Goal: Task Accomplishment & Management: Use online tool/utility

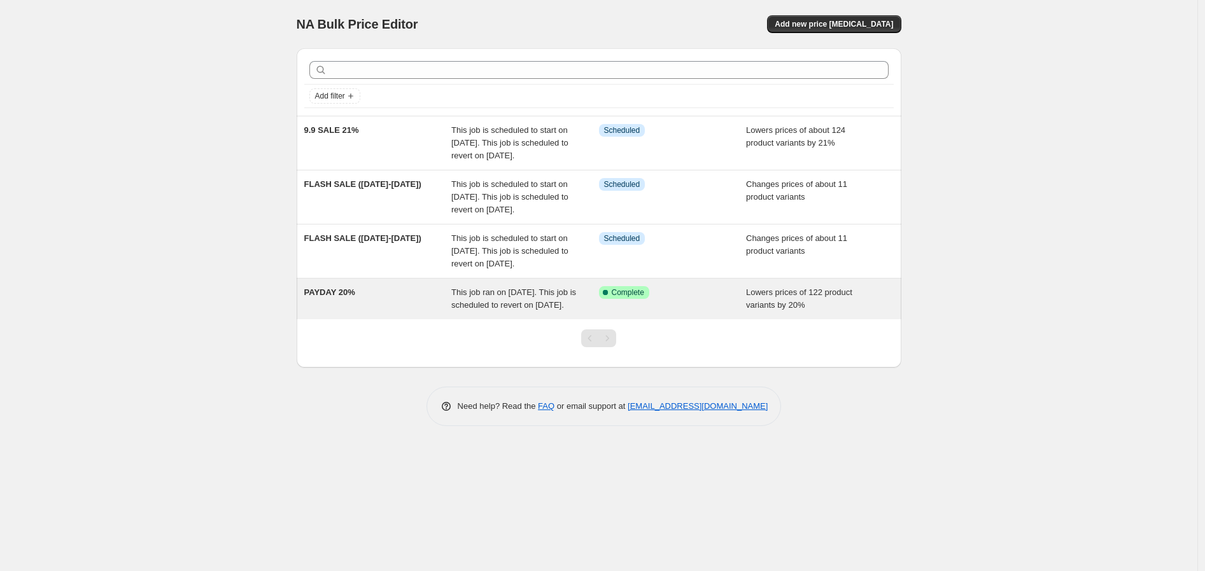
click at [532, 310] on span "This job ran on [DATE]. This job is scheduled to revert on [DATE]." at bounding box center [513, 299] width 125 height 22
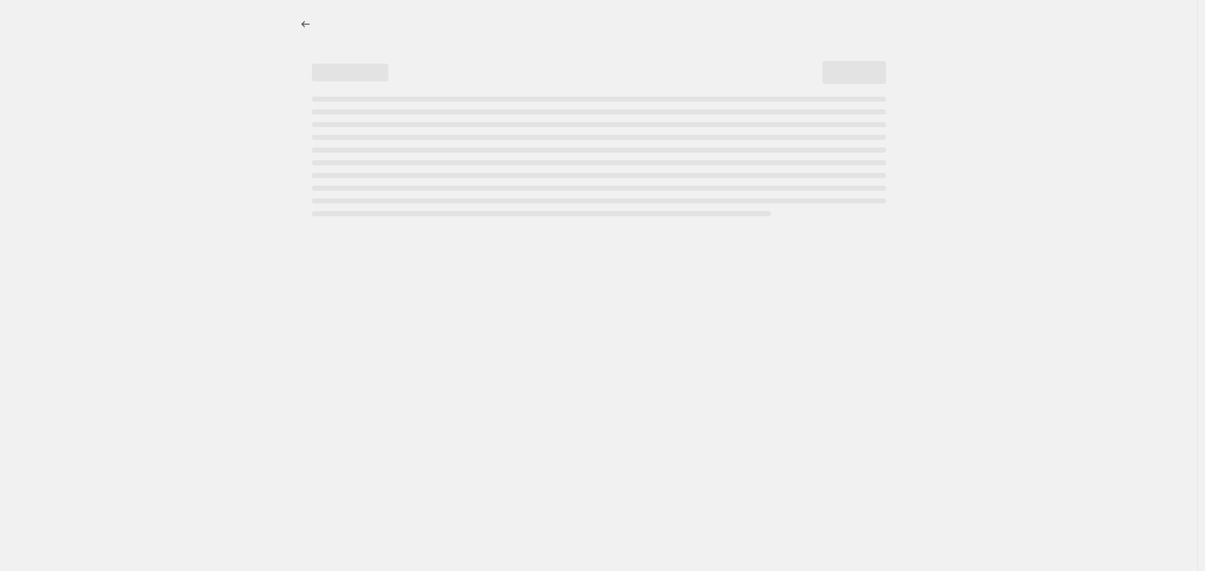
select select "percentage"
select select "no_change"
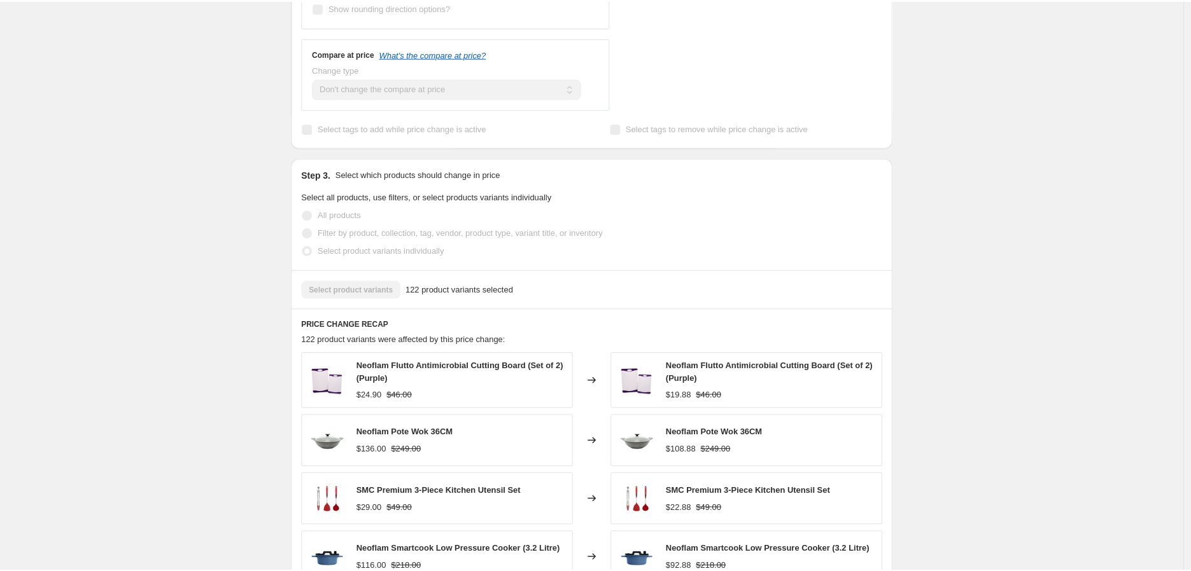
scroll to position [848, 0]
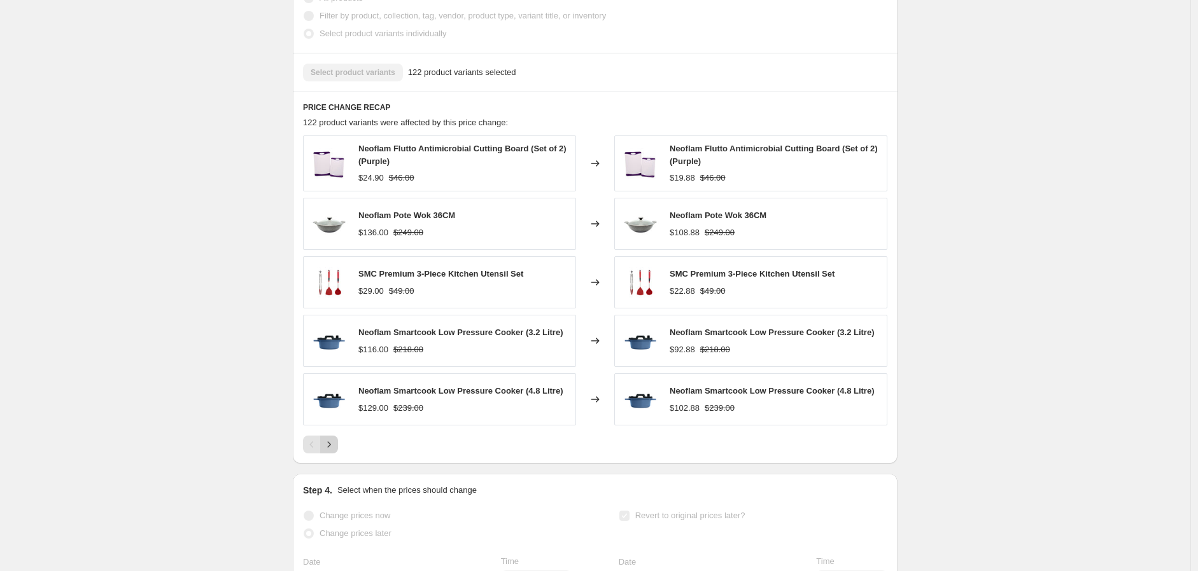
click at [335, 451] on icon "Next" at bounding box center [329, 444] width 13 height 13
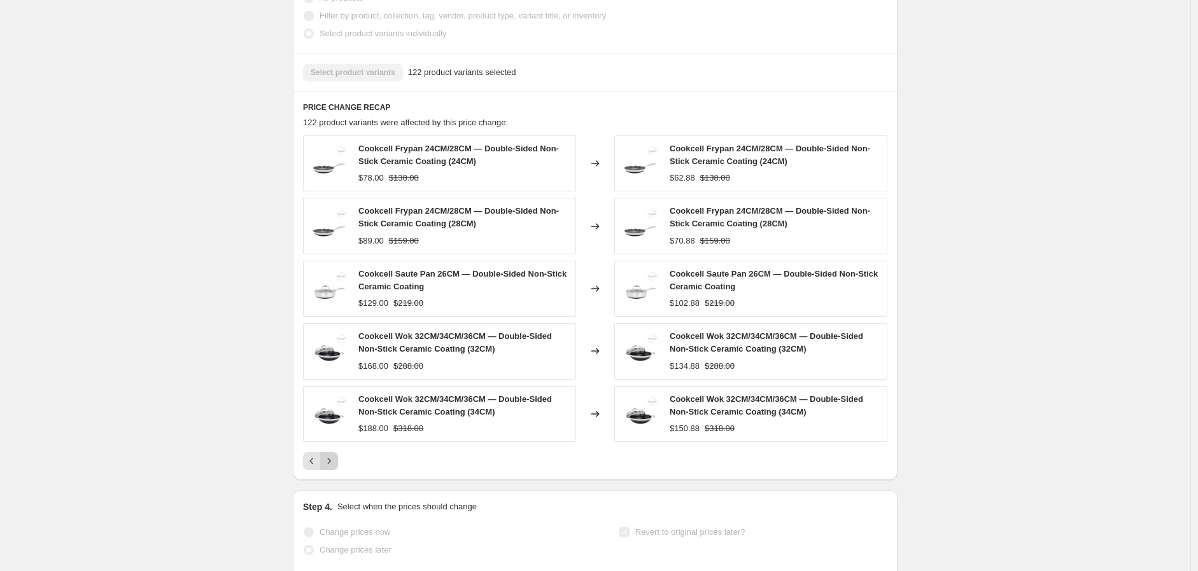
click at [335, 457] on div "Cookcell Frypan 24CM/28CM — Double-Sided Non-Stick Ceramic Coating (24CM) $78.0…" at bounding box center [595, 303] width 584 height 335
click at [335, 468] on icon "Next" at bounding box center [329, 461] width 13 height 13
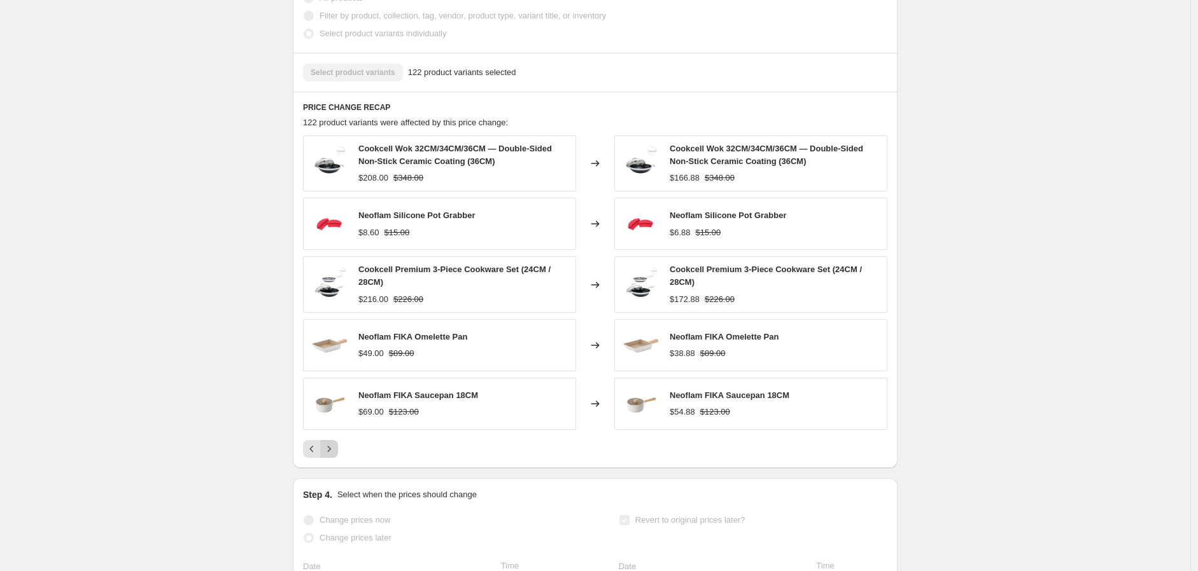
click at [334, 456] on icon "Next" at bounding box center [329, 449] width 13 height 13
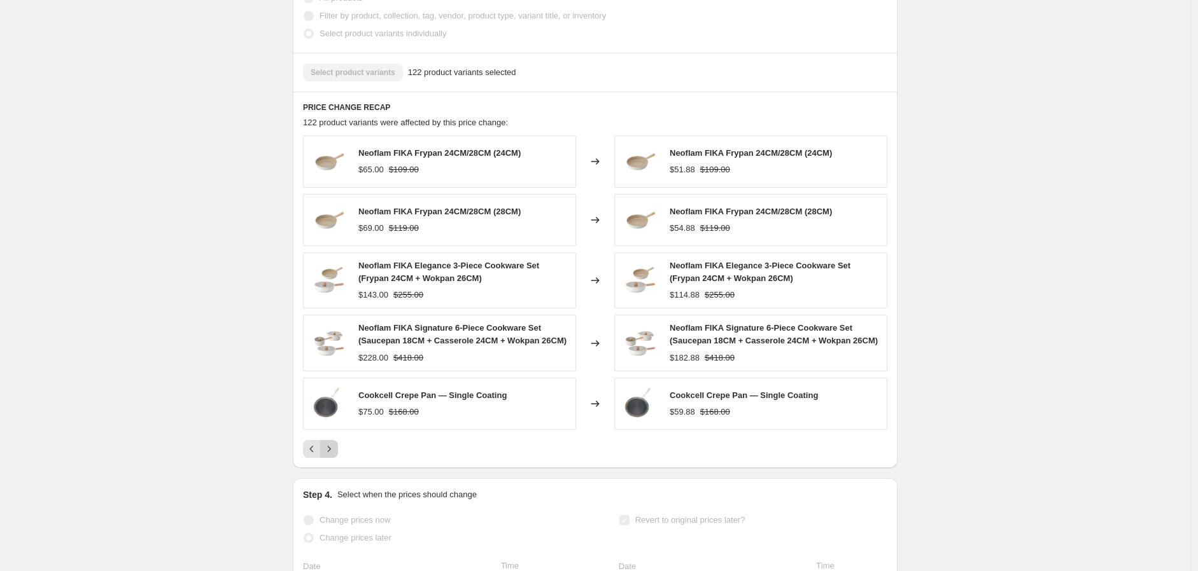
click at [334, 456] on icon "Next" at bounding box center [329, 449] width 13 height 13
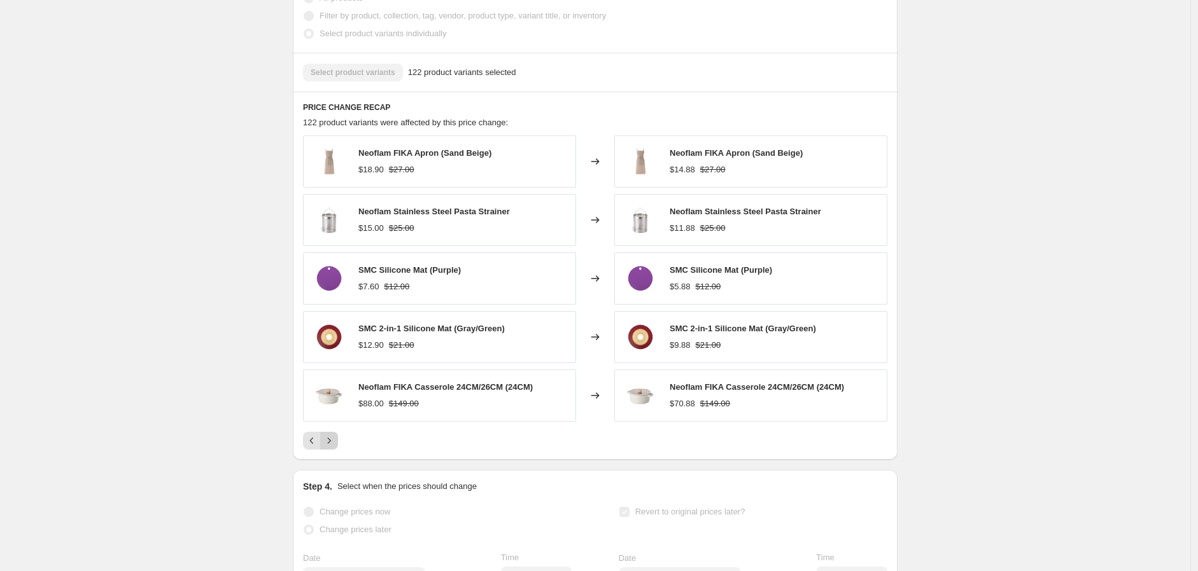
click at [329, 448] on button "Next" at bounding box center [329, 441] width 18 height 18
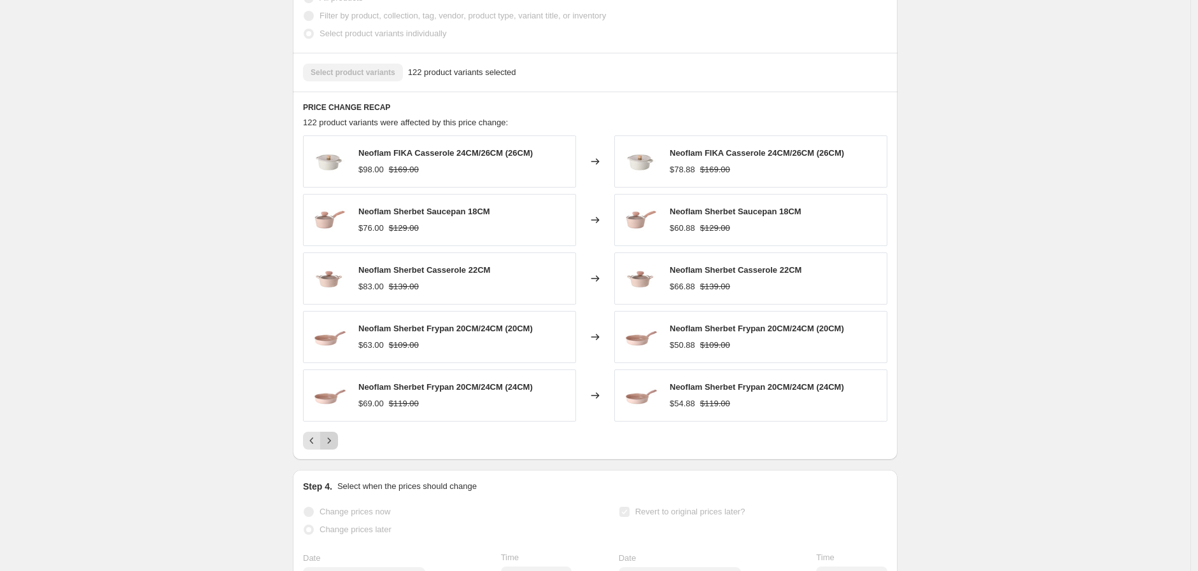
click at [335, 447] on icon "Next" at bounding box center [329, 441] width 13 height 13
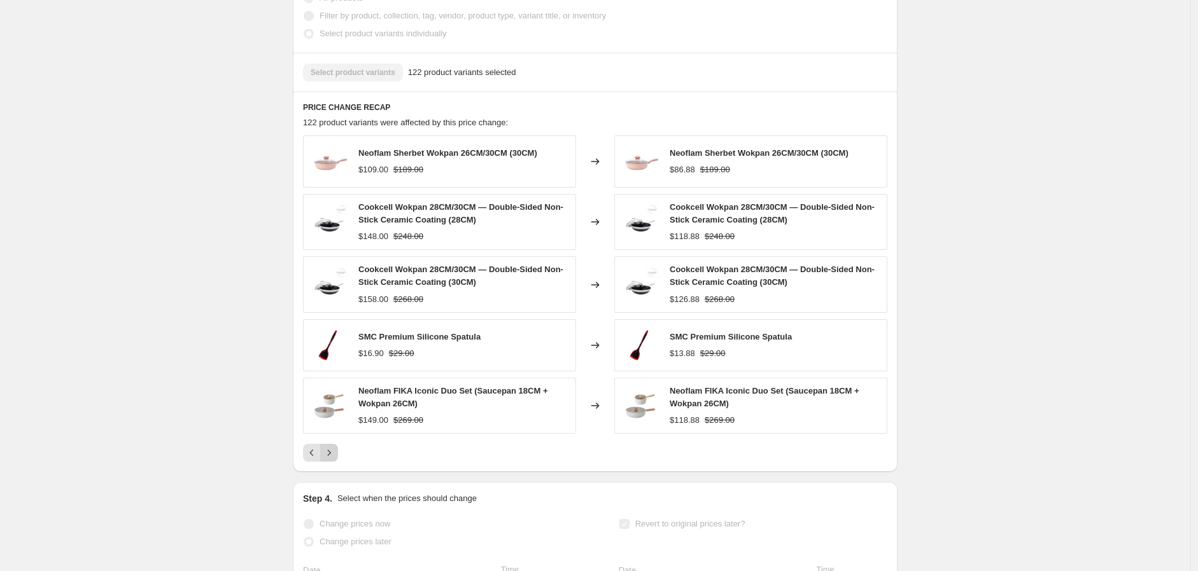
click at [330, 459] on icon "Next" at bounding box center [329, 453] width 13 height 13
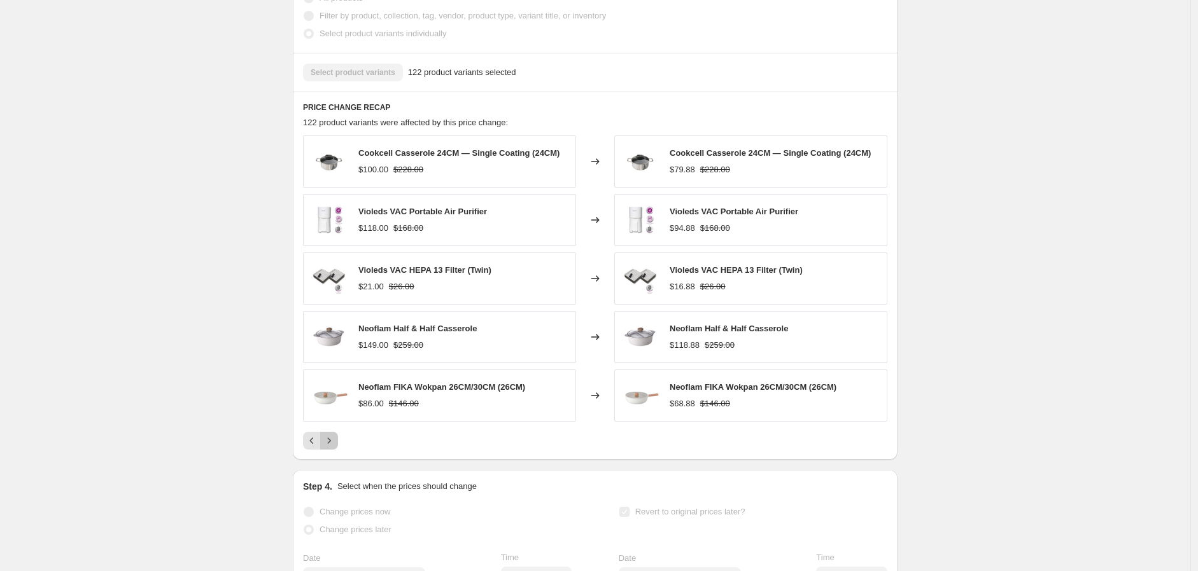
click at [331, 444] on icon "Next" at bounding box center [329, 441] width 3 height 6
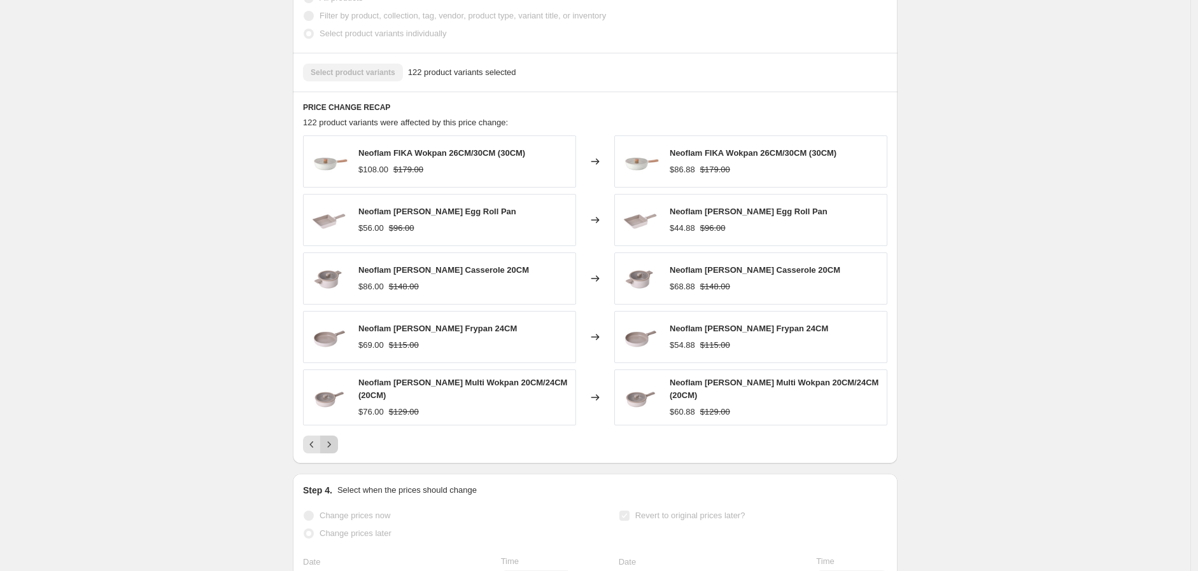
click at [331, 448] on icon "Next" at bounding box center [329, 445] width 3 height 6
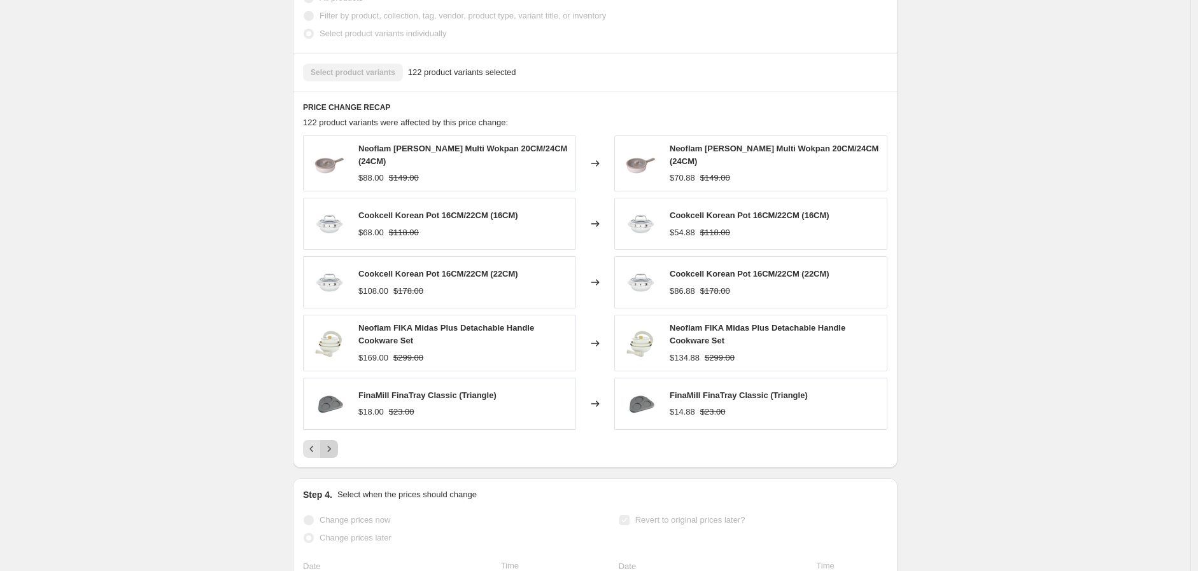
click at [332, 456] on icon "Next" at bounding box center [329, 449] width 13 height 13
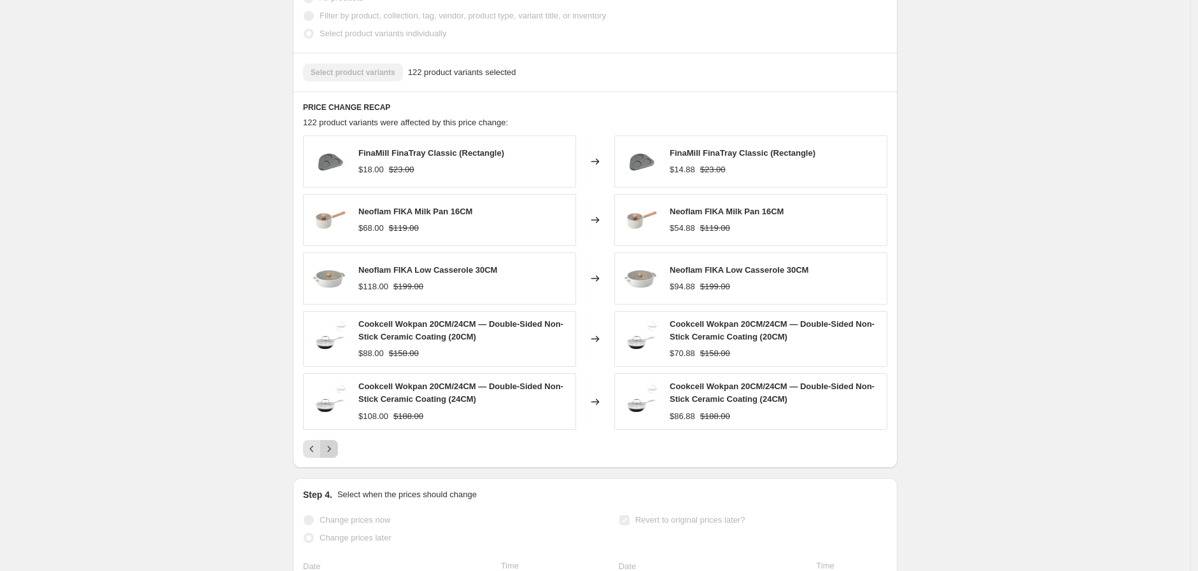
click at [332, 456] on icon "Next" at bounding box center [329, 449] width 13 height 13
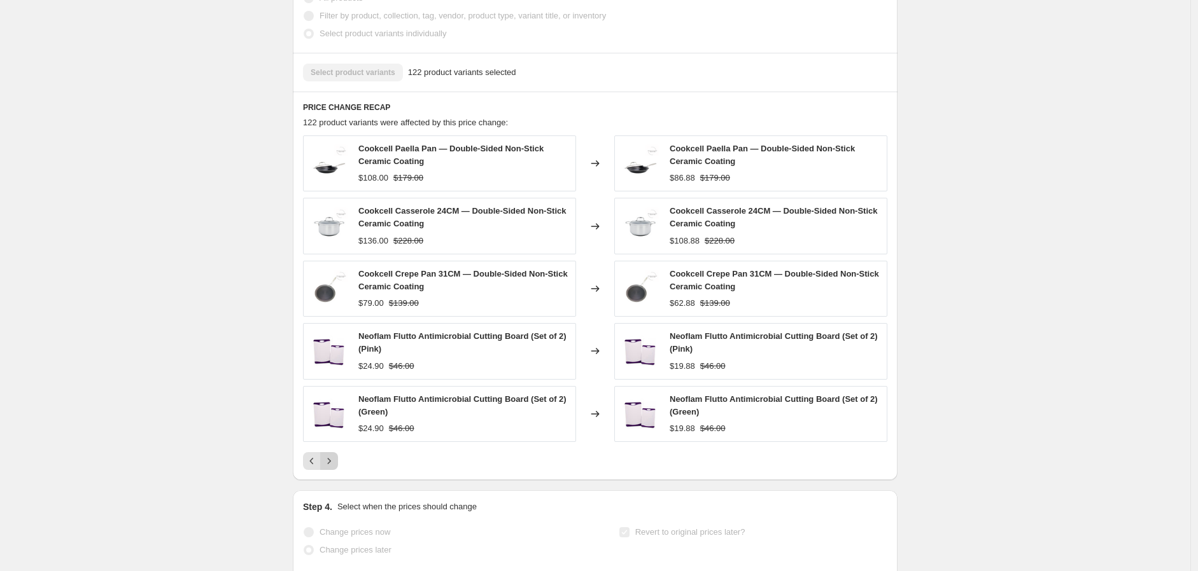
click at [335, 468] on icon "Next" at bounding box center [329, 461] width 13 height 13
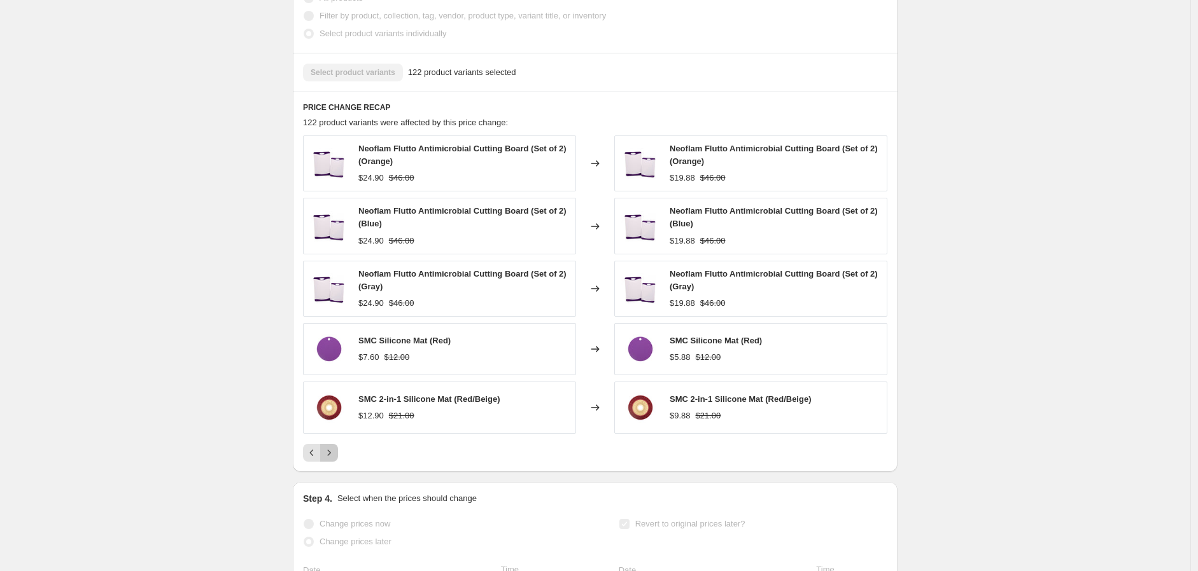
click at [335, 459] on icon "Next" at bounding box center [329, 453] width 13 height 13
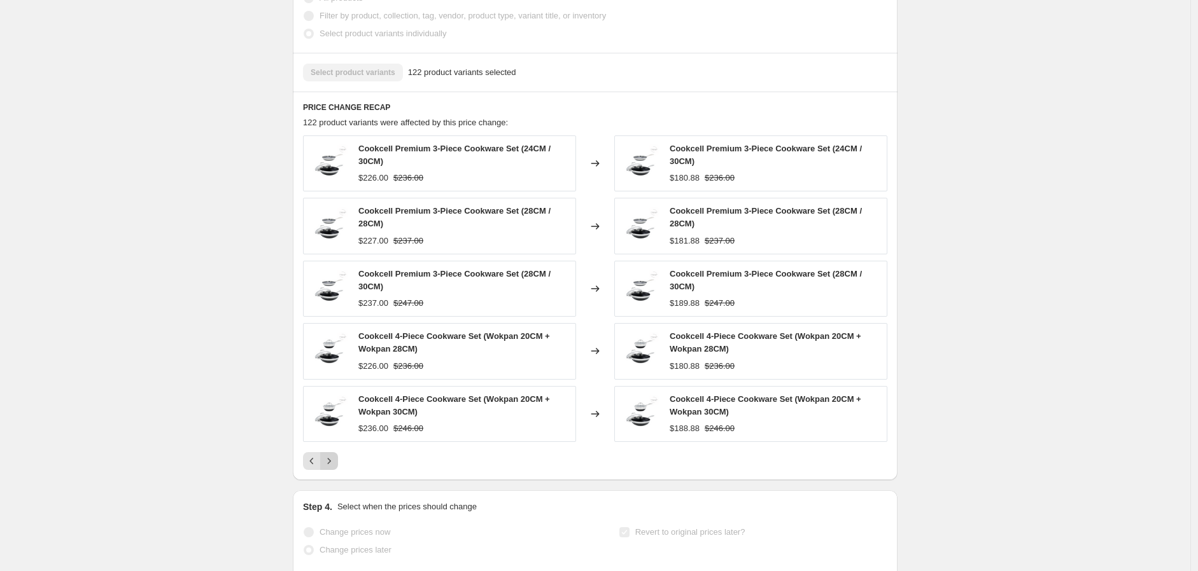
click at [335, 468] on button "Next" at bounding box center [329, 461] width 18 height 18
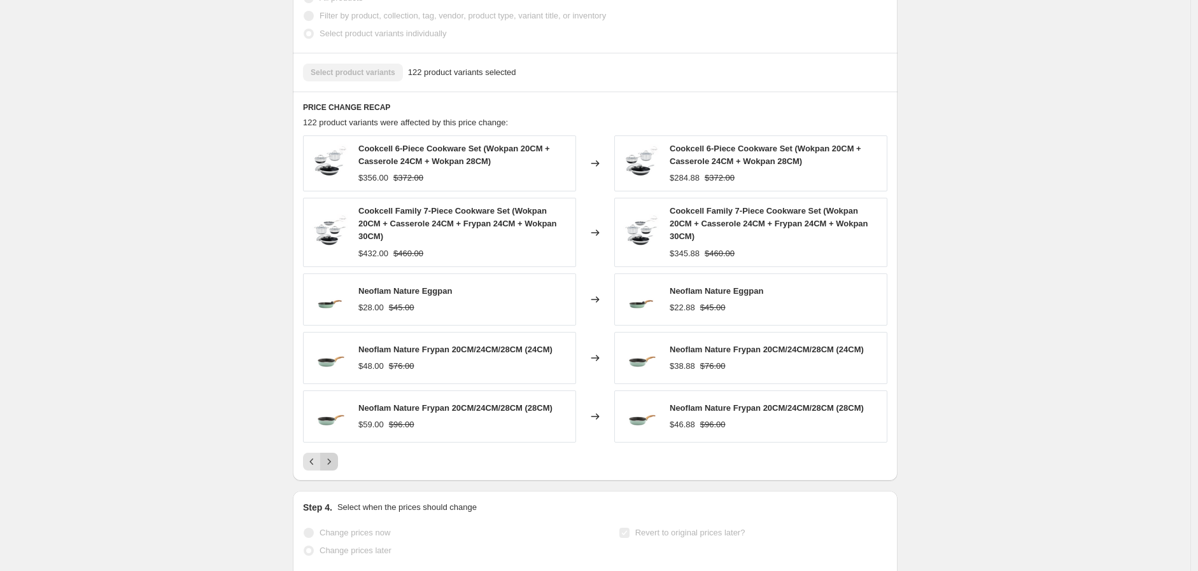
click at [335, 468] on icon "Next" at bounding box center [329, 462] width 13 height 13
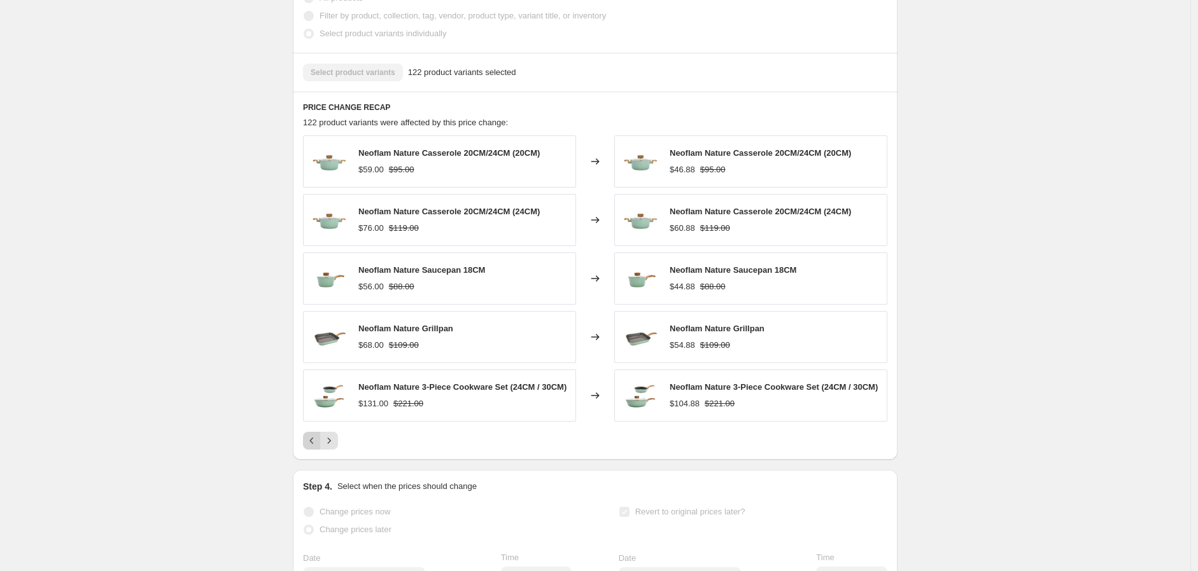
click at [314, 447] on icon "Previous" at bounding box center [311, 441] width 13 height 13
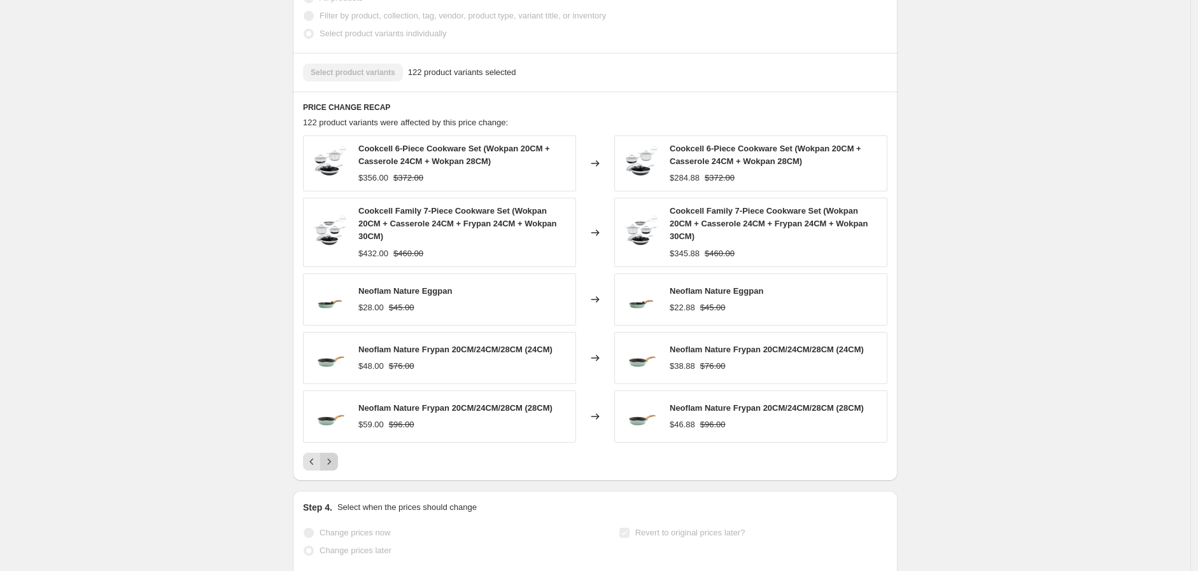
click at [332, 460] on icon "Next" at bounding box center [329, 462] width 13 height 13
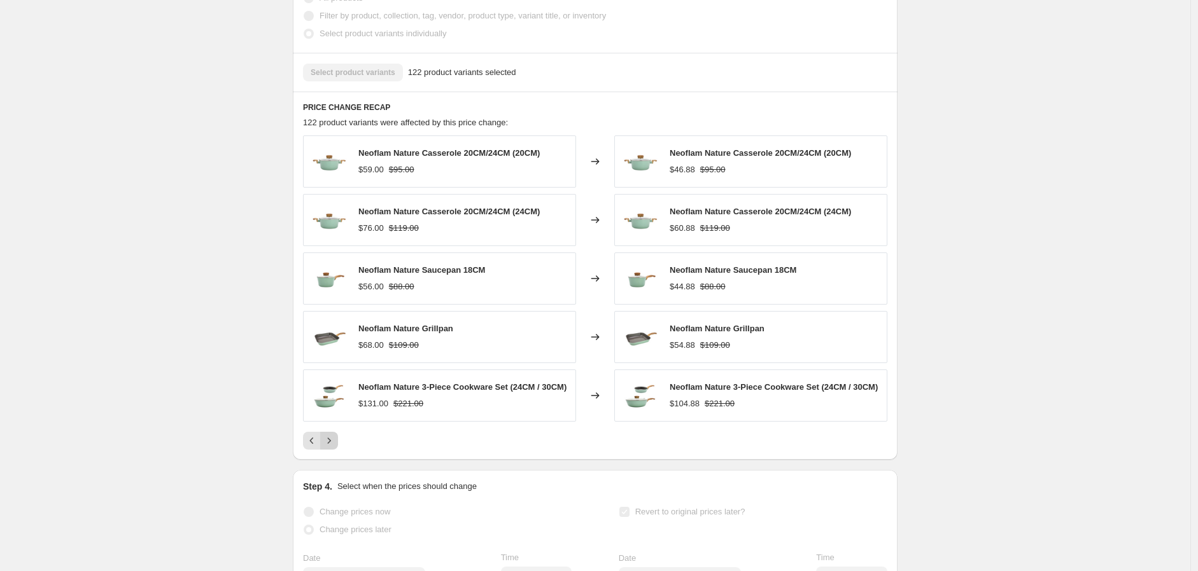
click at [332, 447] on icon "Next" at bounding box center [329, 441] width 13 height 13
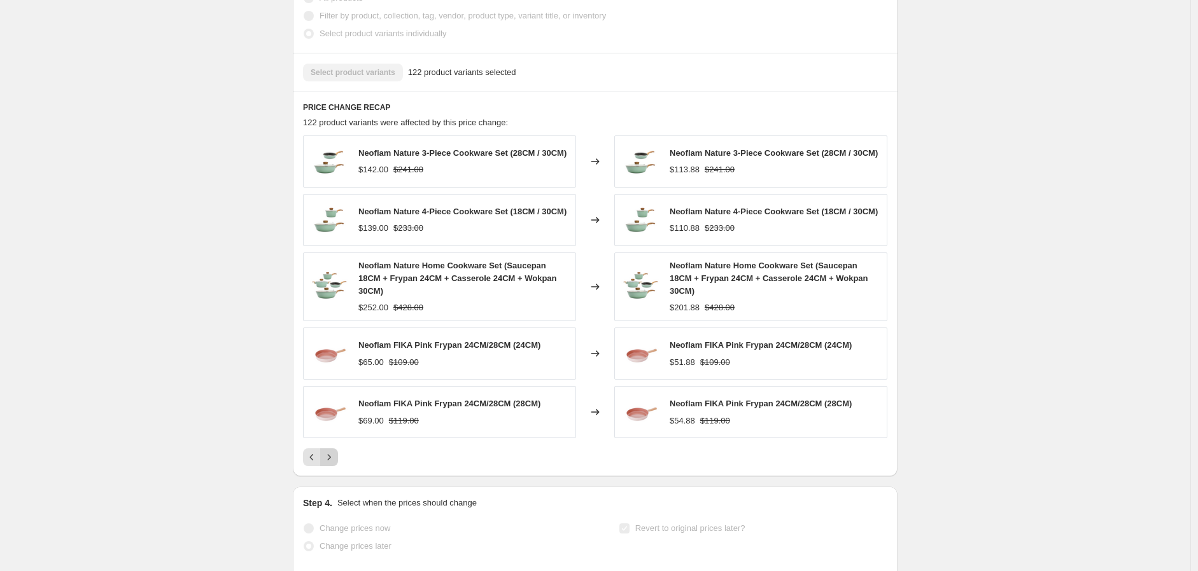
click at [332, 464] on icon "Next" at bounding box center [329, 457] width 13 height 13
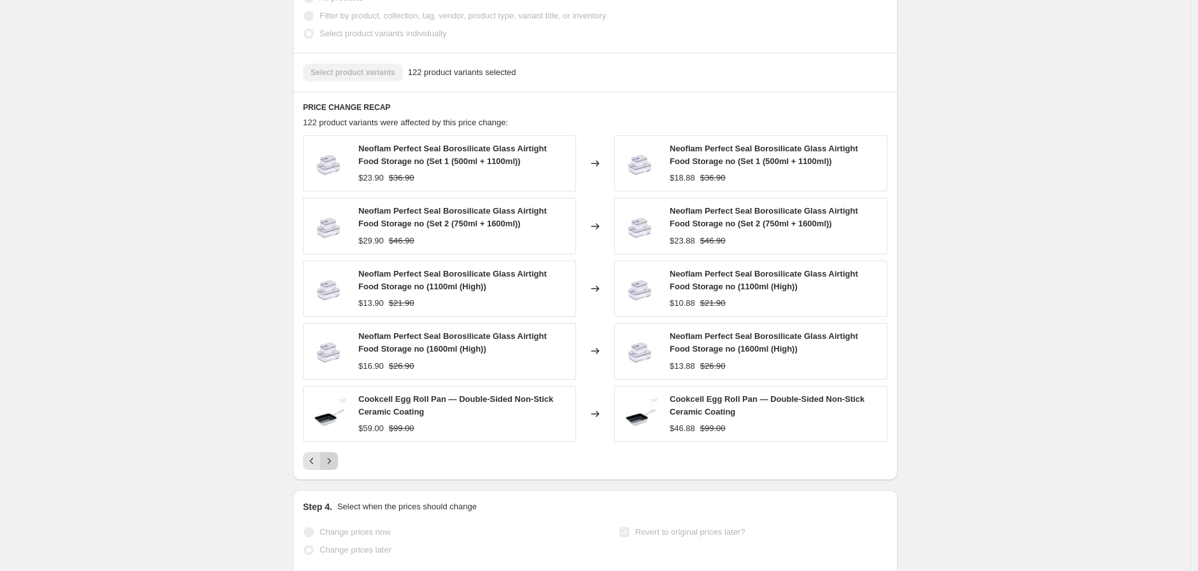
click at [335, 468] on icon "Next" at bounding box center [329, 461] width 13 height 13
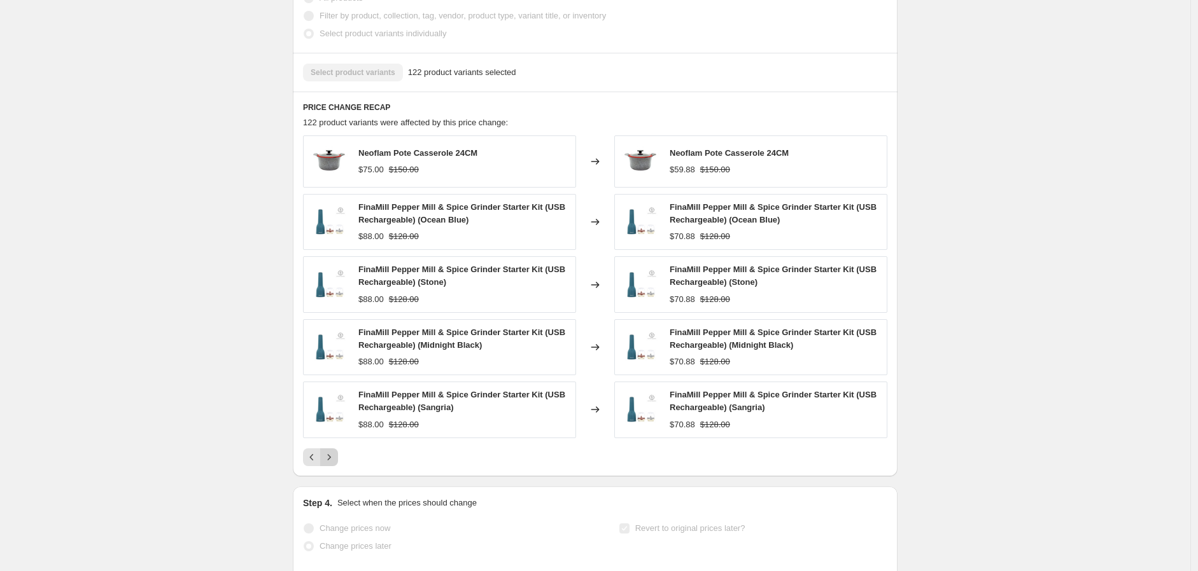
click at [335, 464] on icon "Next" at bounding box center [329, 457] width 13 height 13
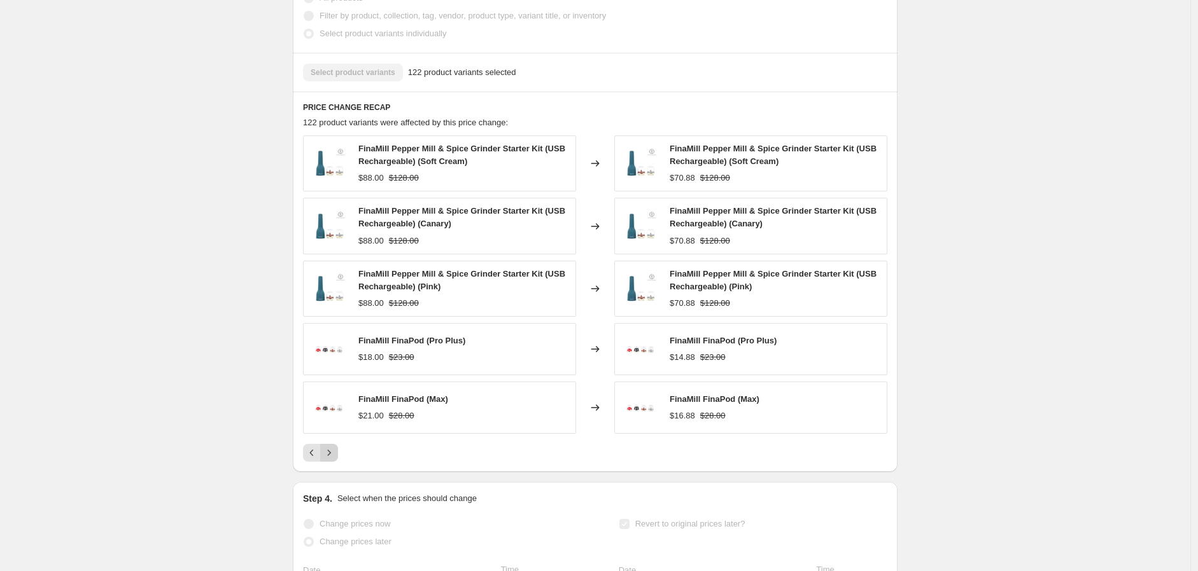
click at [335, 459] on icon "Next" at bounding box center [329, 453] width 13 height 13
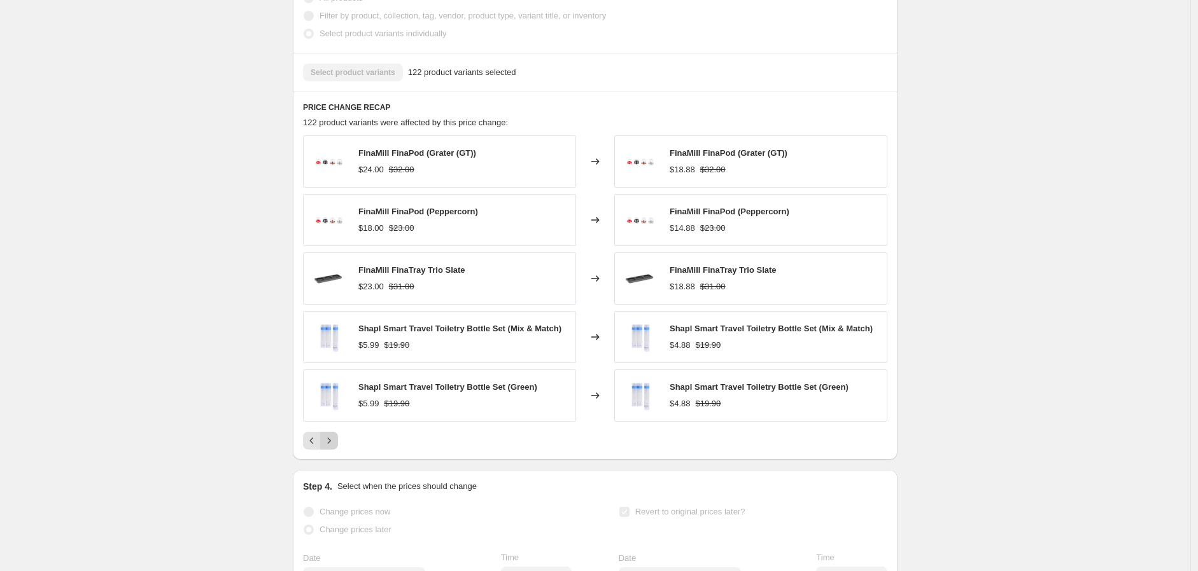
click at [338, 460] on div "PRICE CHANGE RECAP 122 product variants were affected by this price change: Fin…" at bounding box center [595, 276] width 605 height 368
click at [334, 447] on icon "Next" at bounding box center [329, 441] width 13 height 13
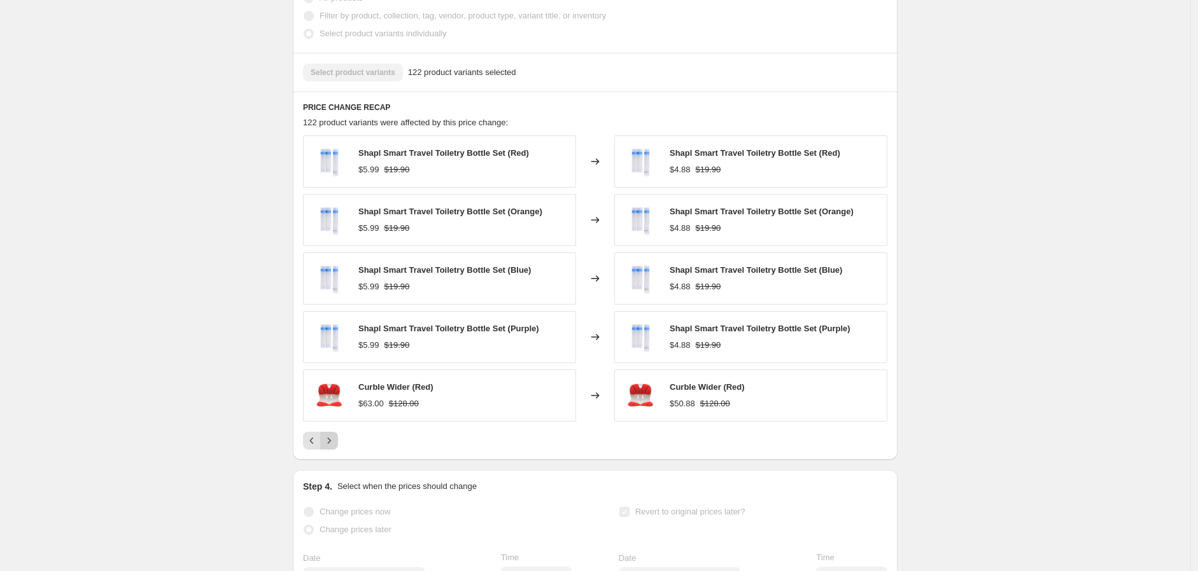
click at [334, 447] on icon "Next" at bounding box center [329, 441] width 13 height 13
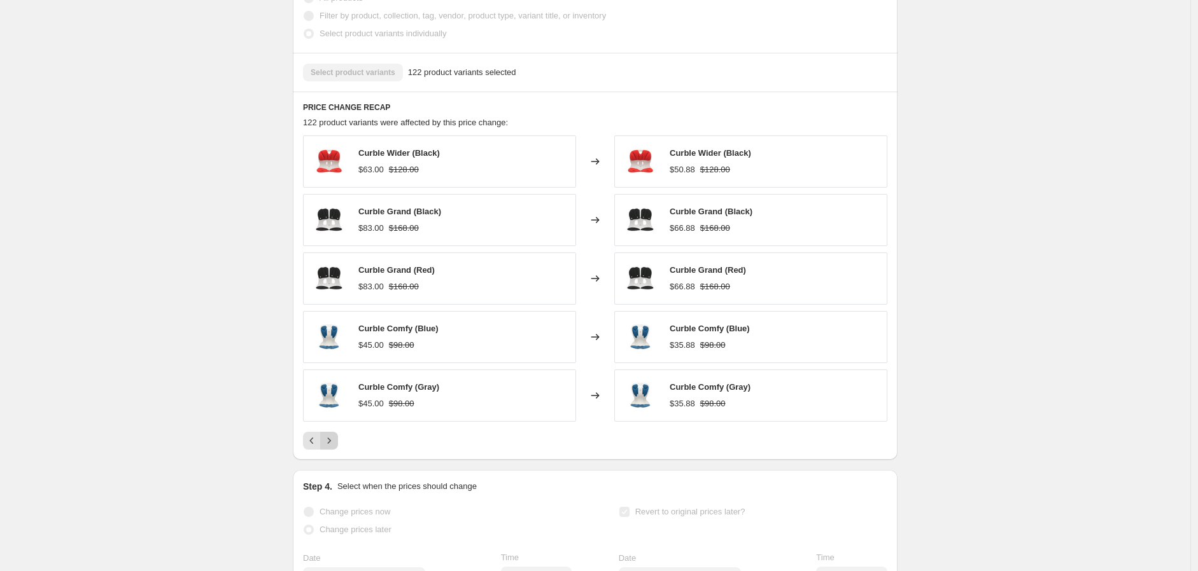
click at [334, 447] on icon "Next" at bounding box center [329, 441] width 13 height 13
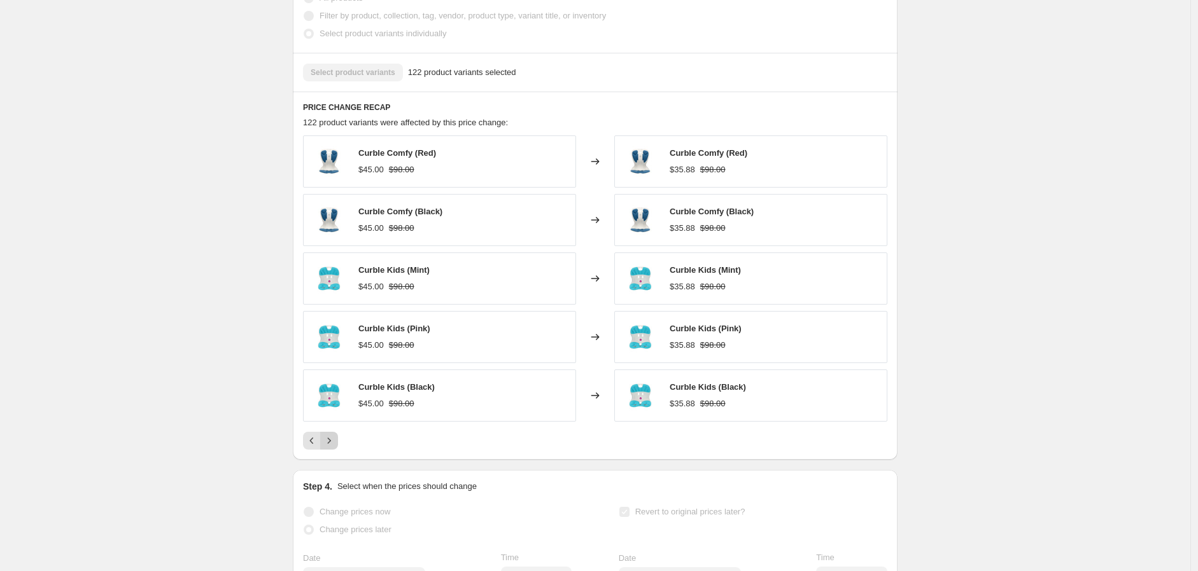
click at [334, 447] on icon "Next" at bounding box center [329, 441] width 13 height 13
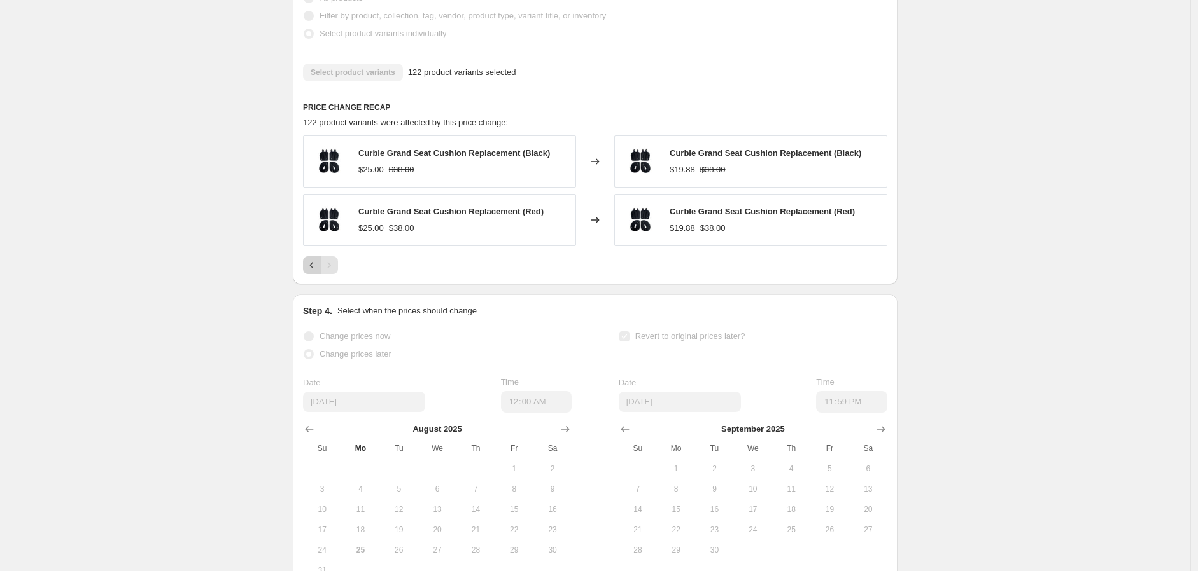
click at [310, 272] on icon "Previous" at bounding box center [311, 265] width 13 height 13
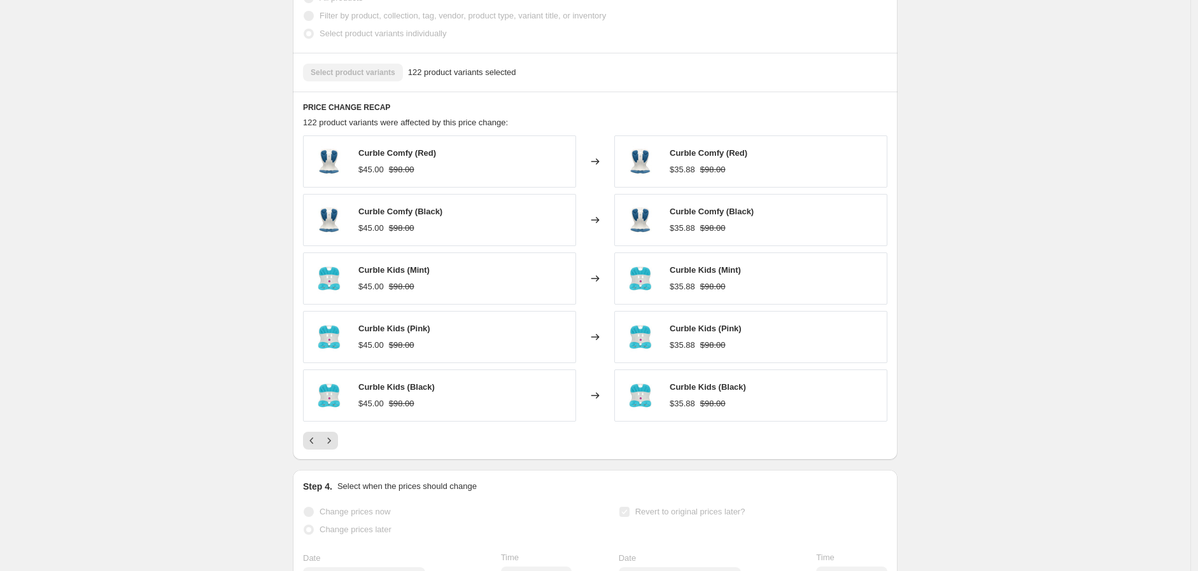
click at [315, 460] on div "PRICE CHANGE RECAP 122 product variants were affected by this price change: Cur…" at bounding box center [595, 276] width 605 height 368
click at [315, 447] on icon "Previous" at bounding box center [311, 441] width 13 height 13
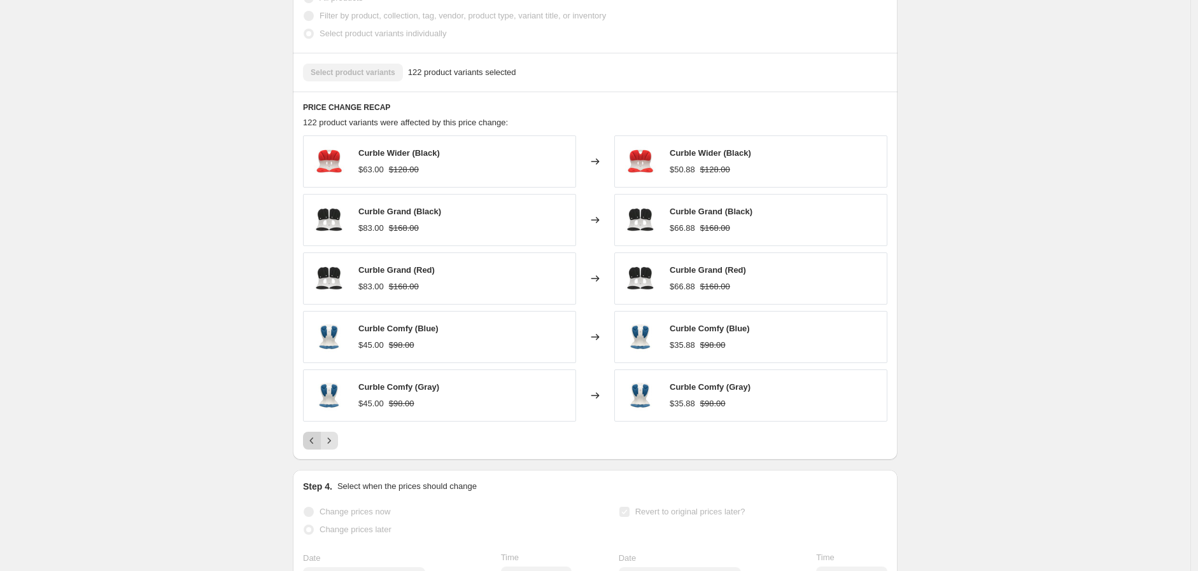
click at [309, 447] on icon "Previous" at bounding box center [311, 441] width 13 height 13
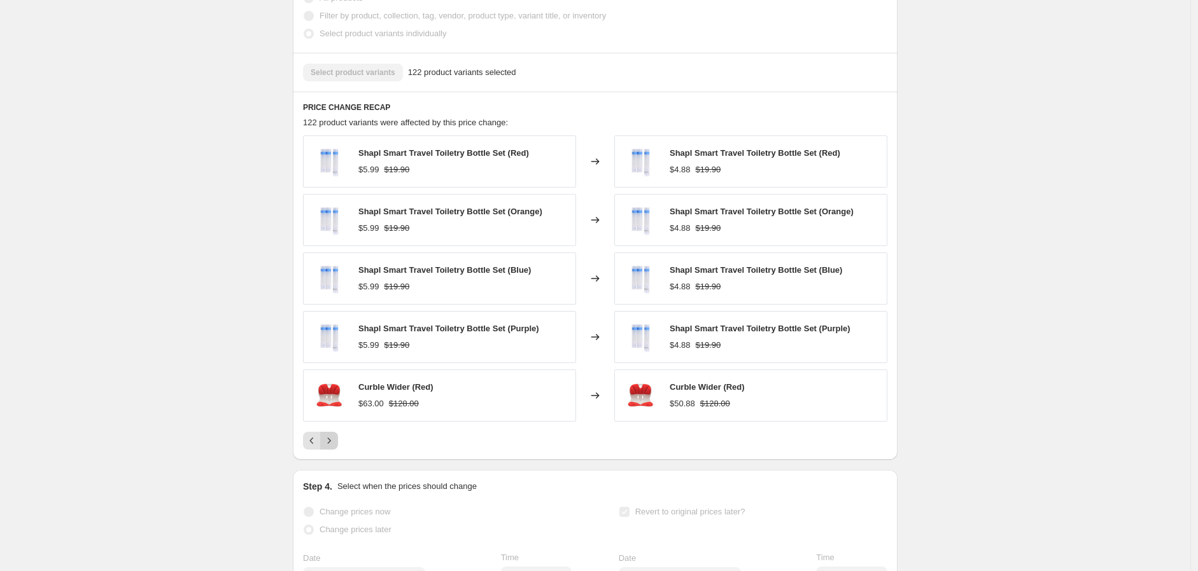
click at [335, 447] on icon "Next" at bounding box center [329, 441] width 13 height 13
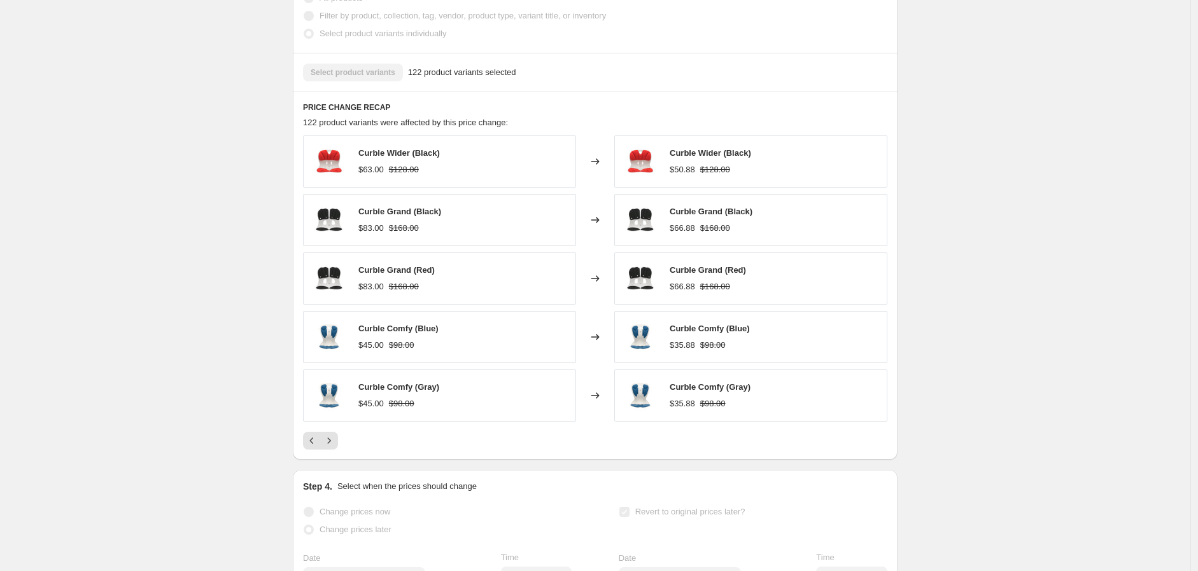
click at [319, 460] on div "PRICE CHANGE RECAP 122 product variants were affected by this price change: Cur…" at bounding box center [595, 276] width 605 height 368
click at [316, 447] on icon "Previous" at bounding box center [311, 441] width 13 height 13
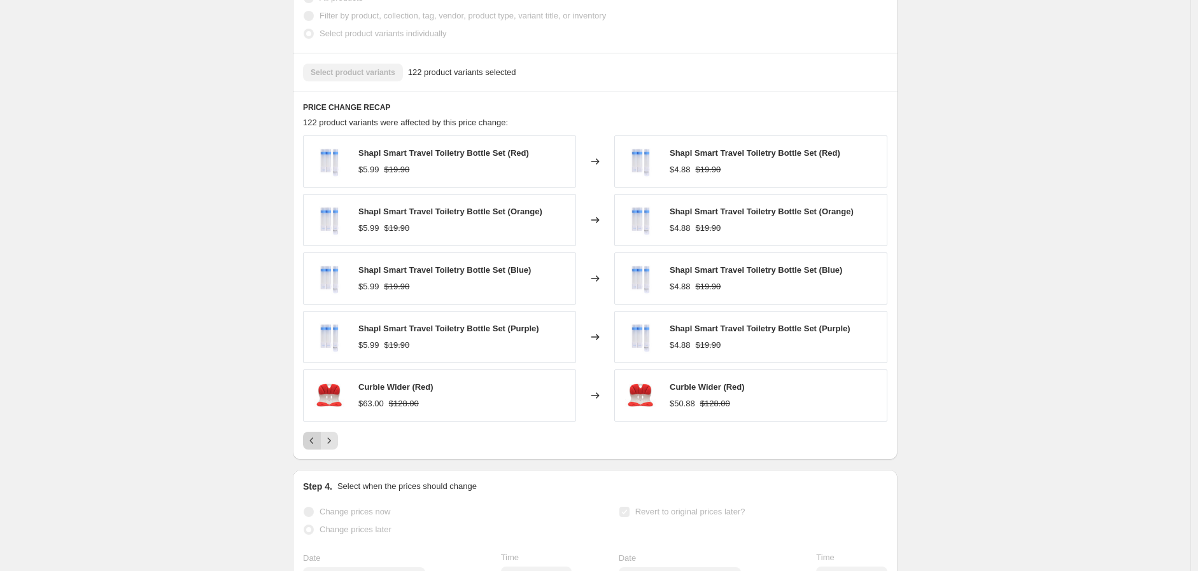
click at [316, 447] on icon "Previous" at bounding box center [311, 441] width 13 height 13
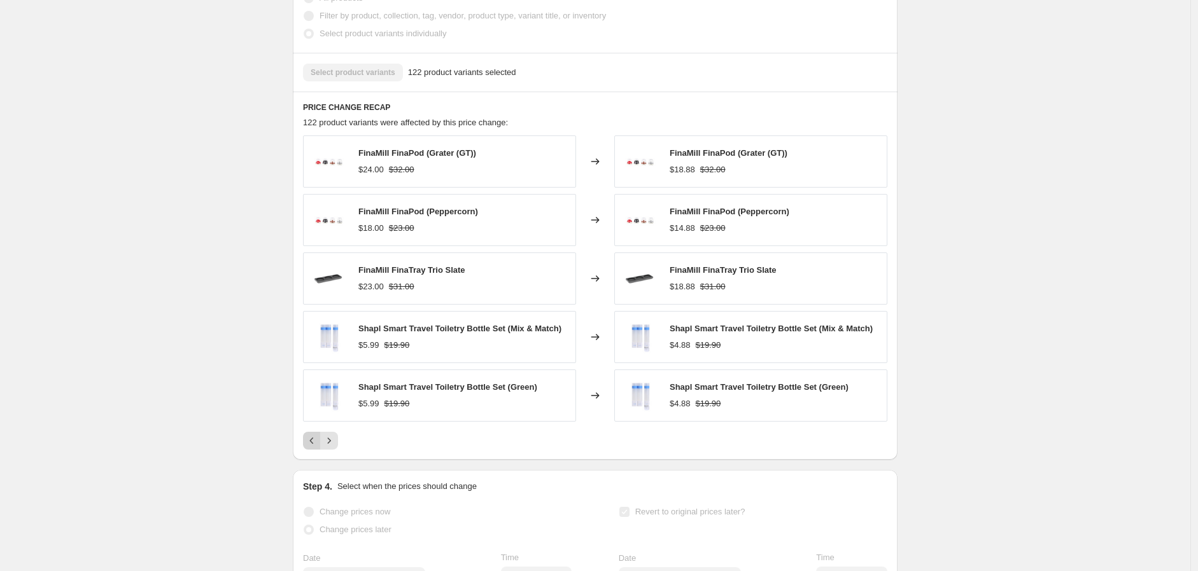
click at [316, 447] on icon "Previous" at bounding box center [311, 441] width 13 height 13
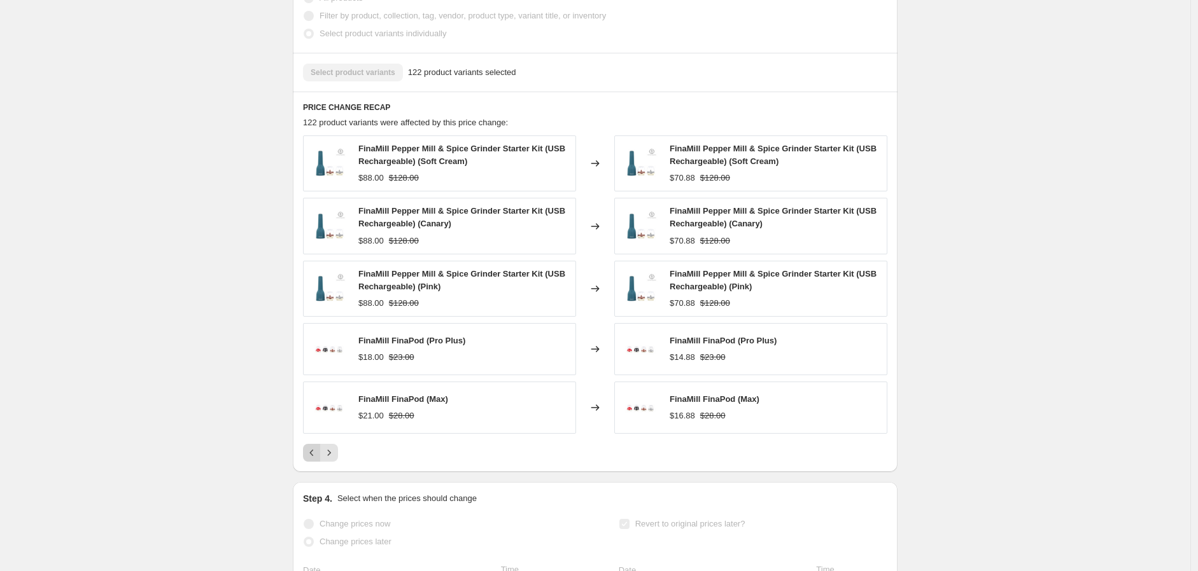
click at [316, 455] on div "FinaMill Pepper Mill & Spice Grinder Starter Kit (USB Rechargeable) (Soft Cream…" at bounding box center [595, 299] width 584 height 326
click at [316, 459] on icon "Previous" at bounding box center [311, 453] width 13 height 13
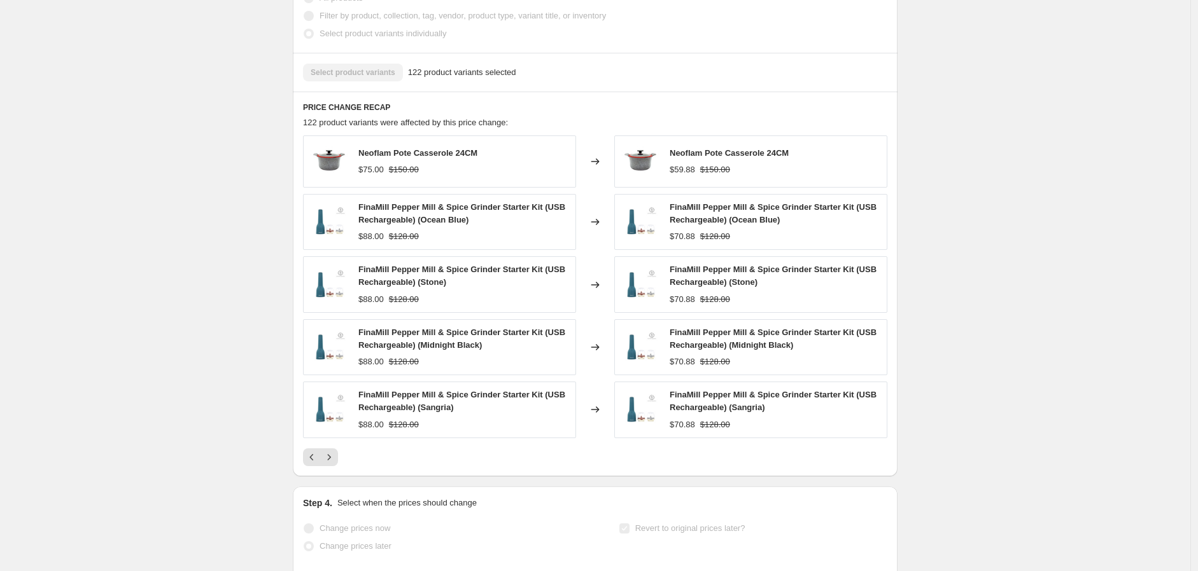
click at [316, 460] on div "Neoflam Pote Casserole 24CM $75.00 $150.00 Changed to Neoflam Pote Casserole 24…" at bounding box center [595, 301] width 584 height 331
click at [317, 464] on icon "Previous" at bounding box center [311, 457] width 13 height 13
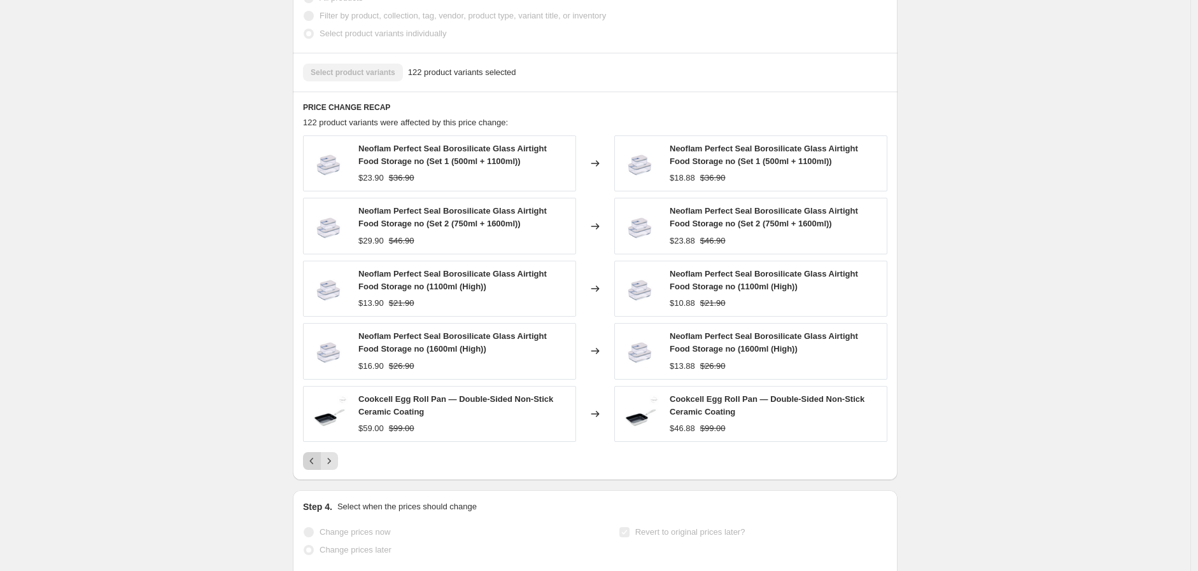
click at [318, 468] on icon "Previous" at bounding box center [311, 461] width 13 height 13
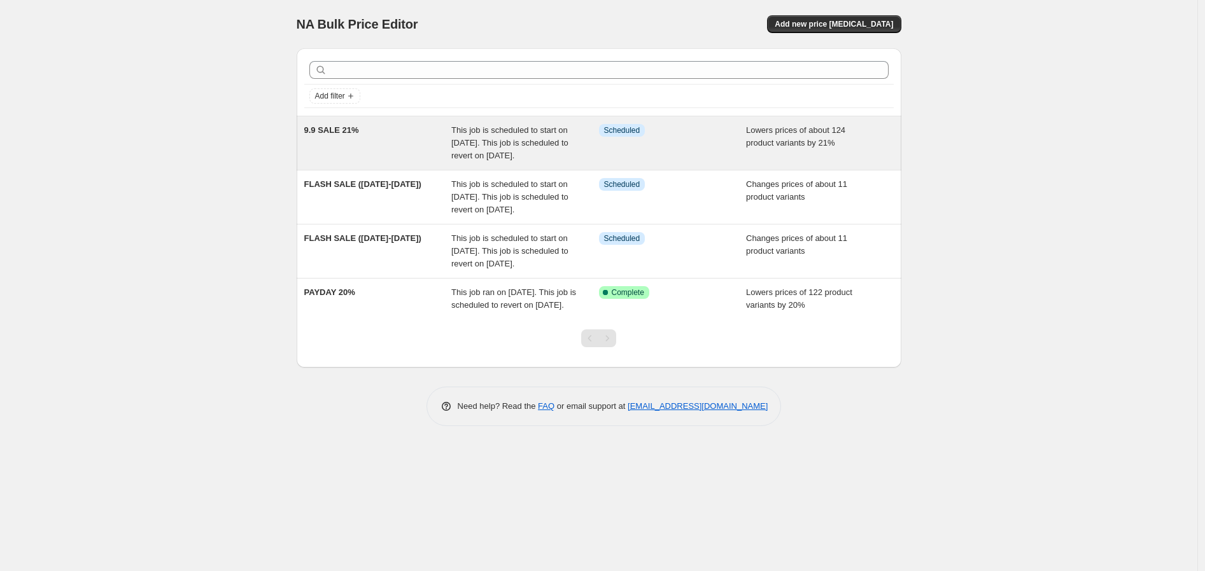
click at [488, 158] on span "This job is scheduled to start on [DATE]. This job is scheduled to revert on [D…" at bounding box center [509, 142] width 117 height 35
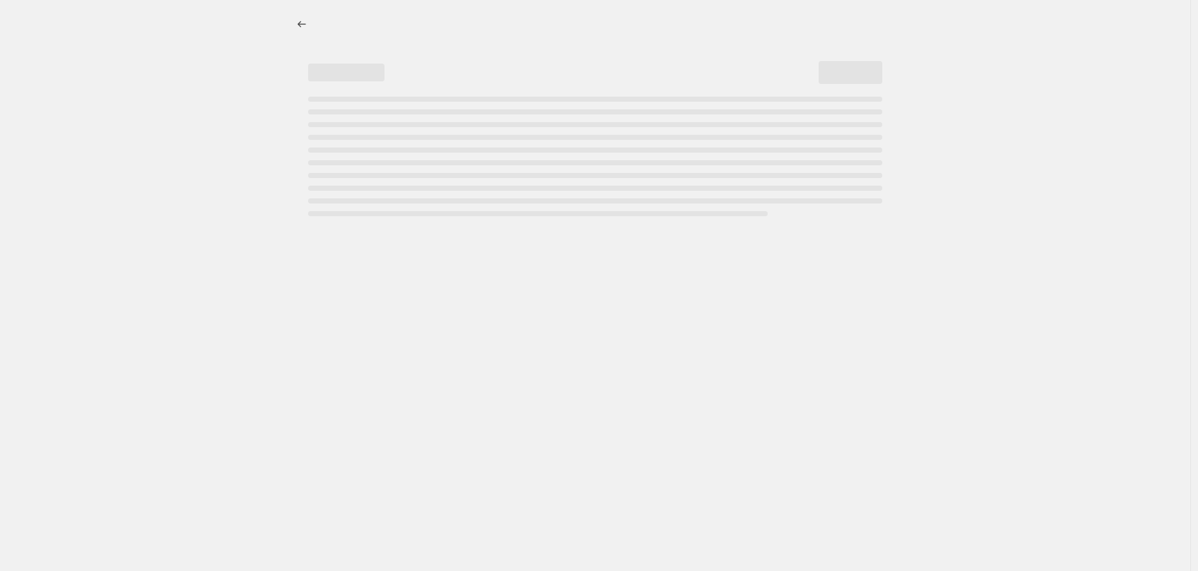
select select "percentage"
select select "no_change"
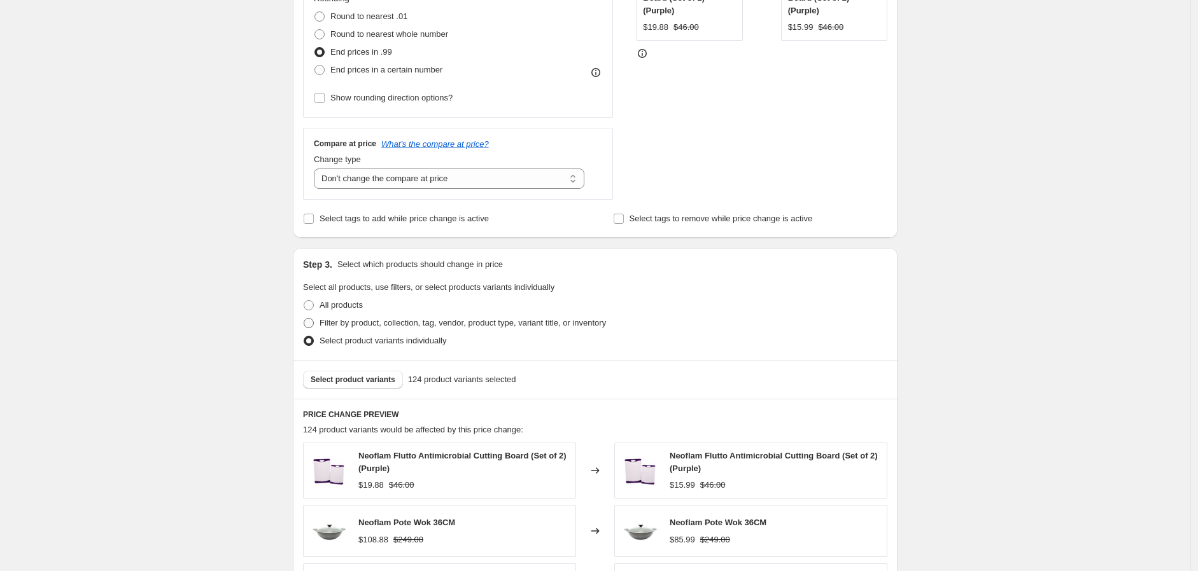
scroll to position [919, 0]
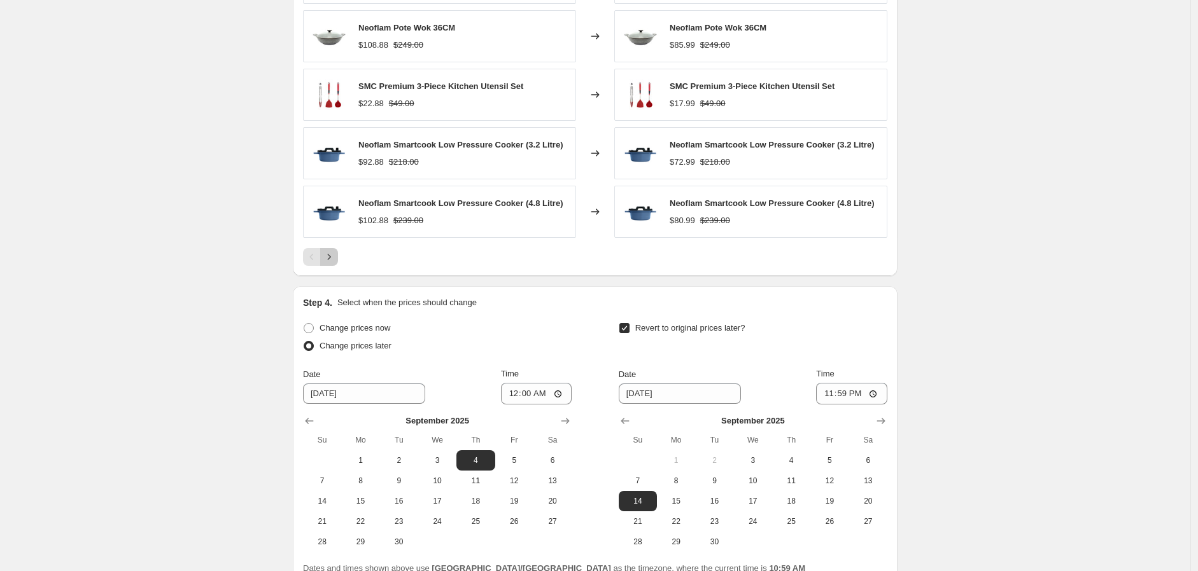
click at [334, 260] on icon "Next" at bounding box center [329, 257] width 13 height 13
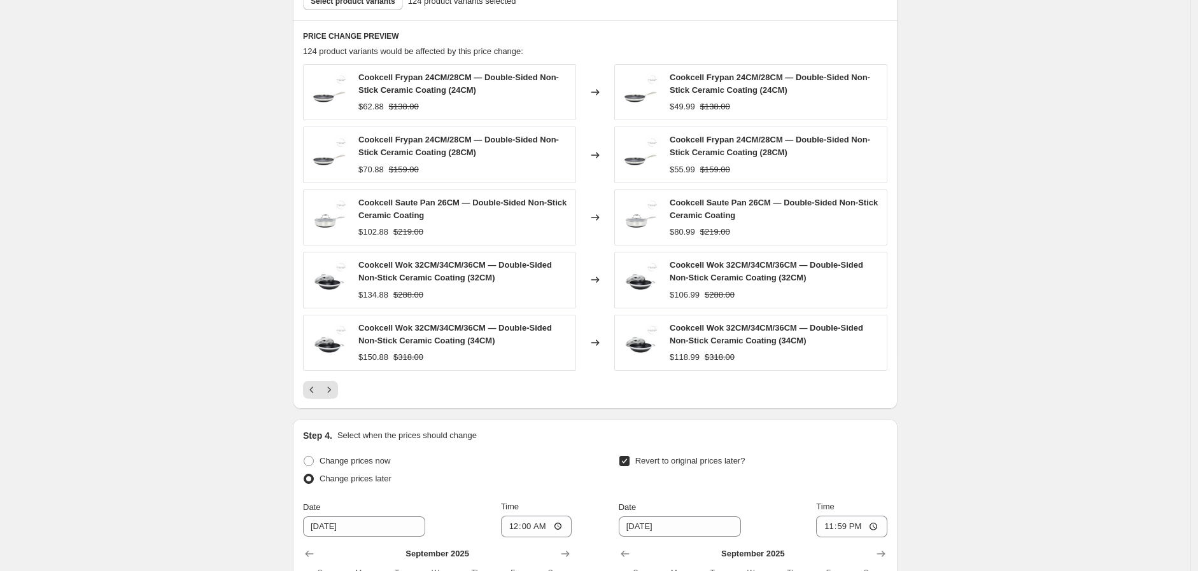
scroll to position [778, 0]
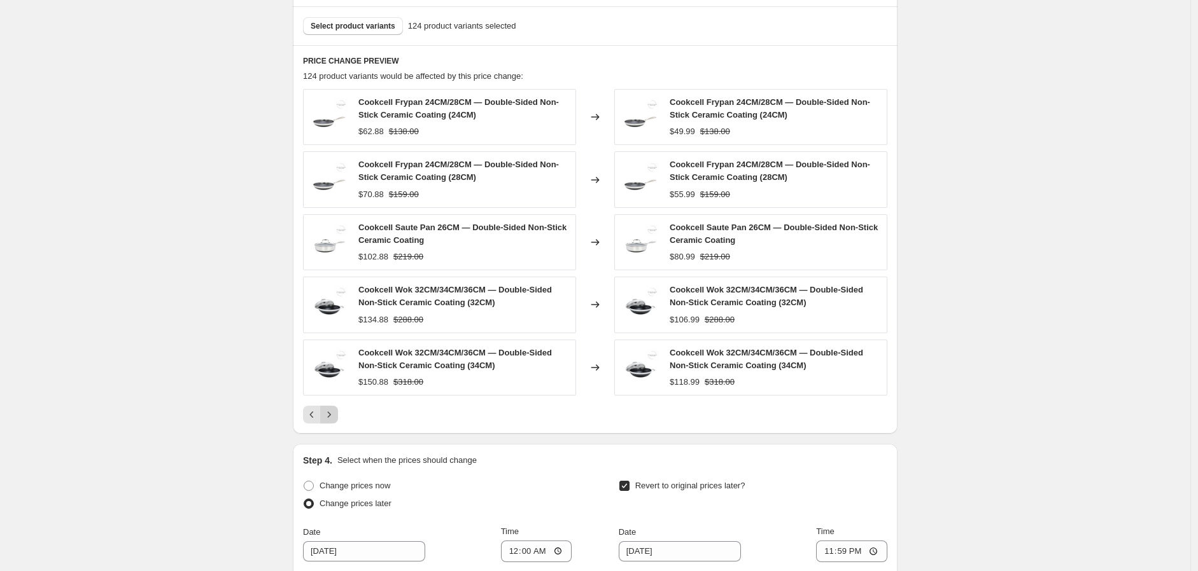
click at [335, 419] on icon "Next" at bounding box center [329, 415] width 13 height 13
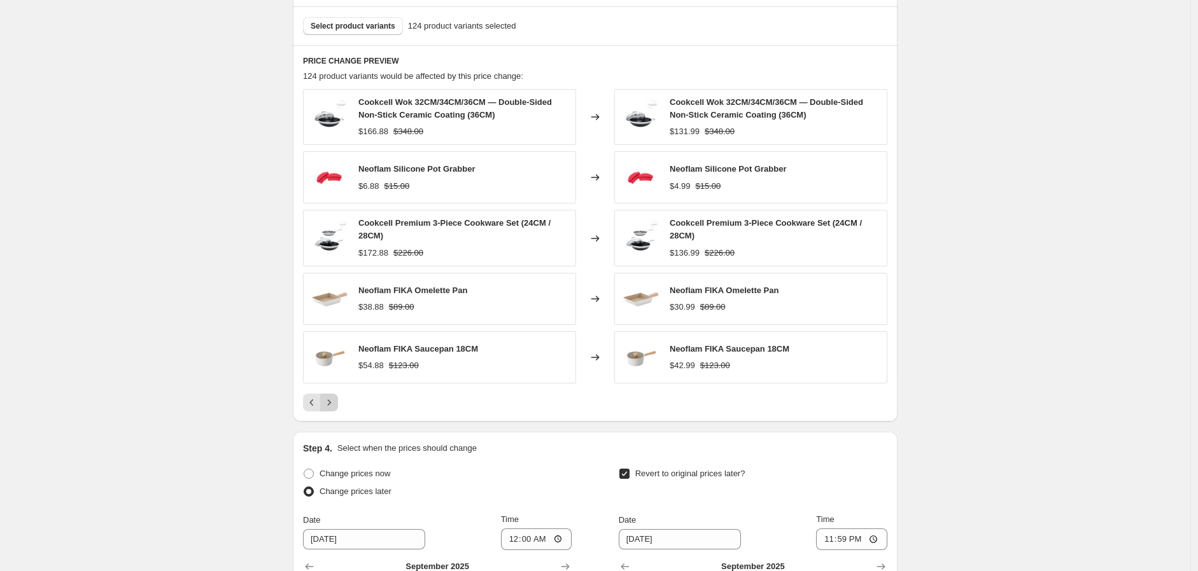
click at [333, 408] on icon "Next" at bounding box center [329, 402] width 13 height 13
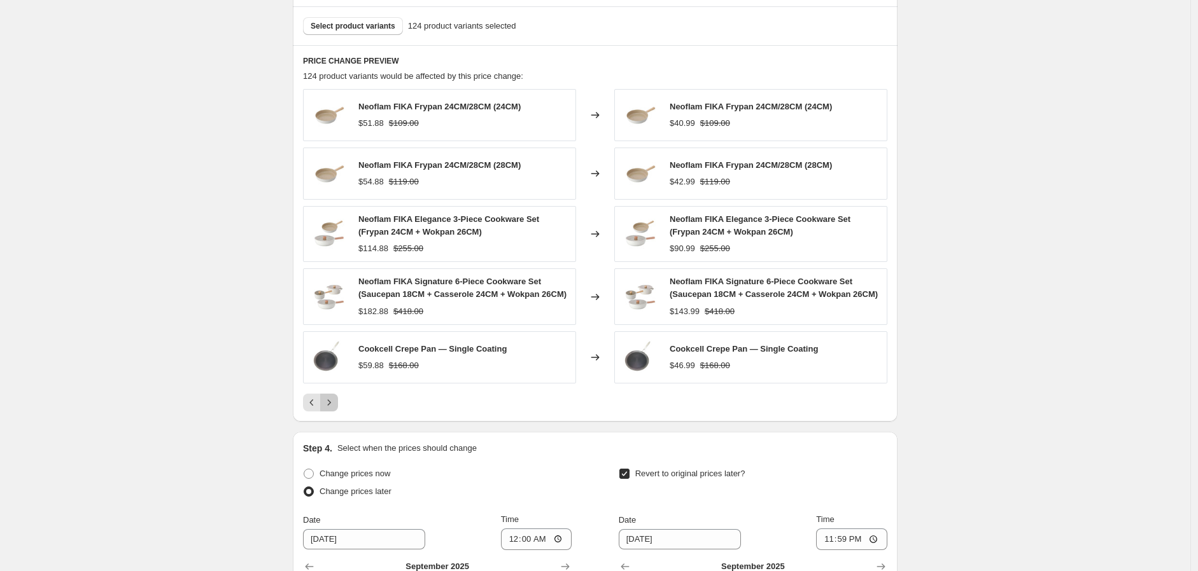
click at [333, 402] on icon "Next" at bounding box center [329, 402] width 13 height 13
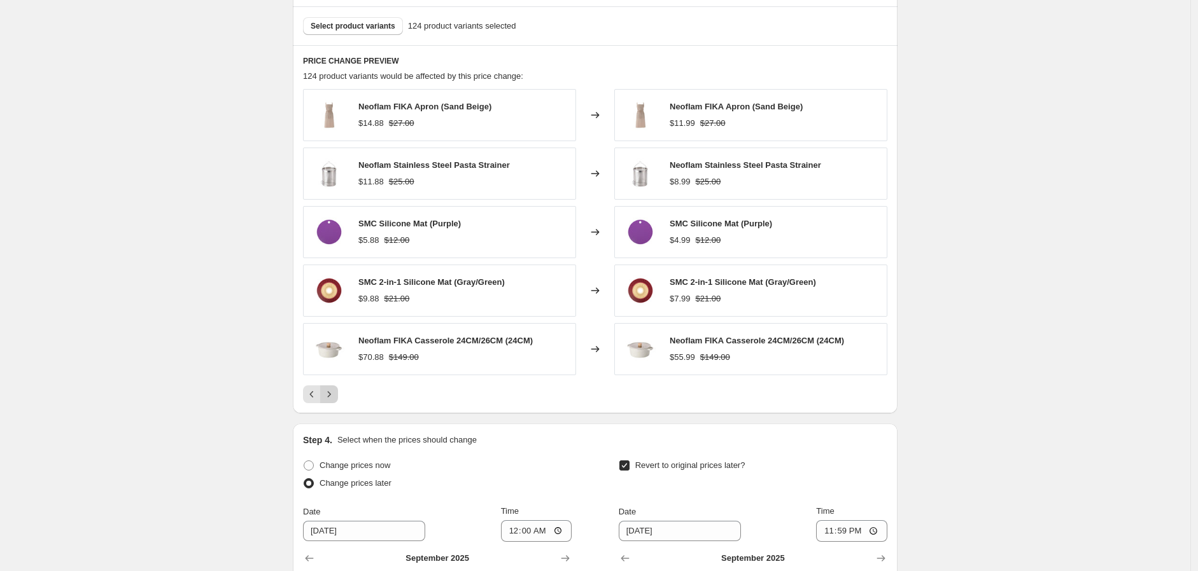
click at [333, 401] on icon "Next" at bounding box center [329, 394] width 13 height 13
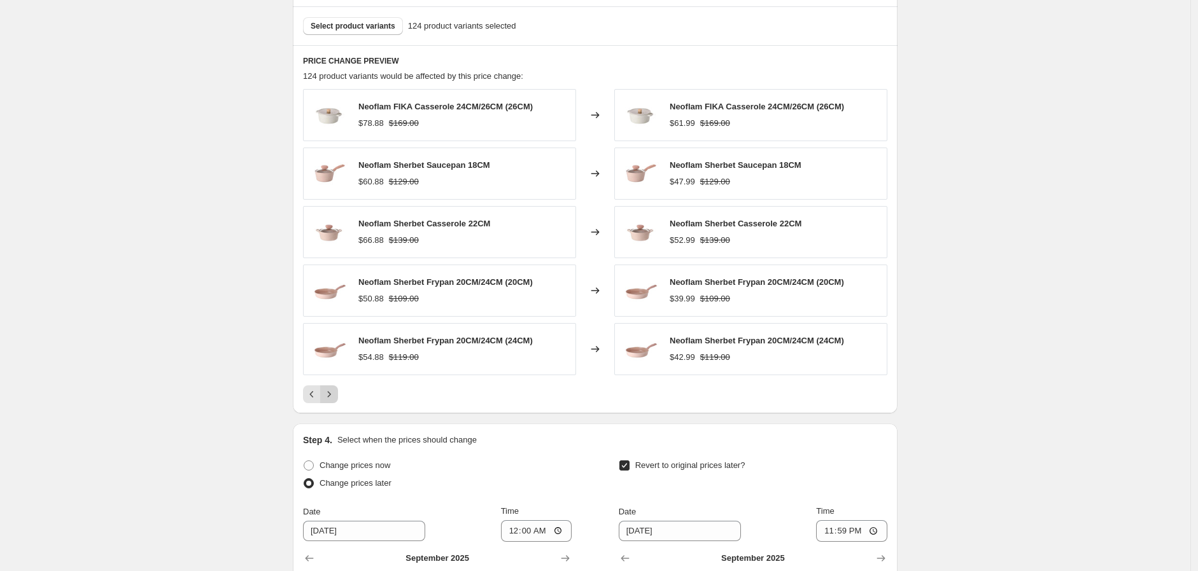
click at [333, 403] on button "Next" at bounding box center [329, 395] width 18 height 18
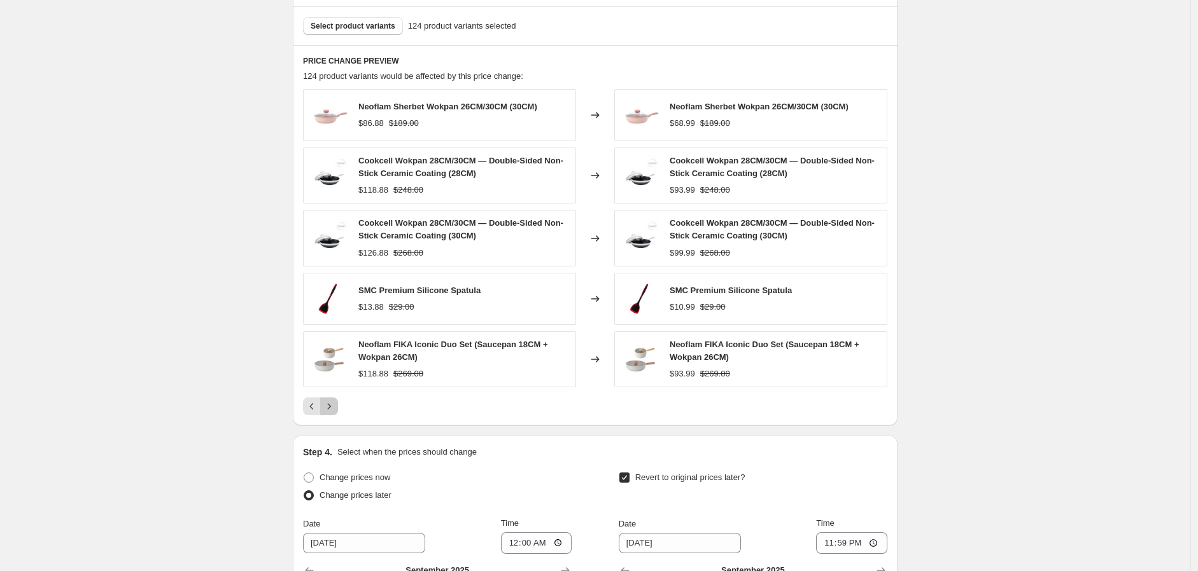
click at [331, 403] on icon "Next" at bounding box center [329, 406] width 13 height 13
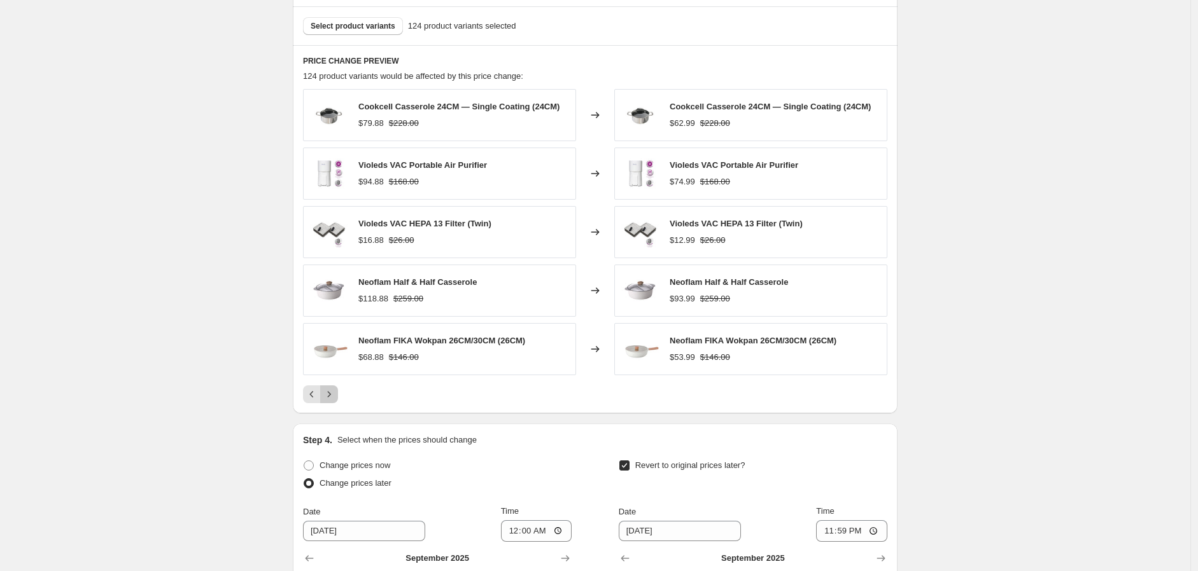
click at [332, 401] on icon "Next" at bounding box center [329, 394] width 13 height 13
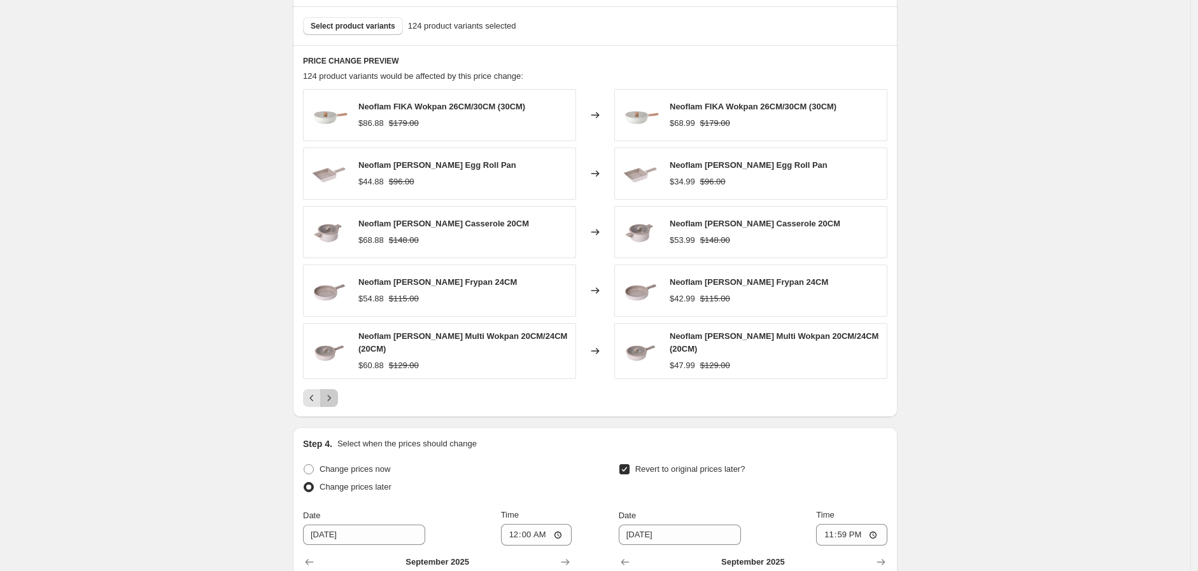
click at [335, 395] on icon "Next" at bounding box center [329, 398] width 13 height 13
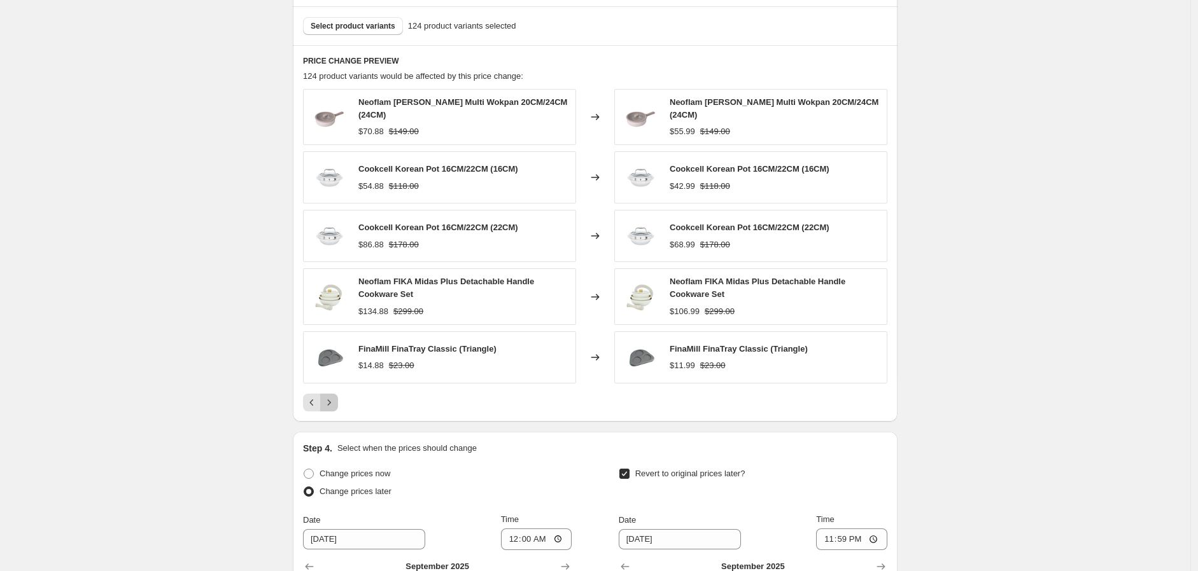
click at [332, 400] on icon "Next" at bounding box center [329, 402] width 13 height 13
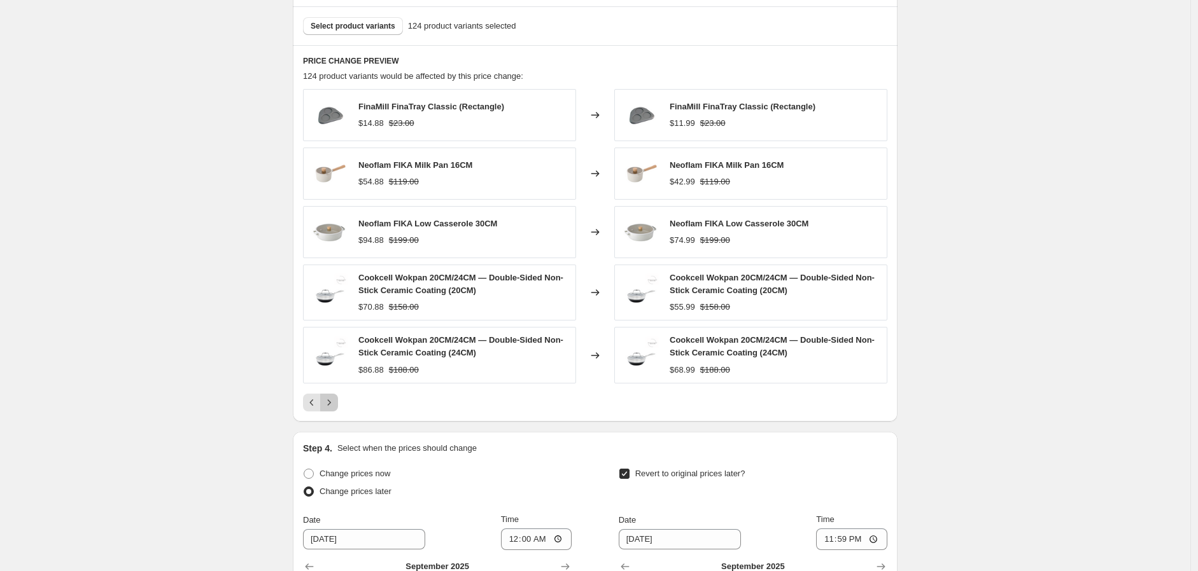
click at [332, 400] on icon "Next" at bounding box center [329, 402] width 13 height 13
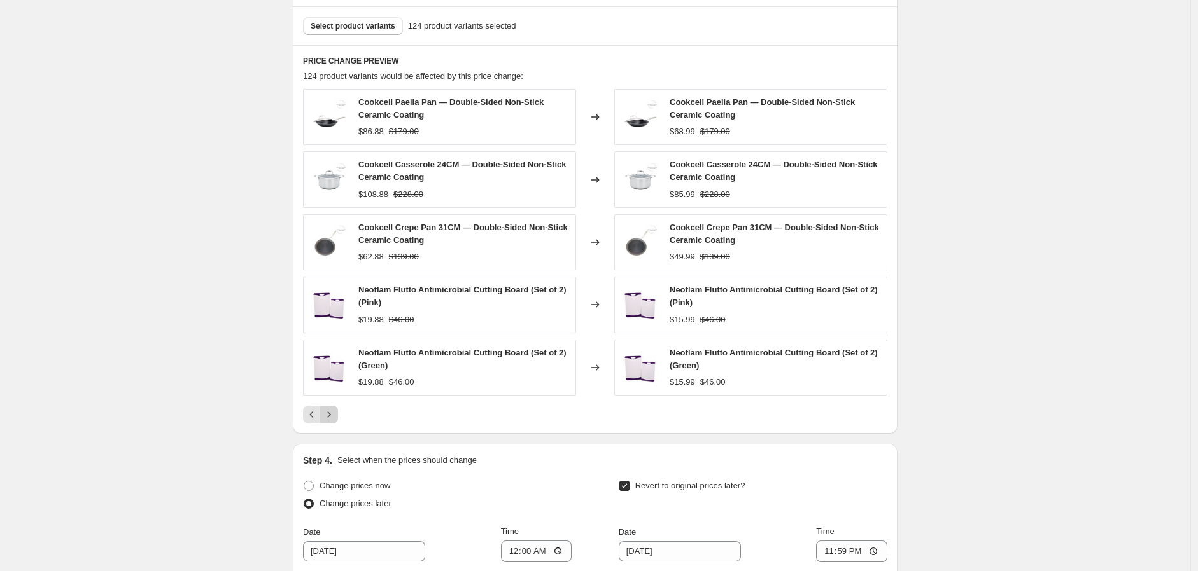
click at [332, 412] on icon "Next" at bounding box center [329, 415] width 13 height 13
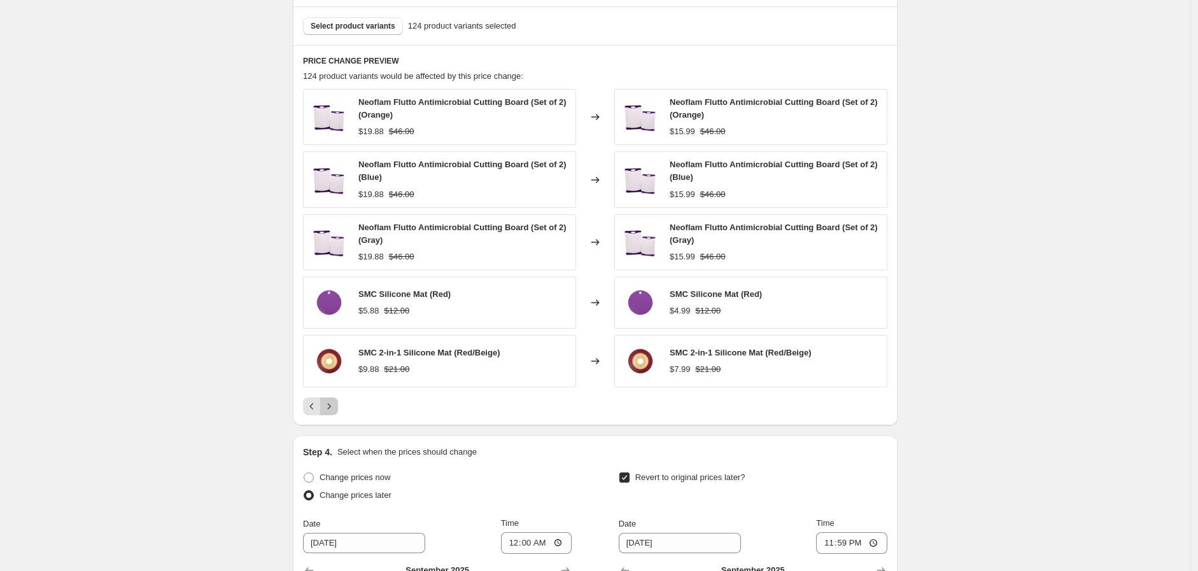
click at [335, 402] on icon "Next" at bounding box center [329, 406] width 13 height 13
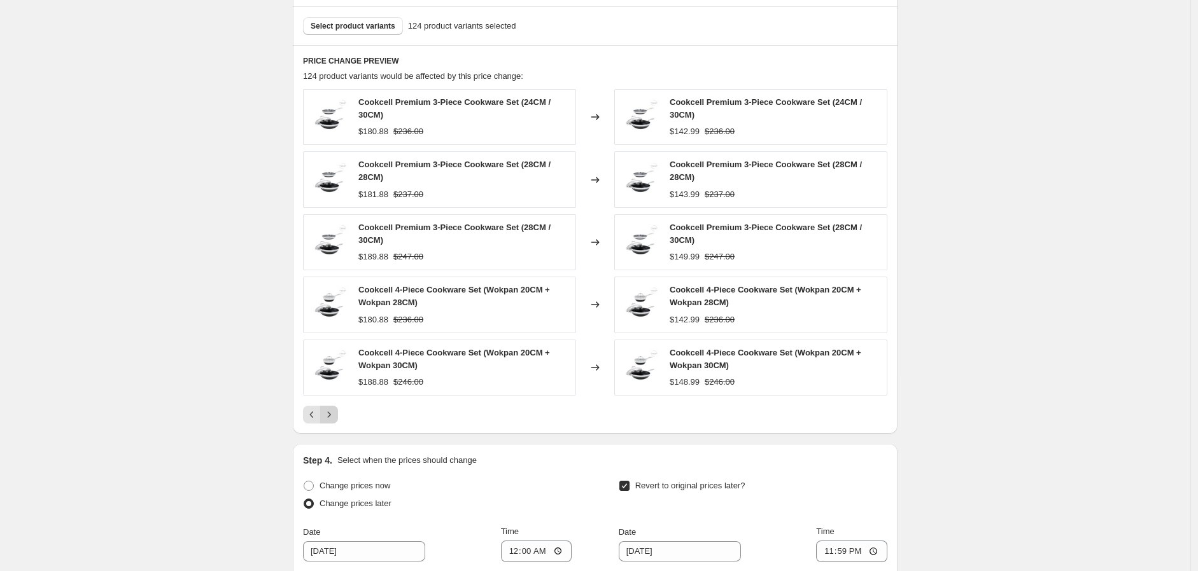
click at [338, 402] on div "Cookcell Premium 3-Piece Cookware Set (24CM / 30CM) $180.88 $236.00 Changed to …" at bounding box center [595, 256] width 584 height 335
click at [335, 410] on icon "Next" at bounding box center [329, 415] width 13 height 13
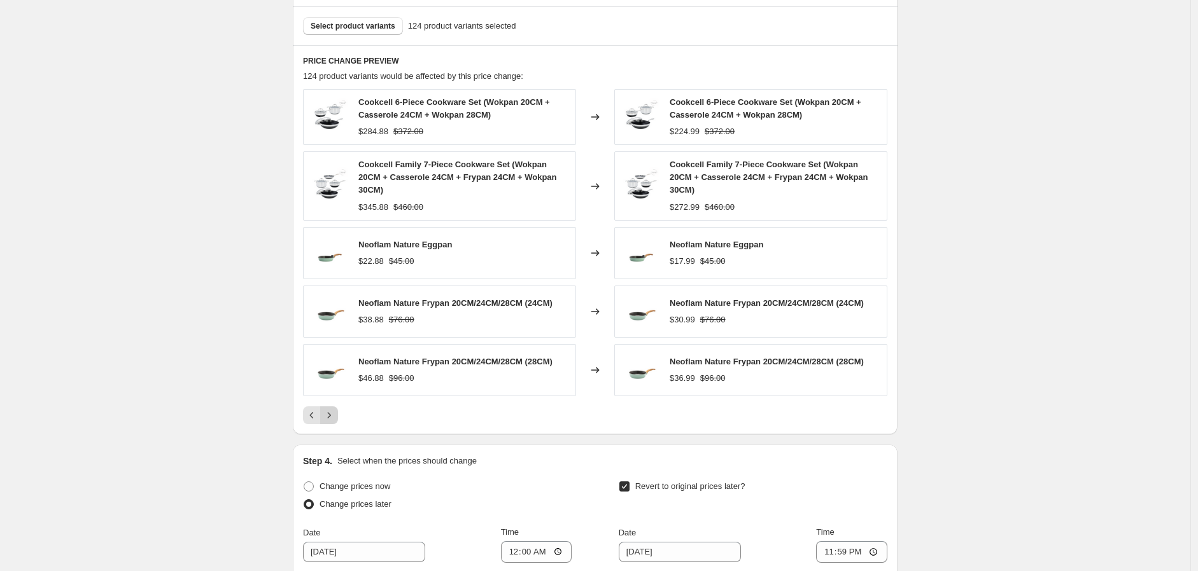
click at [338, 410] on button "Next" at bounding box center [329, 416] width 18 height 18
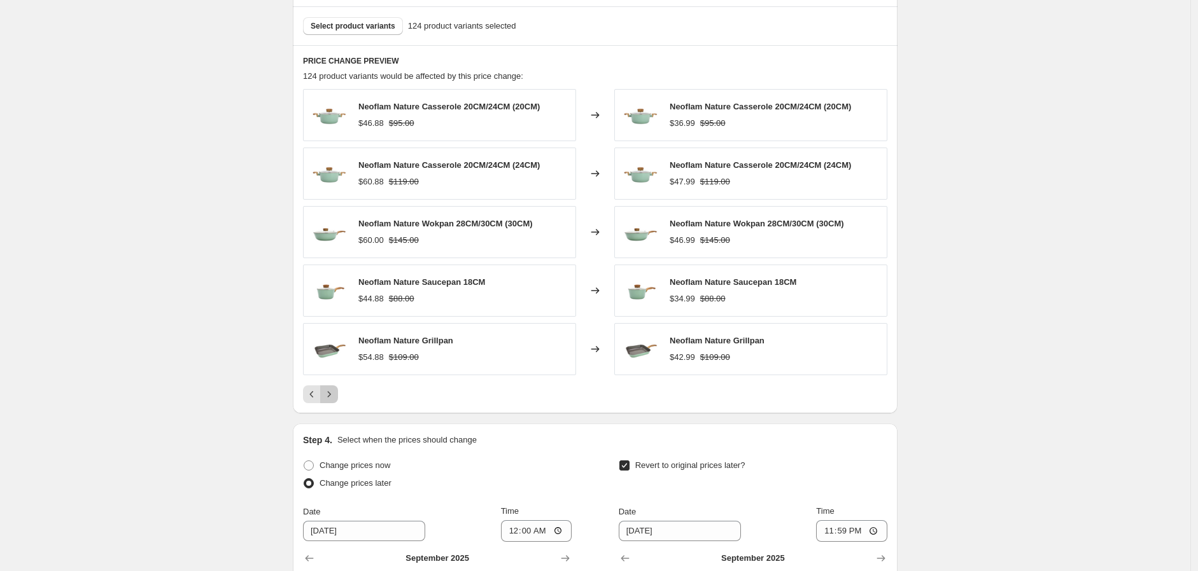
click at [332, 390] on icon "Next" at bounding box center [329, 394] width 13 height 13
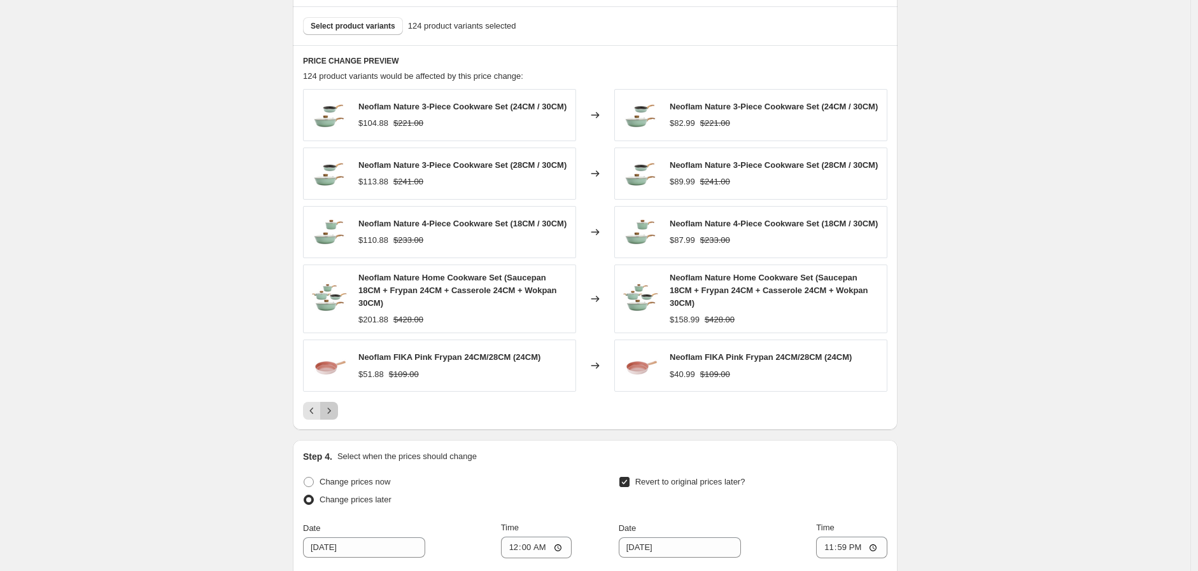
click at [333, 417] on icon "Next" at bounding box center [329, 411] width 13 height 13
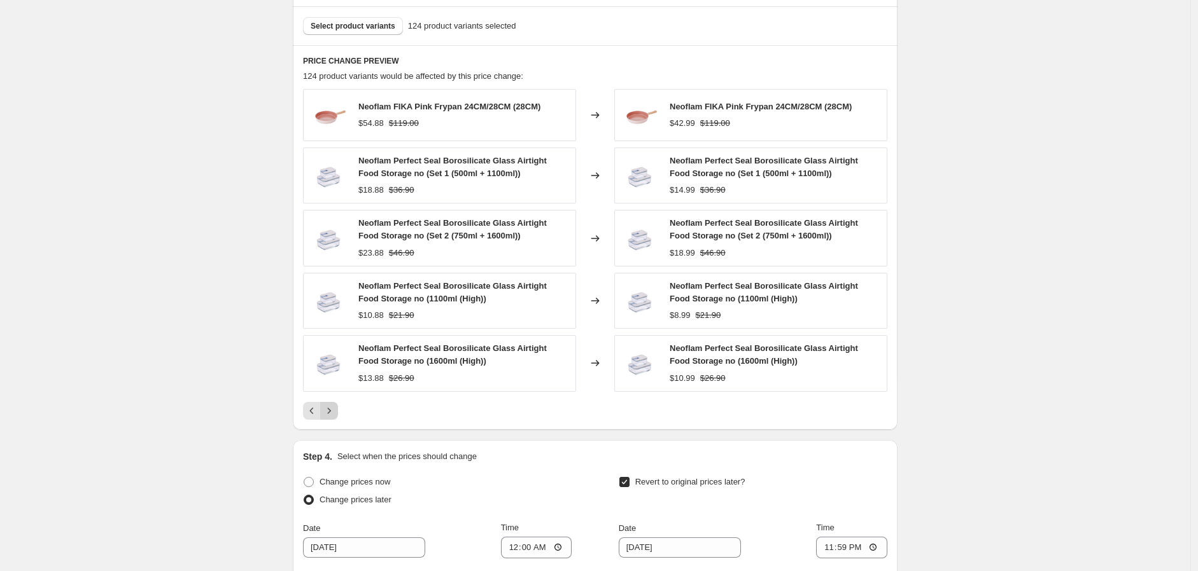
click at [328, 414] on icon "Next" at bounding box center [329, 411] width 13 height 13
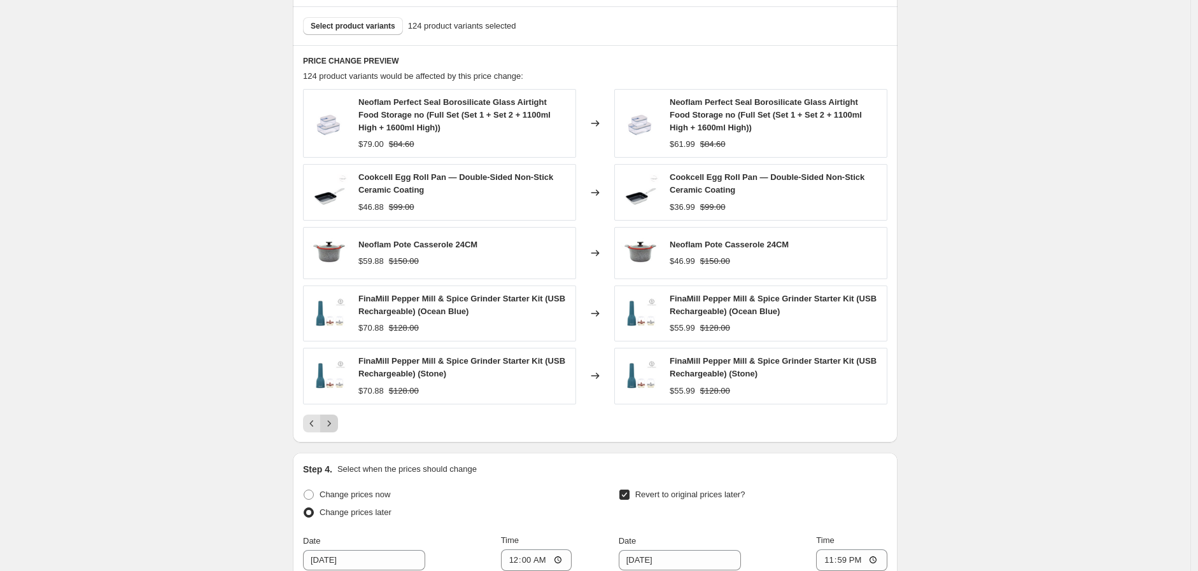
click at [333, 424] on icon "Next" at bounding box center [329, 423] width 13 height 13
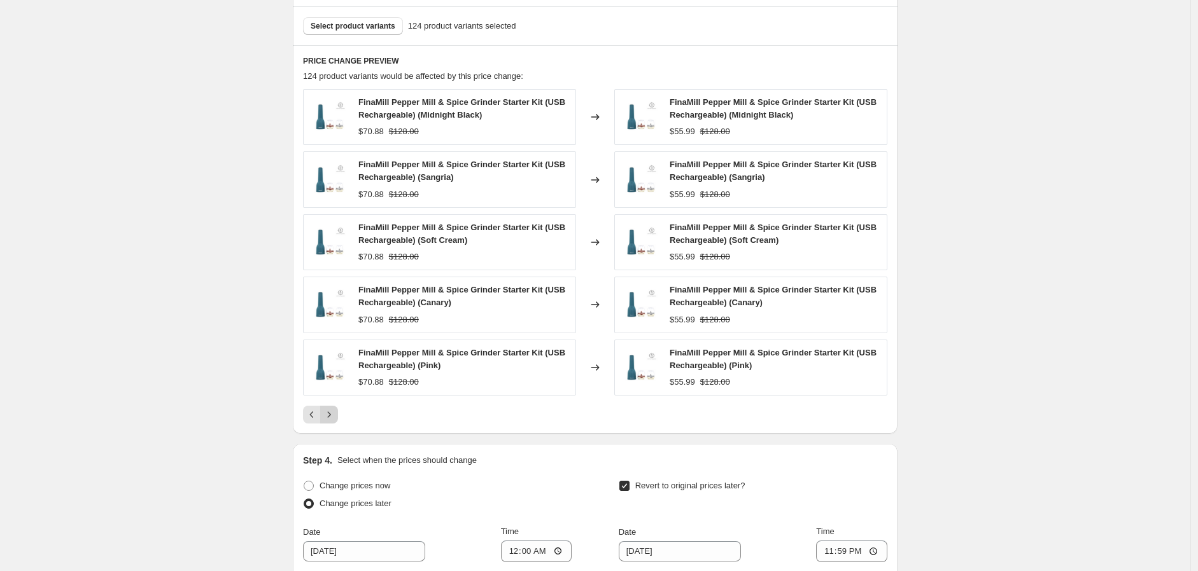
click at [333, 424] on button "Next" at bounding box center [329, 415] width 18 height 18
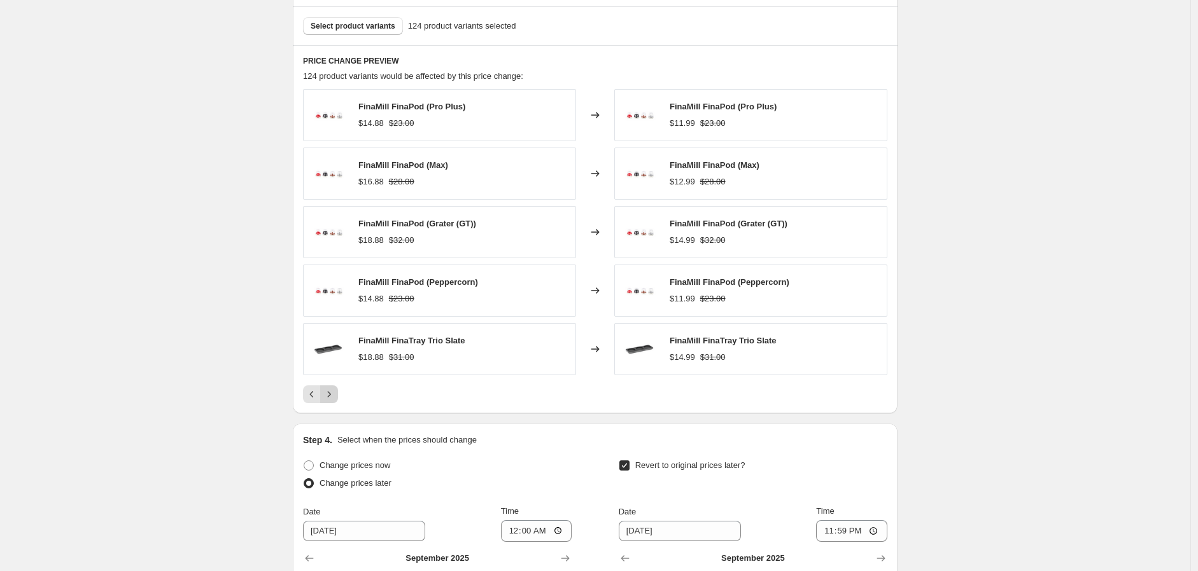
click at [335, 401] on icon "Next" at bounding box center [329, 394] width 13 height 13
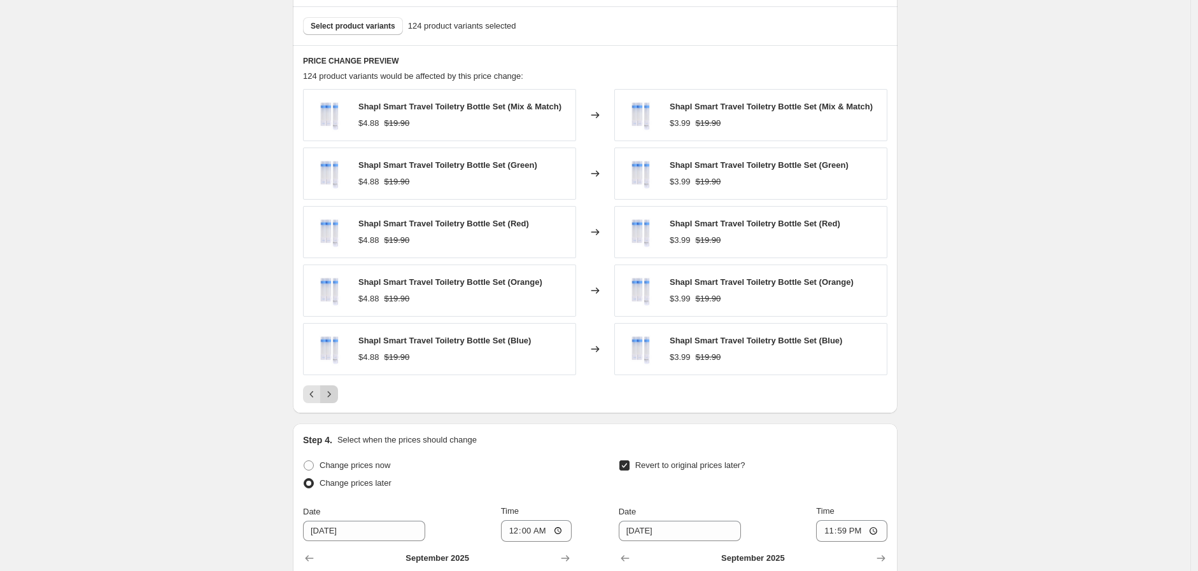
click at [335, 401] on icon "Next" at bounding box center [329, 394] width 13 height 13
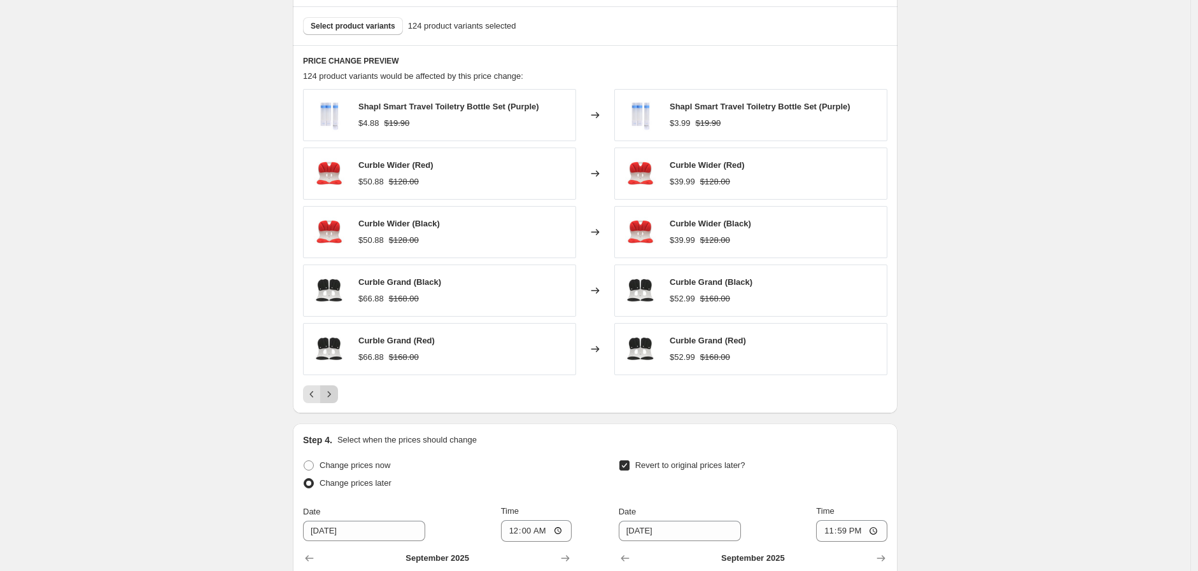
click at [335, 394] on icon "Next" at bounding box center [329, 394] width 13 height 13
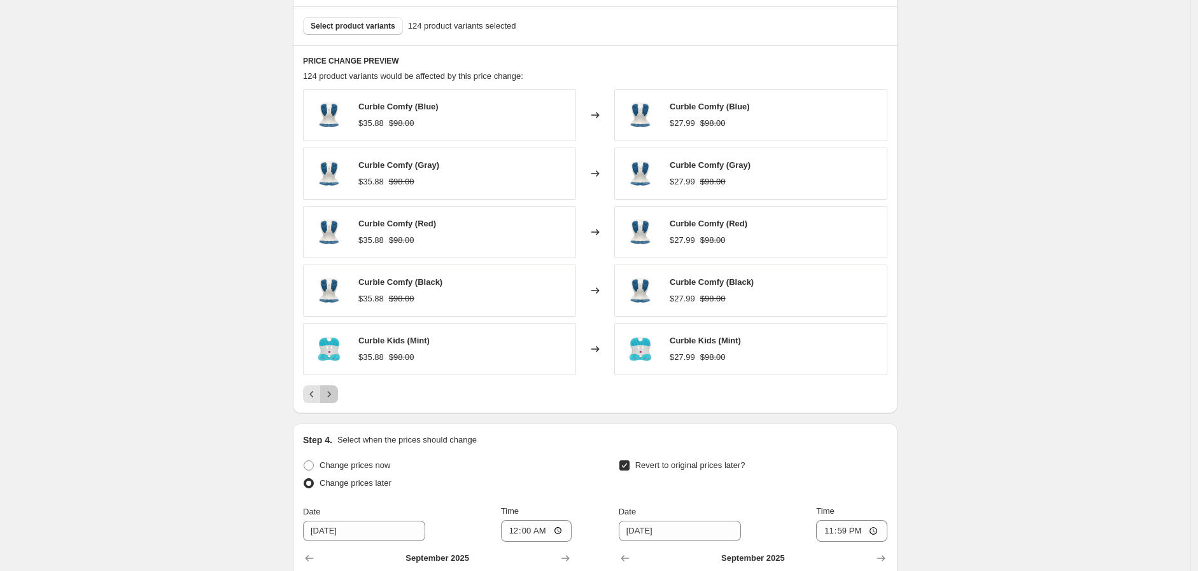
click at [335, 394] on icon "Next" at bounding box center [329, 394] width 13 height 13
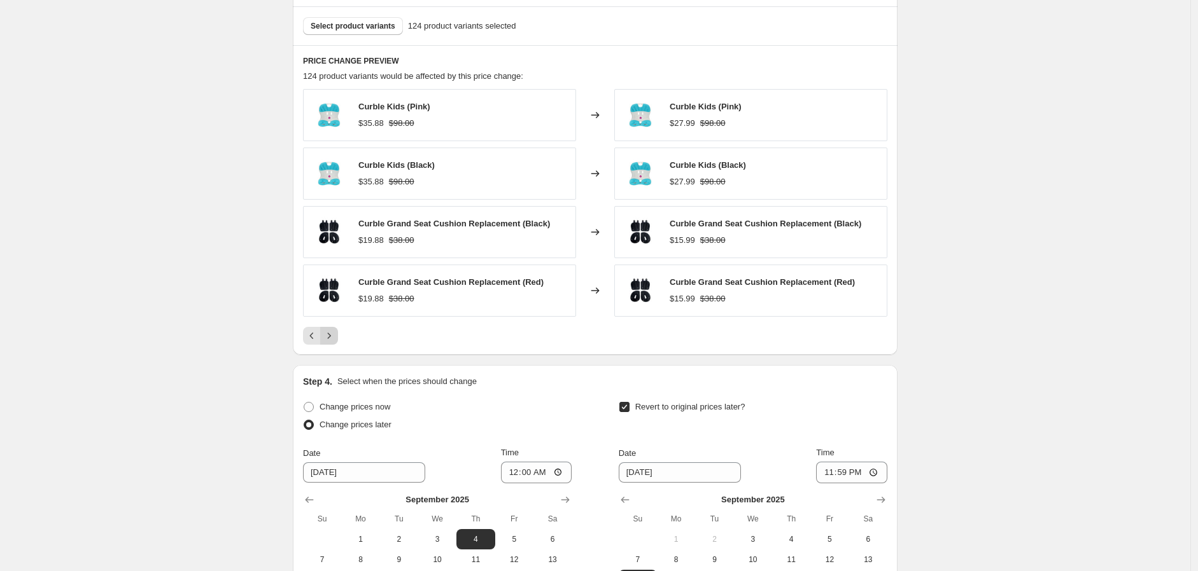
click at [335, 394] on div "Step 4. Select when the prices should change Change prices now Change prices la…" at bounding box center [595, 514] width 584 height 279
click at [316, 332] on icon "Previous" at bounding box center [311, 336] width 13 height 13
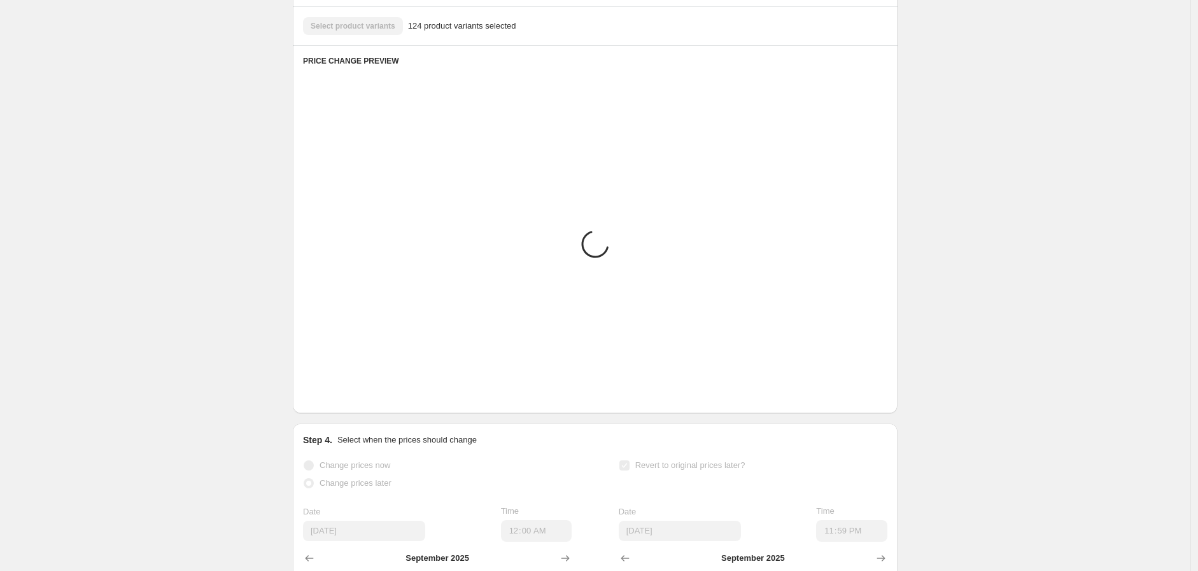
click at [316, 332] on img at bounding box center [329, 349] width 38 height 38
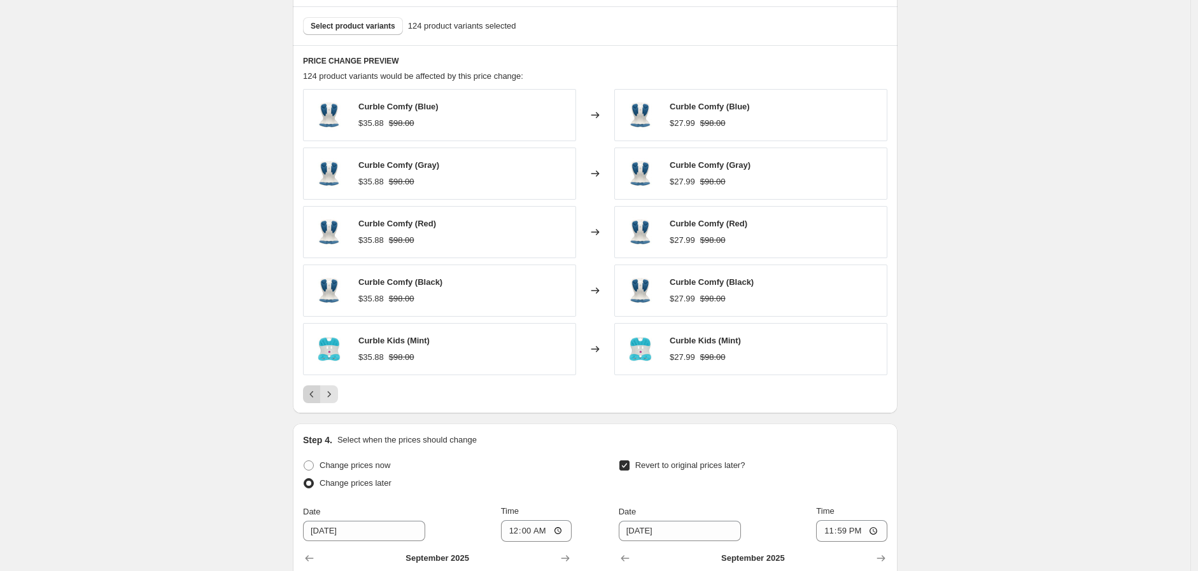
click at [315, 396] on icon "Previous" at bounding box center [311, 394] width 13 height 13
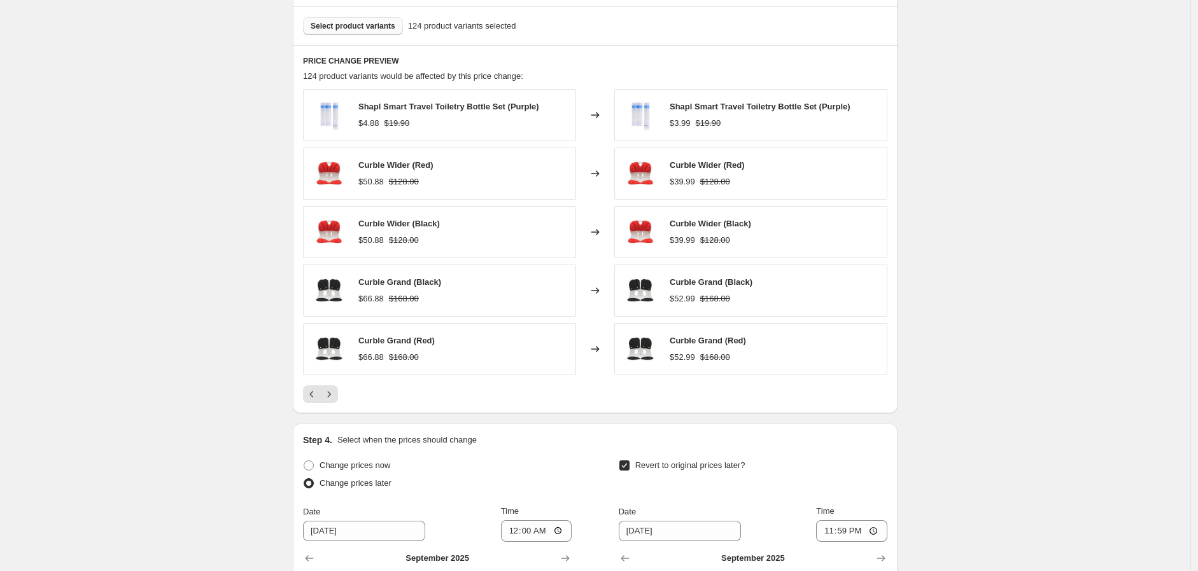
click at [353, 34] on button "Select product variants" at bounding box center [353, 26] width 100 height 18
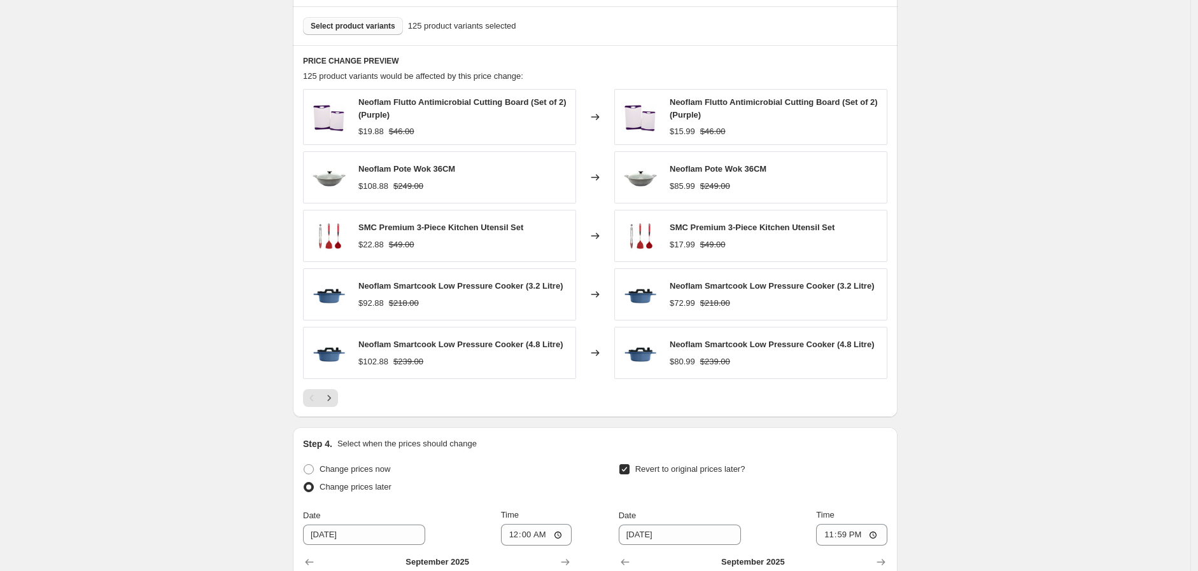
click at [370, 25] on span "Select product variants" at bounding box center [353, 26] width 85 height 10
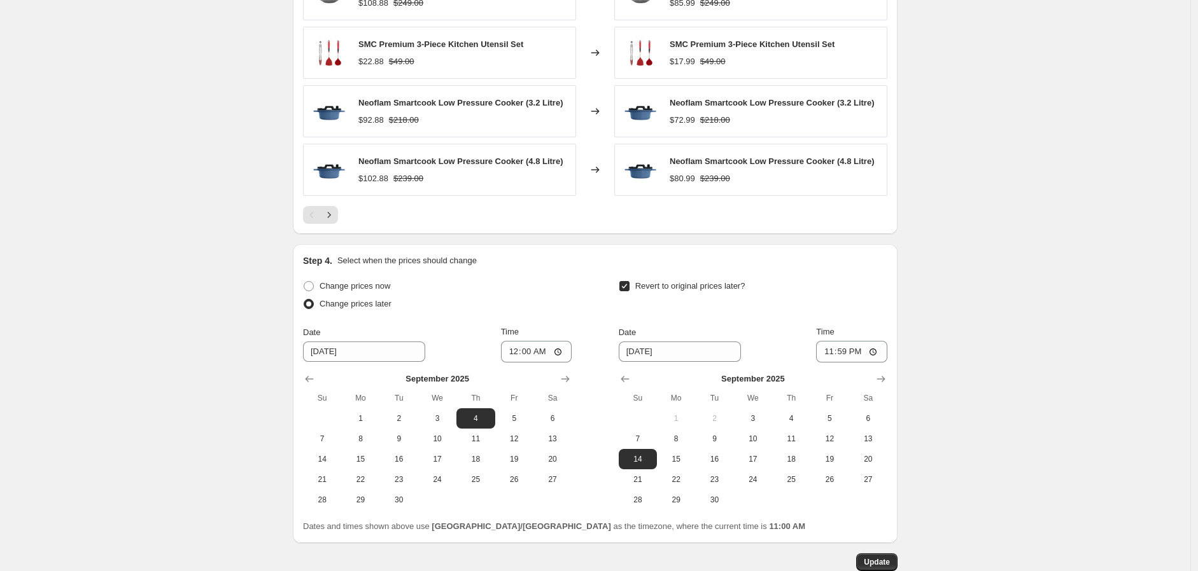
scroll to position [1040, 0]
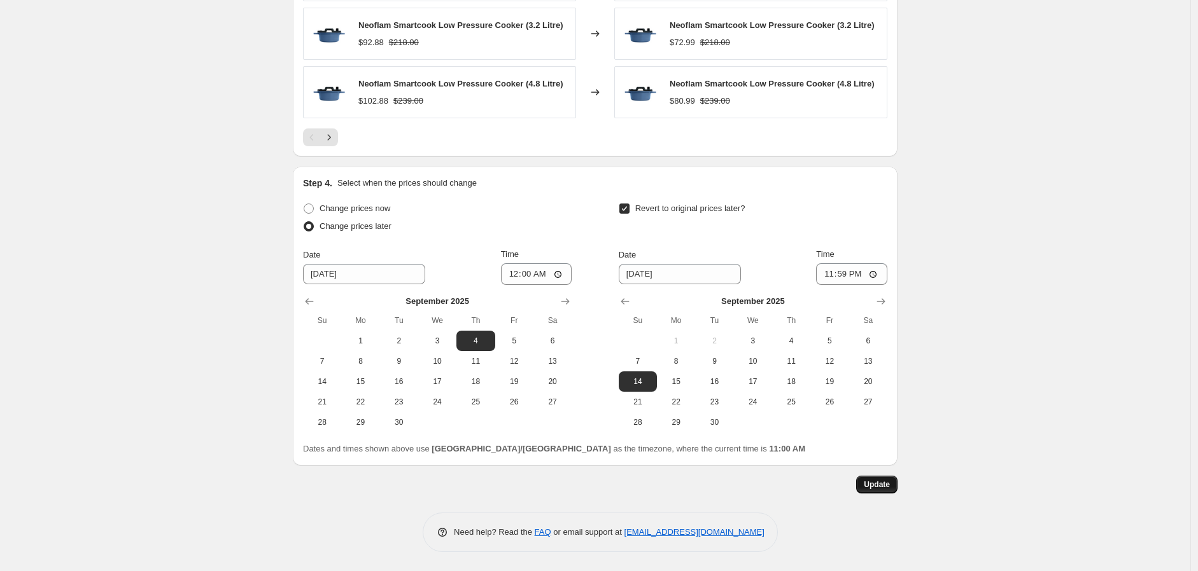
click at [877, 490] on span "Update" at bounding box center [877, 485] width 26 height 10
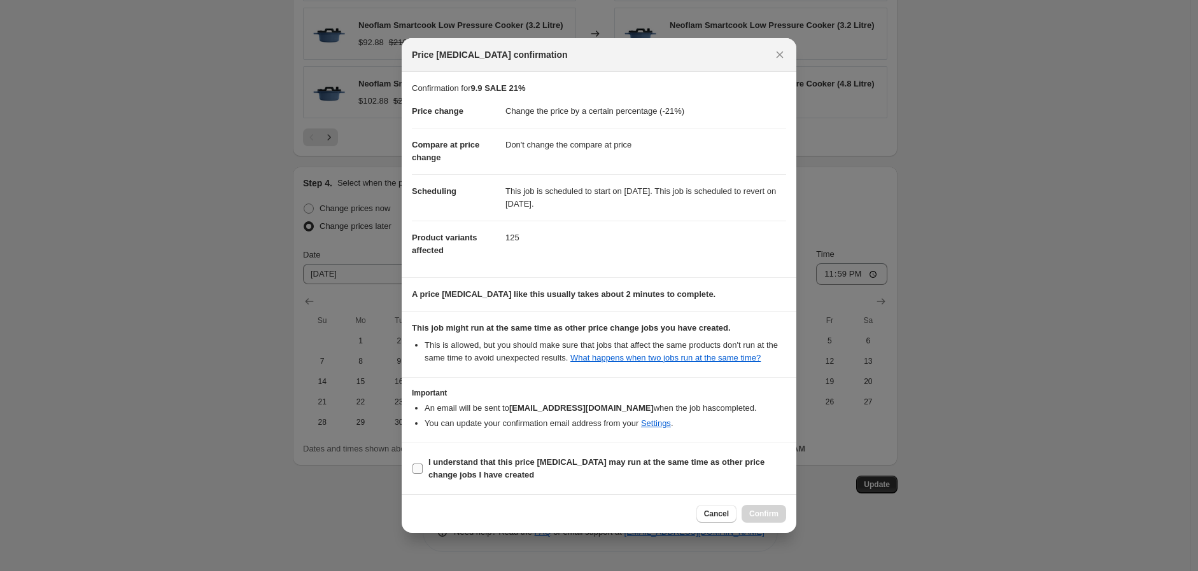
click at [652, 461] on b "I understand that this price [MEDICAL_DATA] may run at the same time as other p…" at bounding box center [596, 469] width 336 height 22
click at [423, 464] on input "I understand that this price [MEDICAL_DATA] may run at the same time as other p…" at bounding box center [417, 469] width 10 height 10
checkbox input "true"
click at [757, 510] on span "Confirm" at bounding box center [763, 514] width 29 height 10
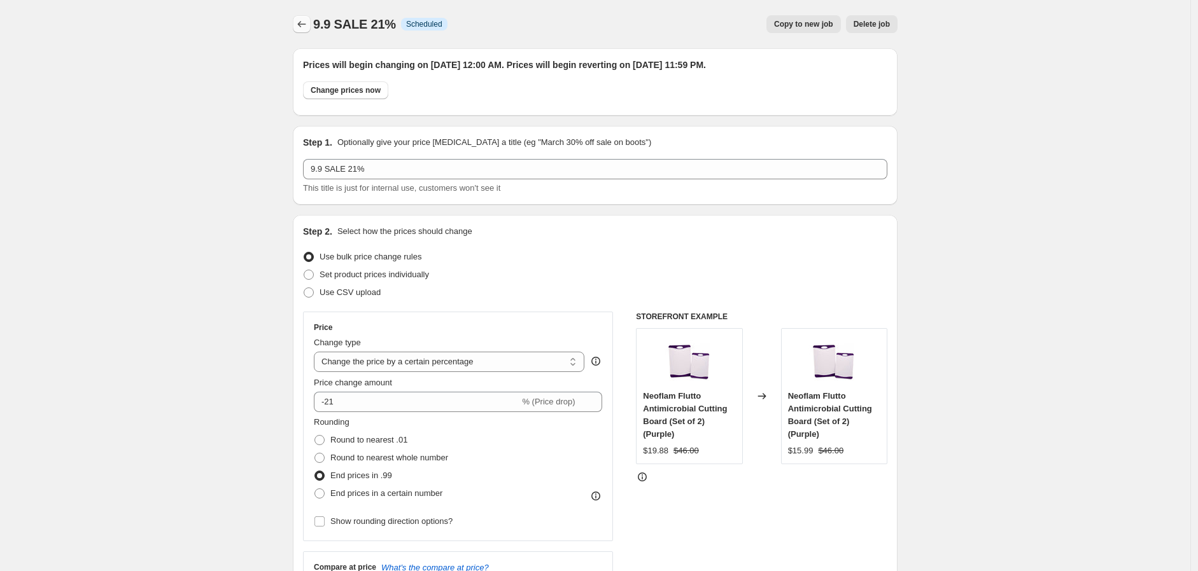
click at [307, 20] on icon "Price change jobs" at bounding box center [301, 24] width 13 height 13
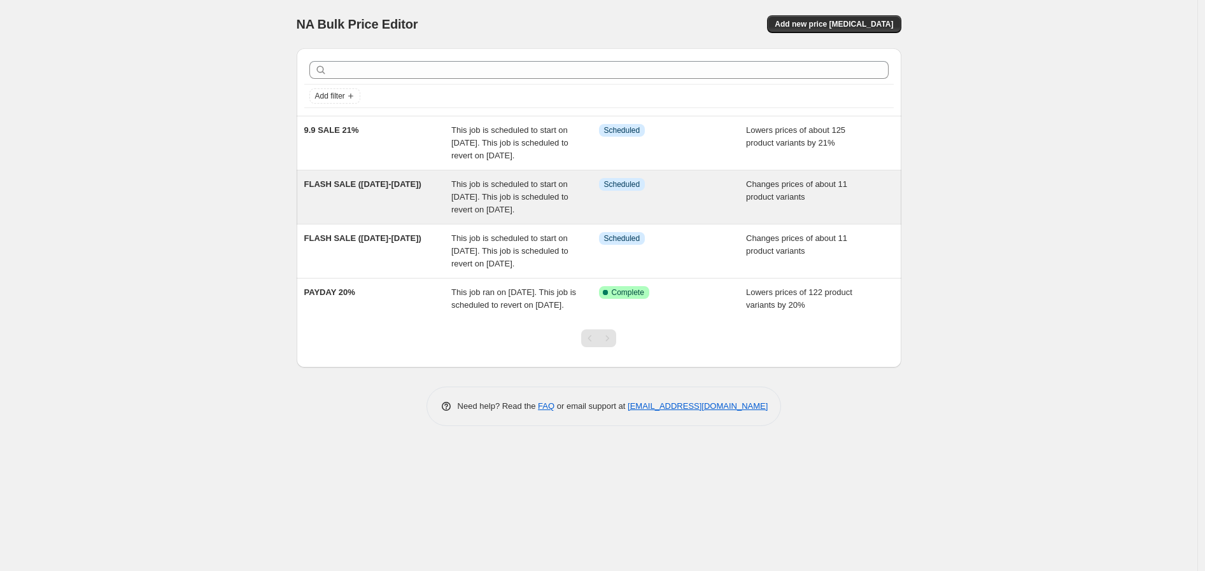
click at [465, 214] on span "This job is scheduled to start on [DATE]. This job is scheduled to revert on [D…" at bounding box center [509, 196] width 117 height 35
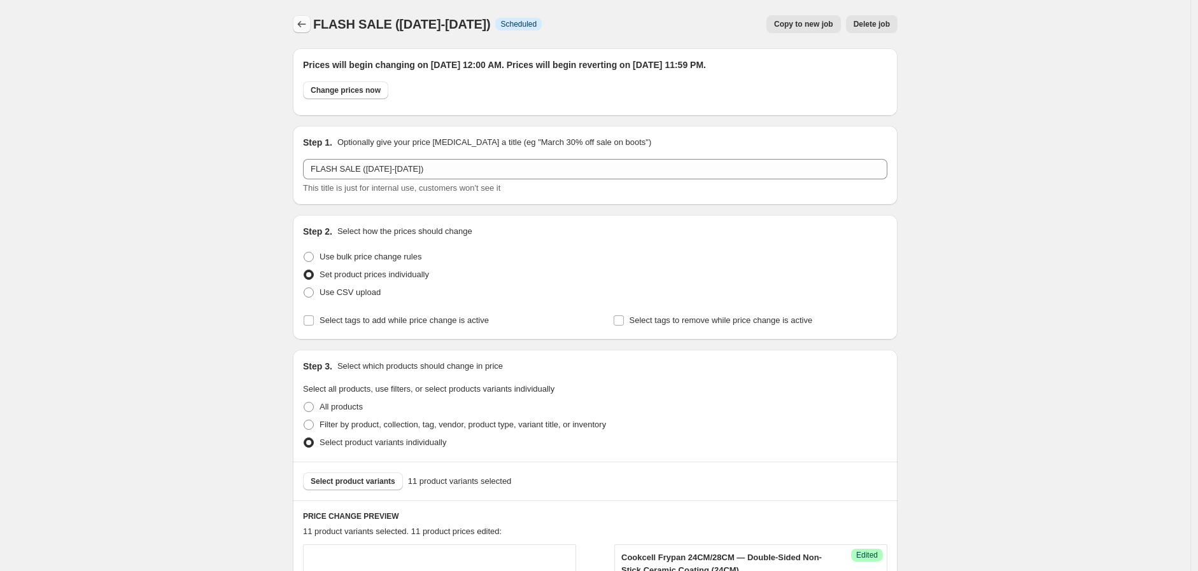
click at [302, 20] on icon "Price change jobs" at bounding box center [301, 24] width 13 height 13
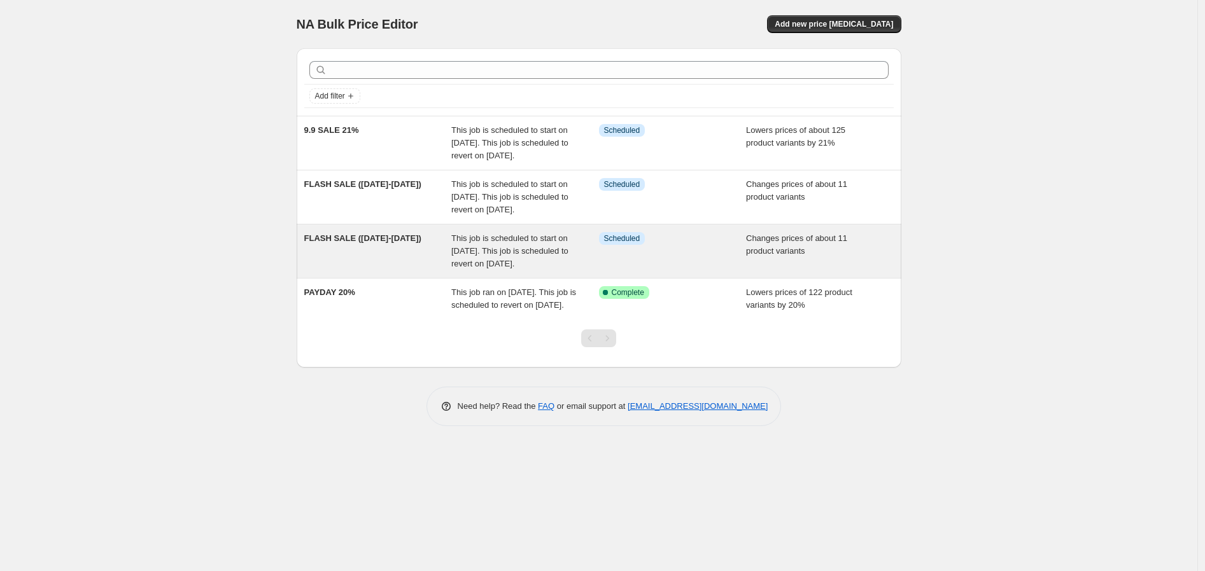
click at [453, 269] on span "This job is scheduled to start on [DATE]. This job is scheduled to revert on [D…" at bounding box center [509, 251] width 117 height 35
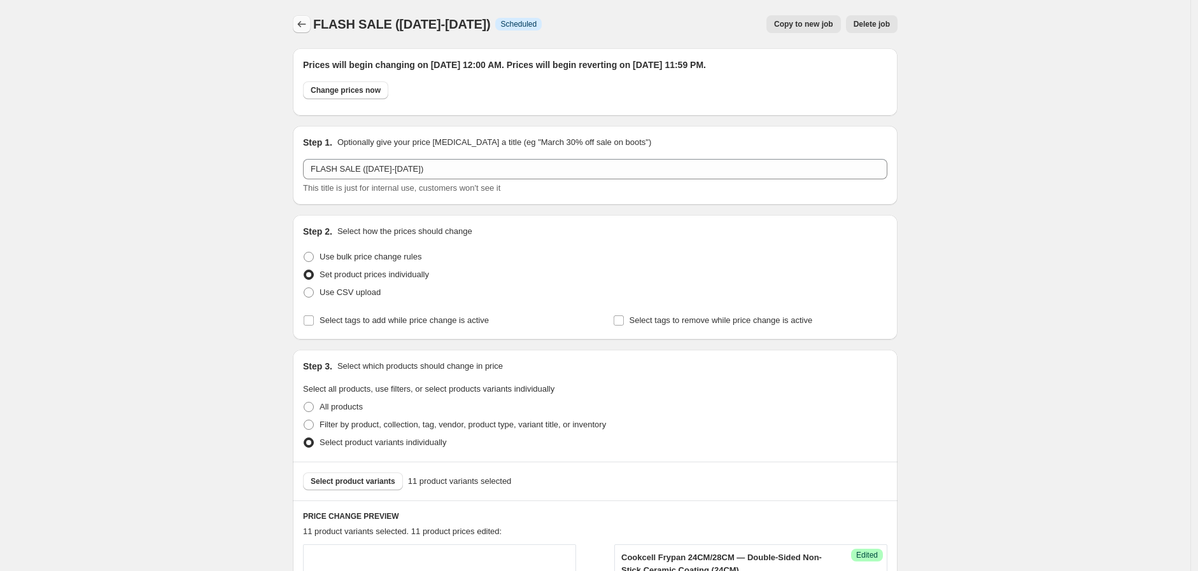
click at [308, 25] on icon "Price change jobs" at bounding box center [301, 24] width 13 height 13
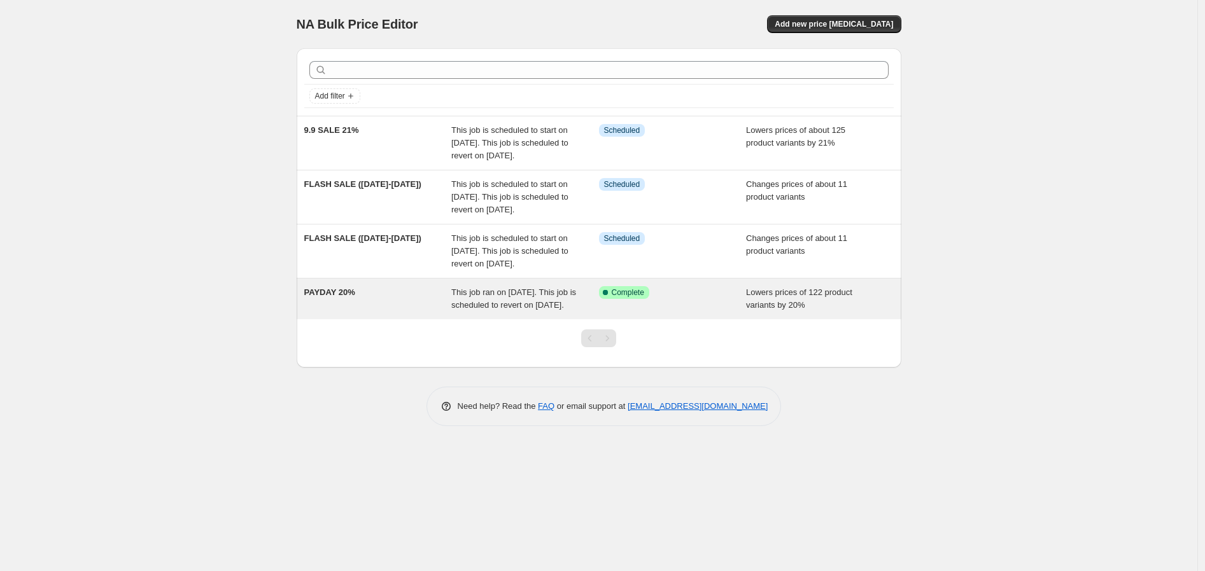
click at [498, 310] on span "This job ran on [DATE]. This job is scheduled to revert on [DATE]." at bounding box center [513, 299] width 125 height 22
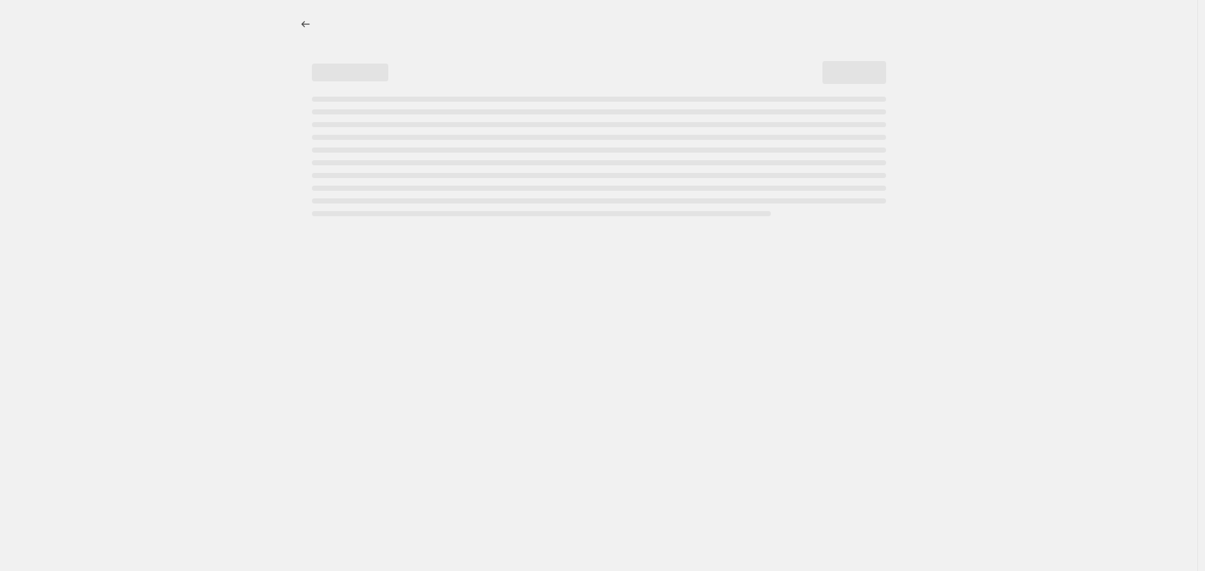
select select "percentage"
select select "no_change"
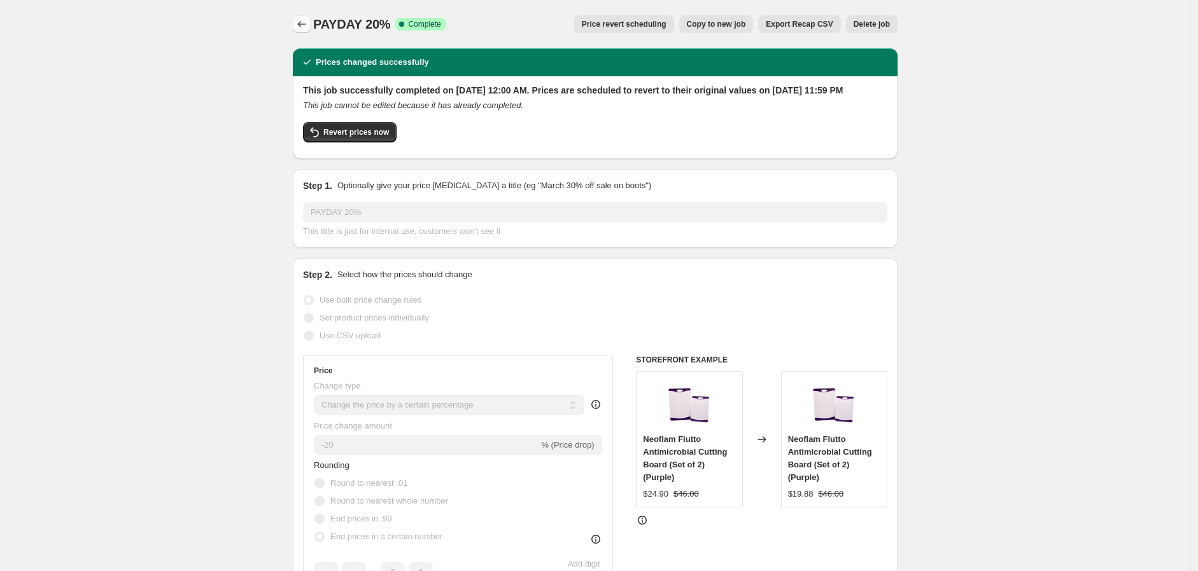
click at [305, 19] on icon "Price change jobs" at bounding box center [301, 24] width 13 height 13
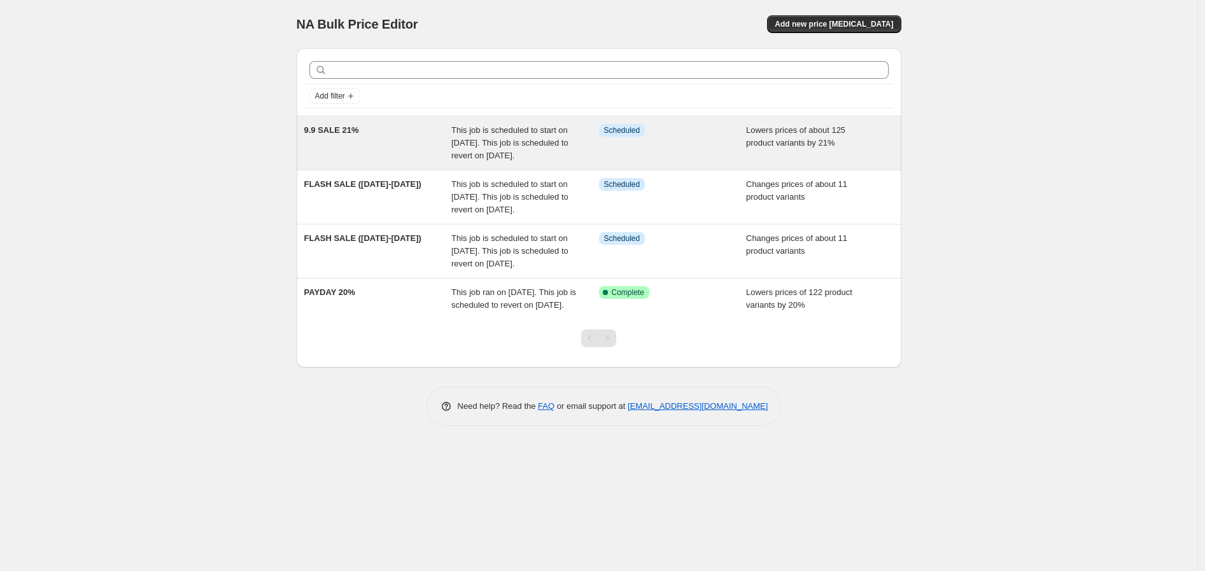
click at [512, 143] on span "This job is scheduled to start on [DATE]. This job is scheduled to revert on [D…" at bounding box center [509, 142] width 117 height 35
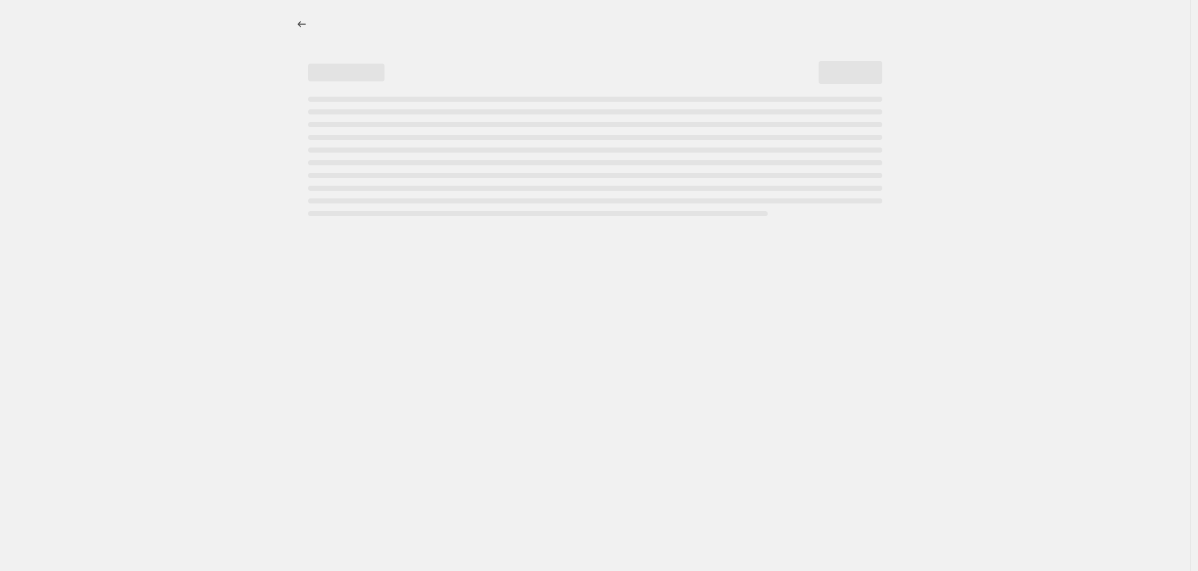
select select "percentage"
select select "no_change"
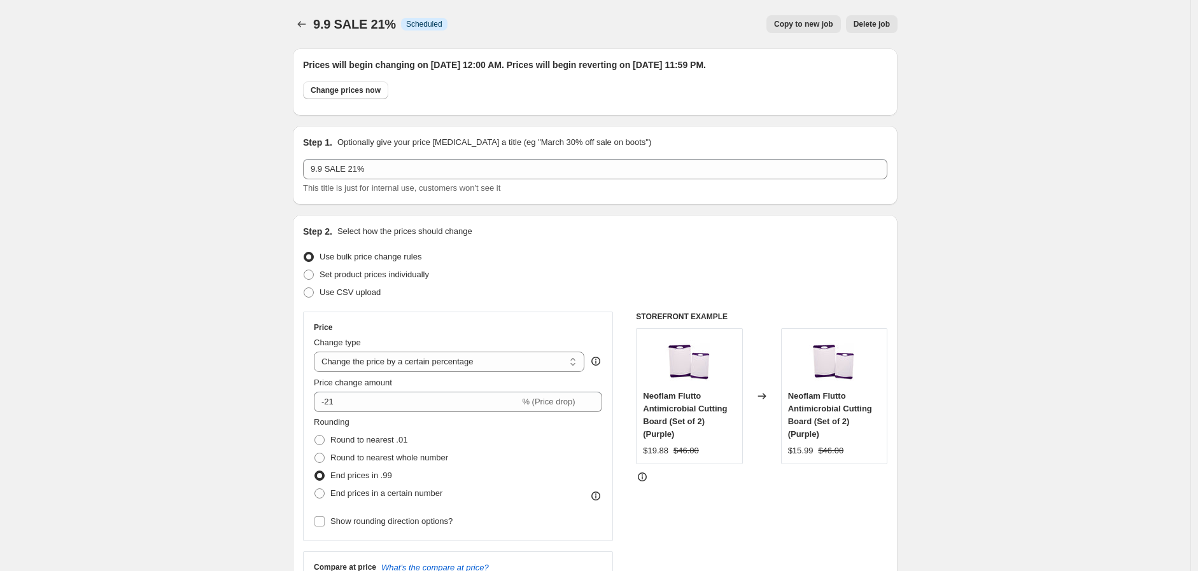
click at [826, 25] on span "Copy to new job" at bounding box center [803, 24] width 59 height 10
select select "percentage"
select select "no_change"
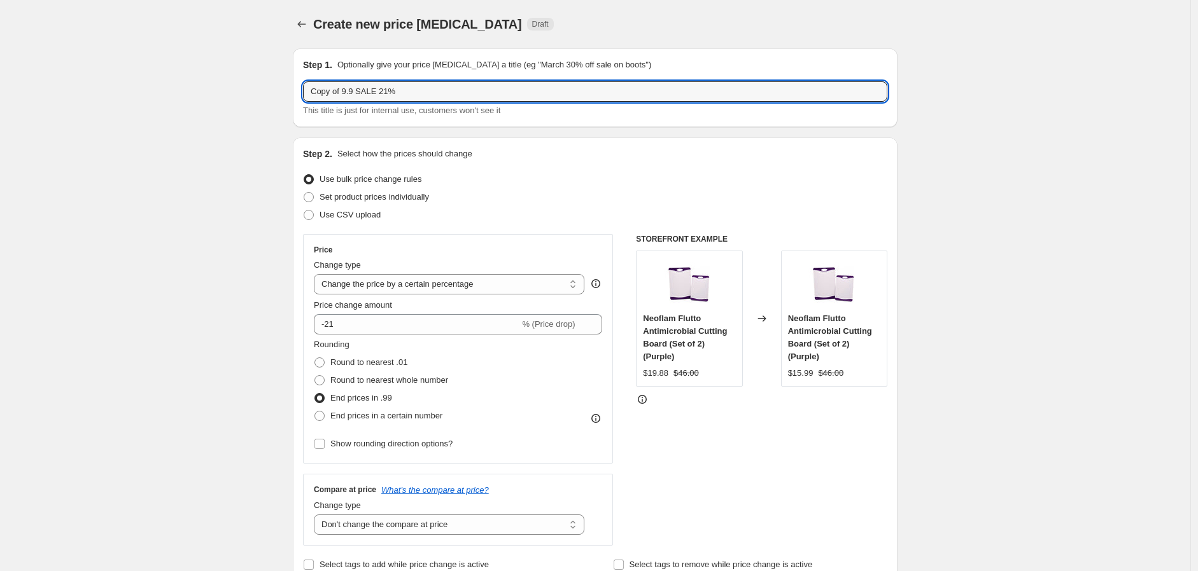
drag, startPoint x: 347, startPoint y: 92, endPoint x: 300, endPoint y: 89, distance: 46.6
click at [299, 90] on div "Step 1. Optionally give your price [MEDICAL_DATA] a title (eg "March 30% off sa…" at bounding box center [595, 87] width 605 height 79
drag, startPoint x: 374, startPoint y: 92, endPoint x: 165, endPoint y: 94, distance: 208.8
type input "SEP 20%"
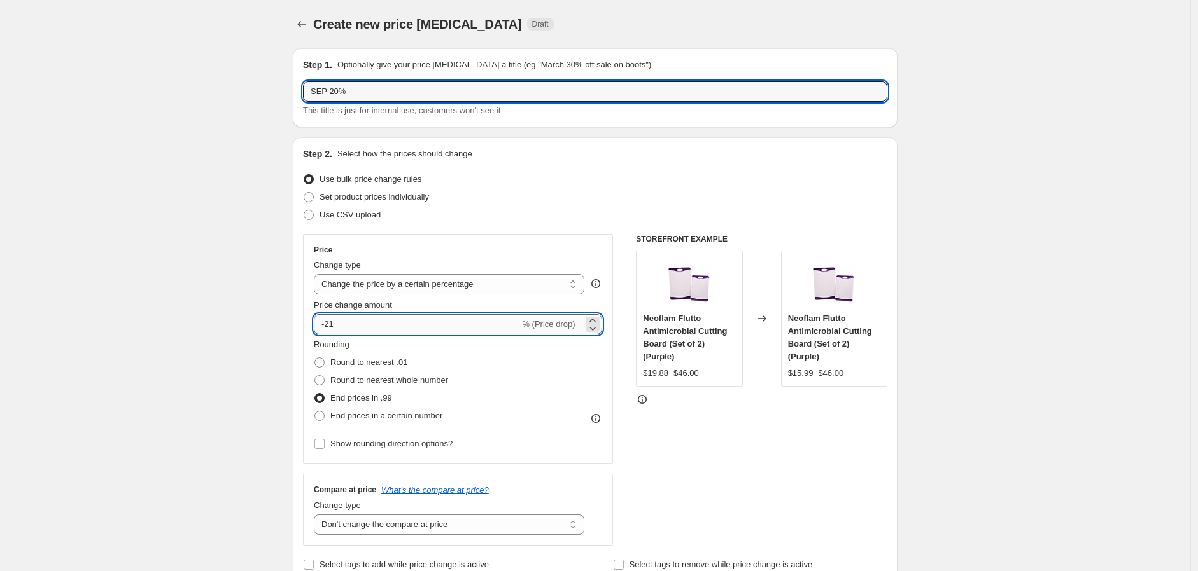
click at [340, 325] on input "-21" at bounding box center [417, 324] width 206 height 20
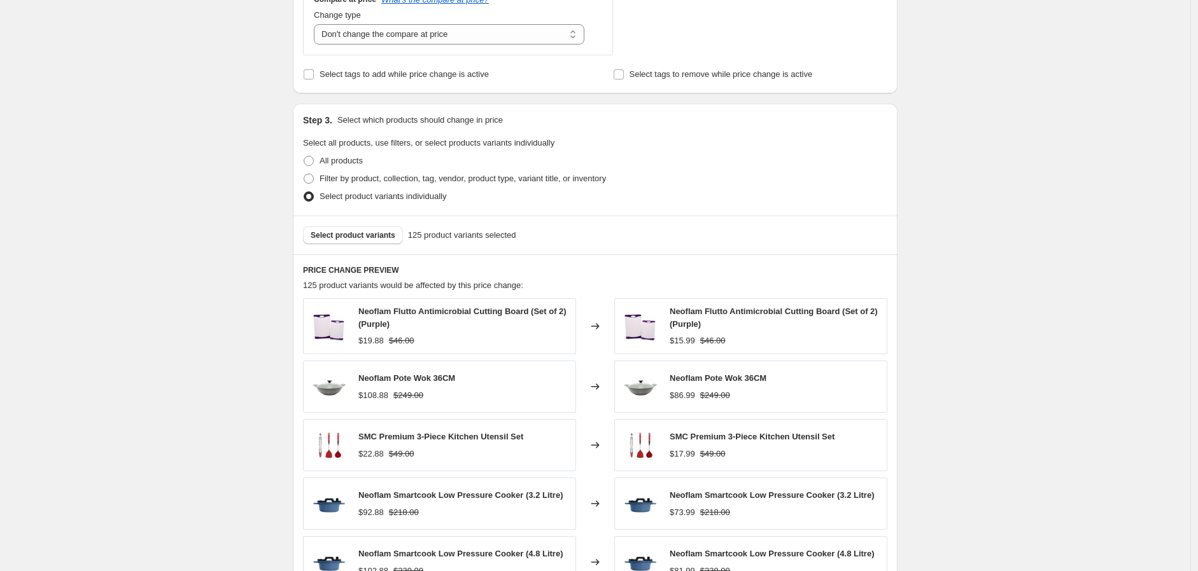
scroll to position [494, 0]
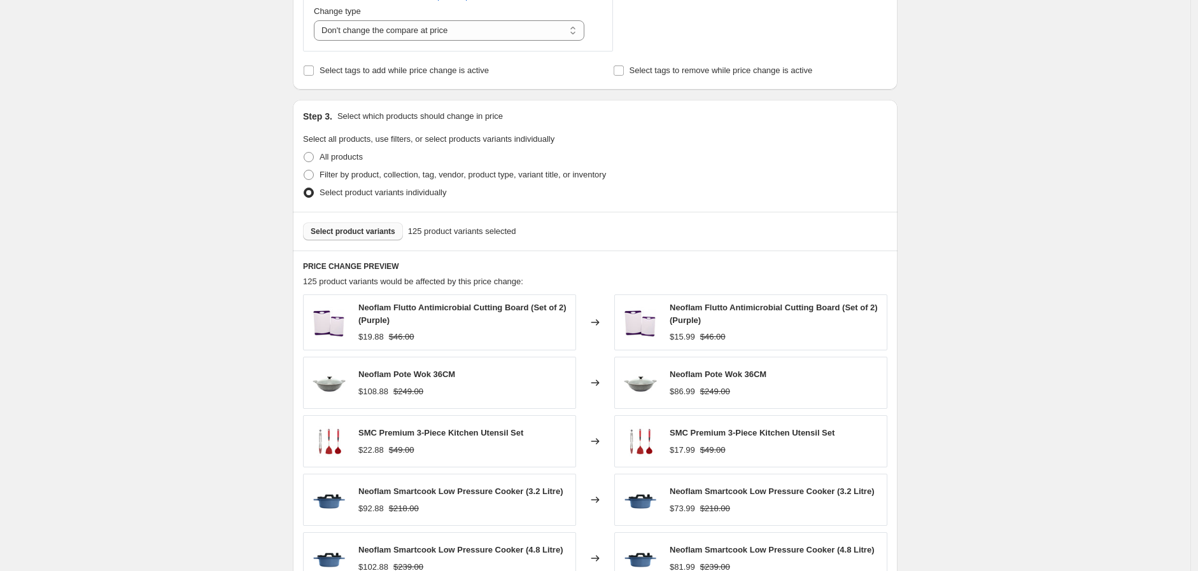
type input "-23"
click at [367, 230] on span "Select product variants" at bounding box center [353, 232] width 85 height 10
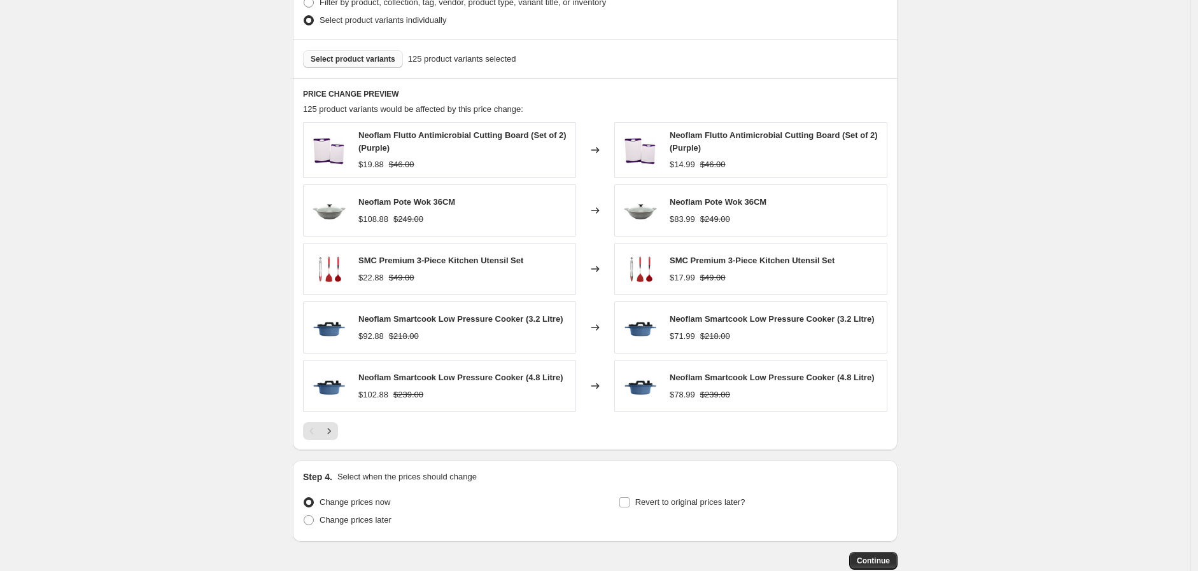
scroll to position [745, 0]
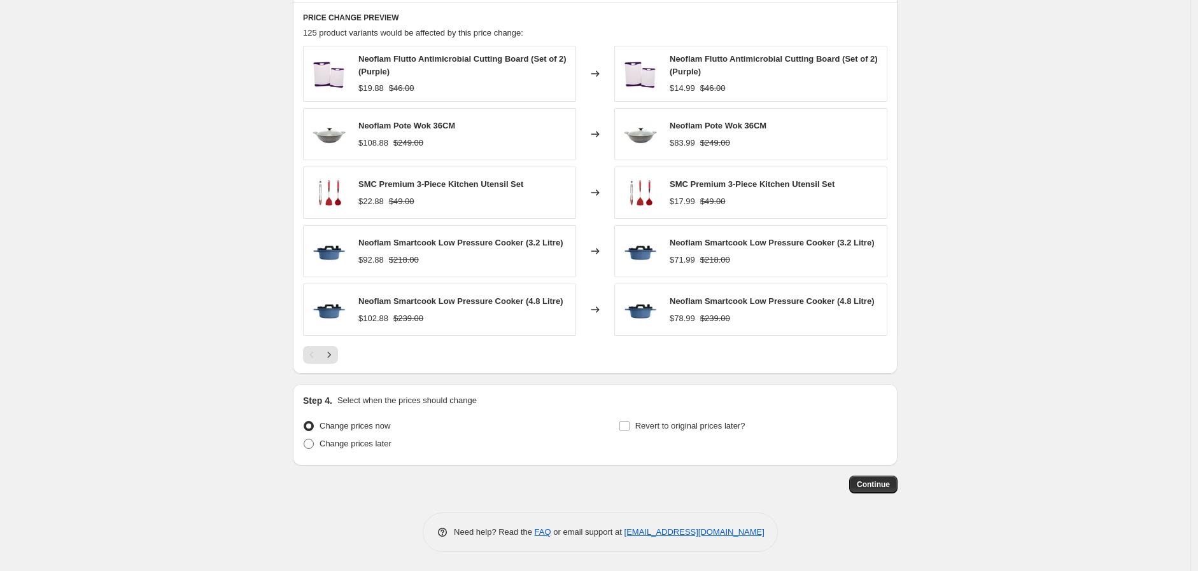
click at [383, 448] on span "Change prices later" at bounding box center [355, 444] width 72 height 10
click at [304, 440] on input "Change prices later" at bounding box center [304, 439] width 1 height 1
radio input "true"
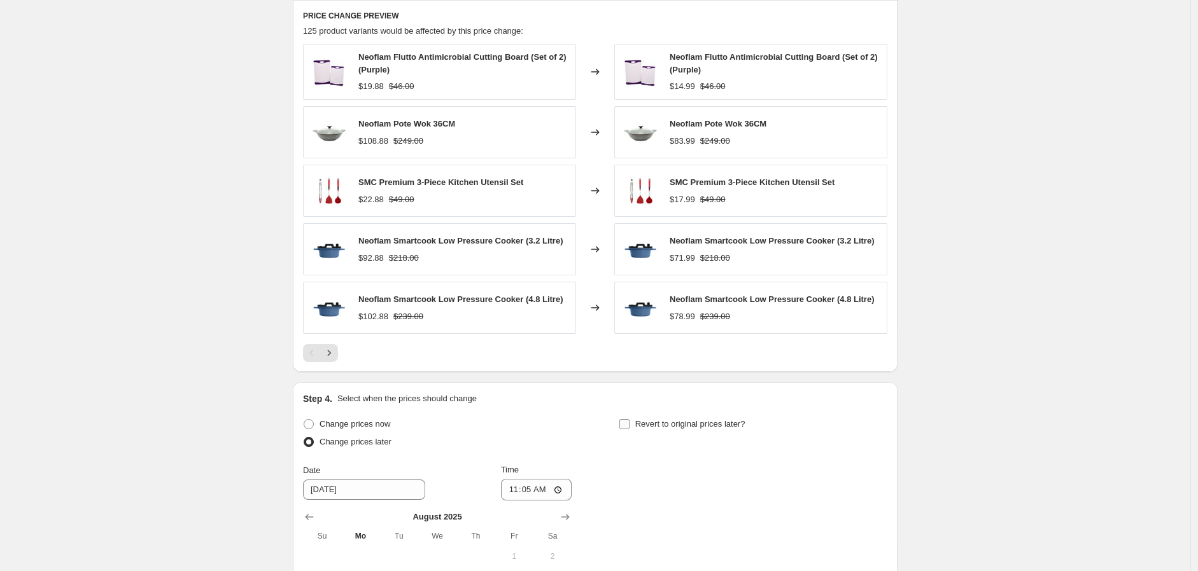
click at [724, 429] on span "Revert to original prices later?" at bounding box center [690, 424] width 110 height 10
click at [629, 430] on input "Revert to original prices later?" at bounding box center [624, 424] width 10 height 10
checkbox input "true"
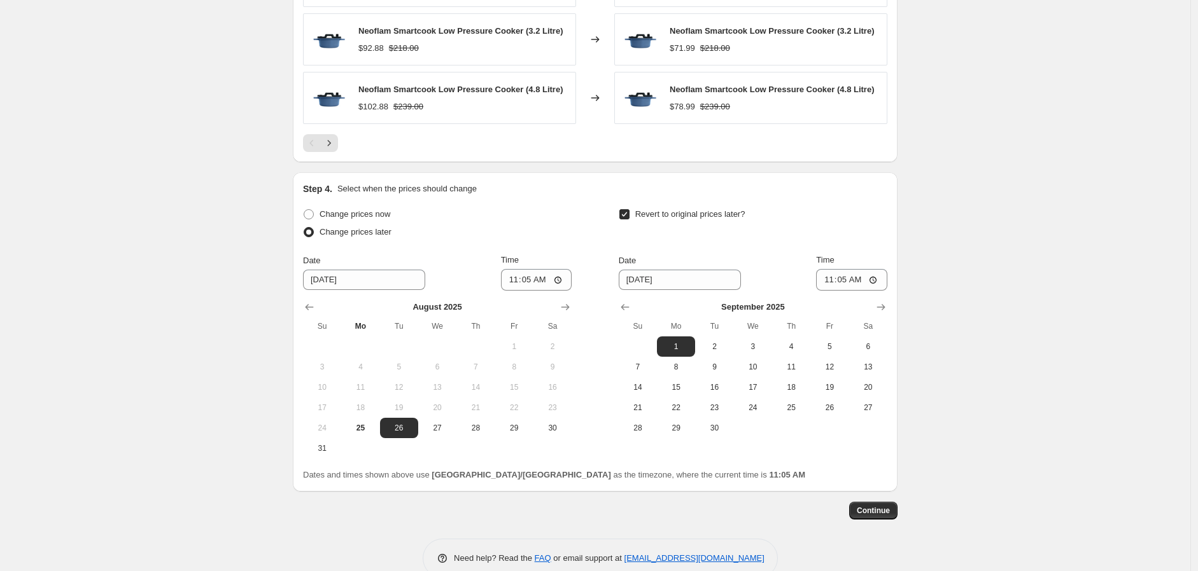
scroll to position [983, 0]
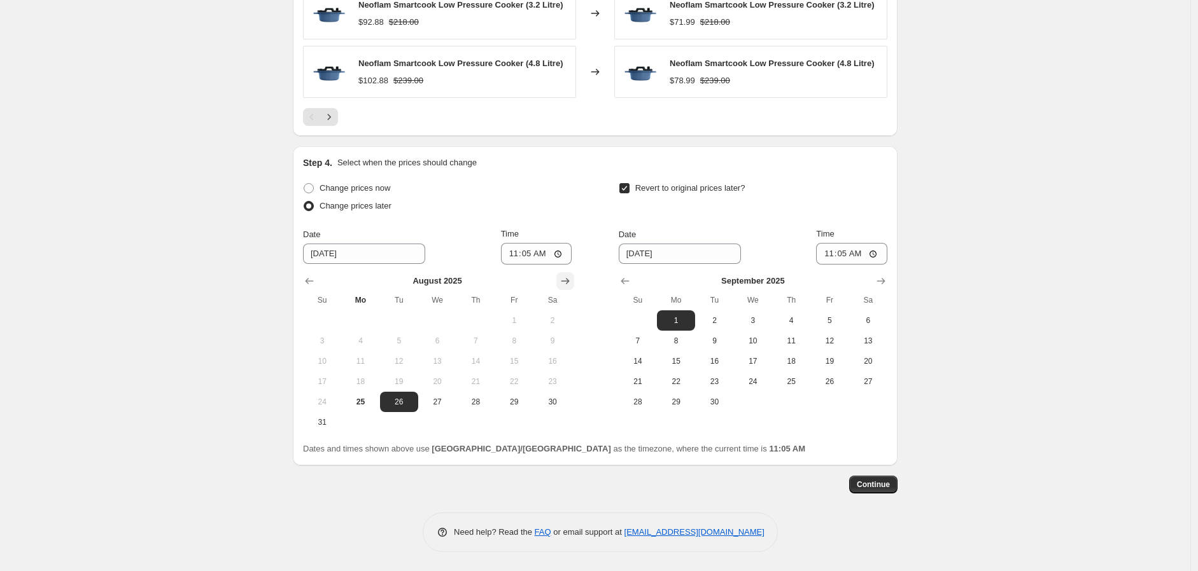
click at [564, 287] on icon "Show next month, September 2025" at bounding box center [565, 281] width 13 height 13
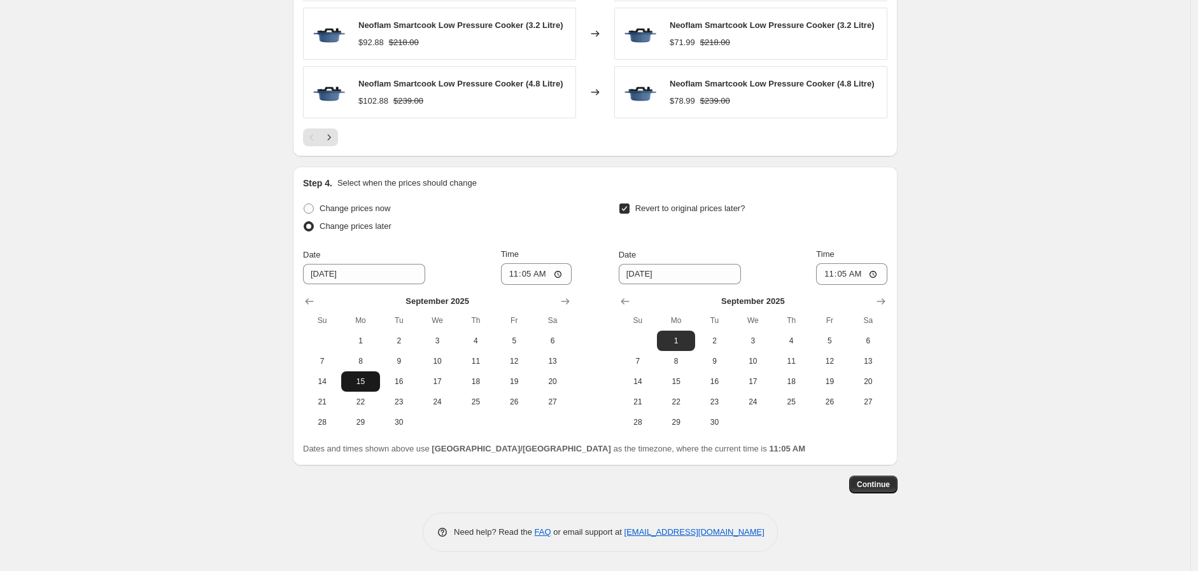
click at [361, 385] on span "15" at bounding box center [360, 382] width 28 height 10
type input "[DATE]"
click at [515, 274] on input "11:05" at bounding box center [536, 274] width 71 height 22
click at [533, 282] on input "00:00" at bounding box center [536, 274] width 71 height 22
click at [528, 276] on input "00:00" at bounding box center [536, 274] width 71 height 22
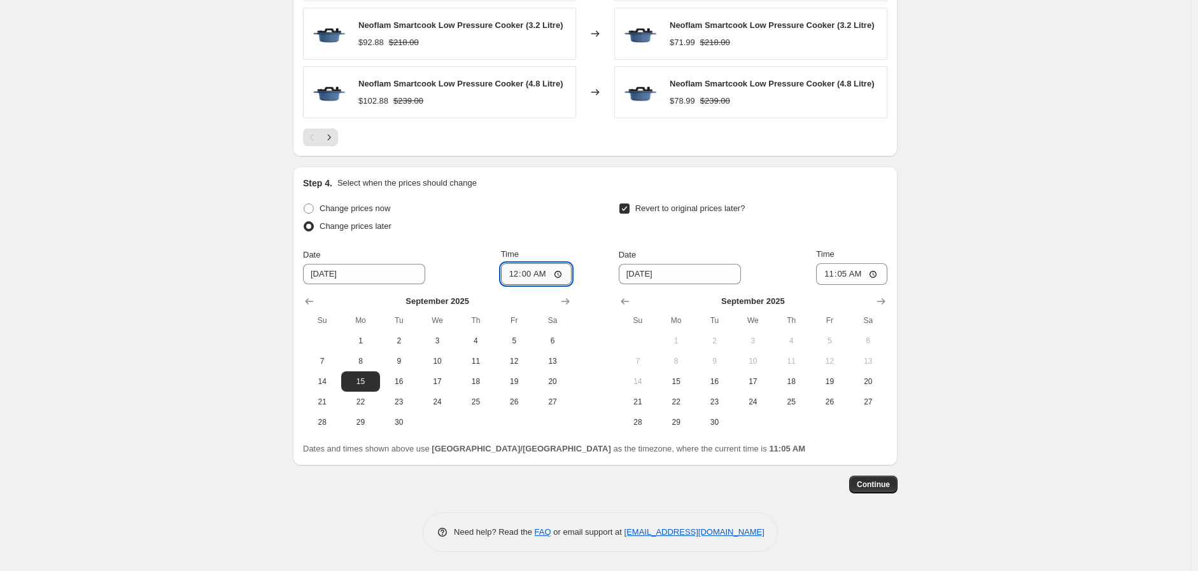
type input "00:05"
click at [759, 403] on span "24" at bounding box center [753, 402] width 28 height 10
type input "[DATE]"
click at [832, 277] on input "11:05" at bounding box center [851, 274] width 71 height 22
click at [849, 271] on input "11:05" at bounding box center [851, 274] width 71 height 22
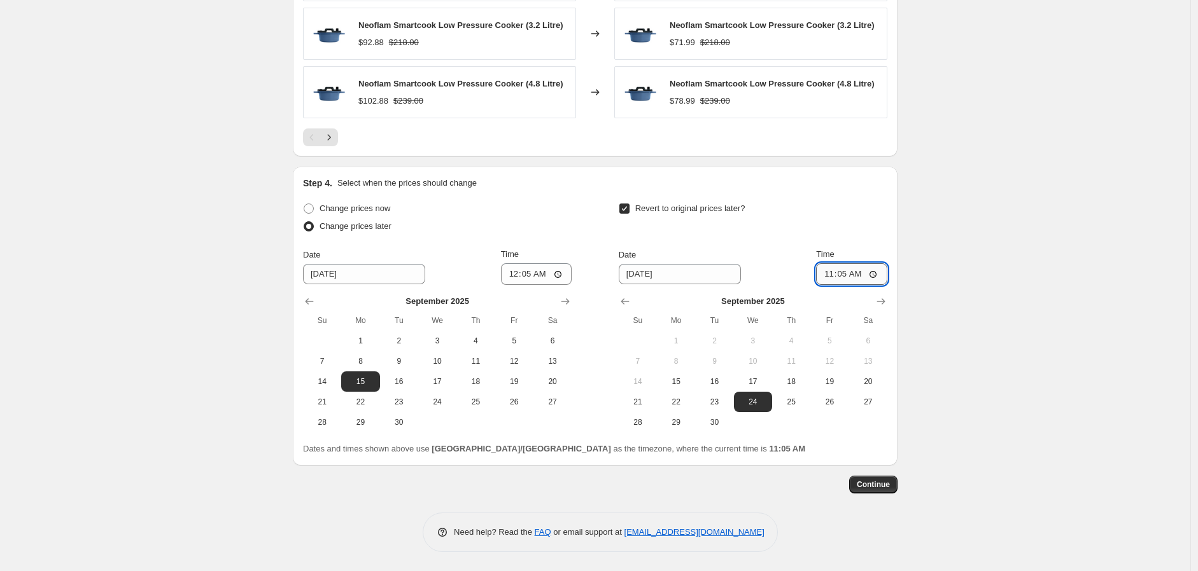
click at [844, 275] on input "11:05" at bounding box center [851, 274] width 71 height 22
click at [842, 275] on input "11:09" at bounding box center [851, 274] width 71 height 22
type input "23:59"
click at [878, 477] on button "Continue" at bounding box center [873, 485] width 48 height 18
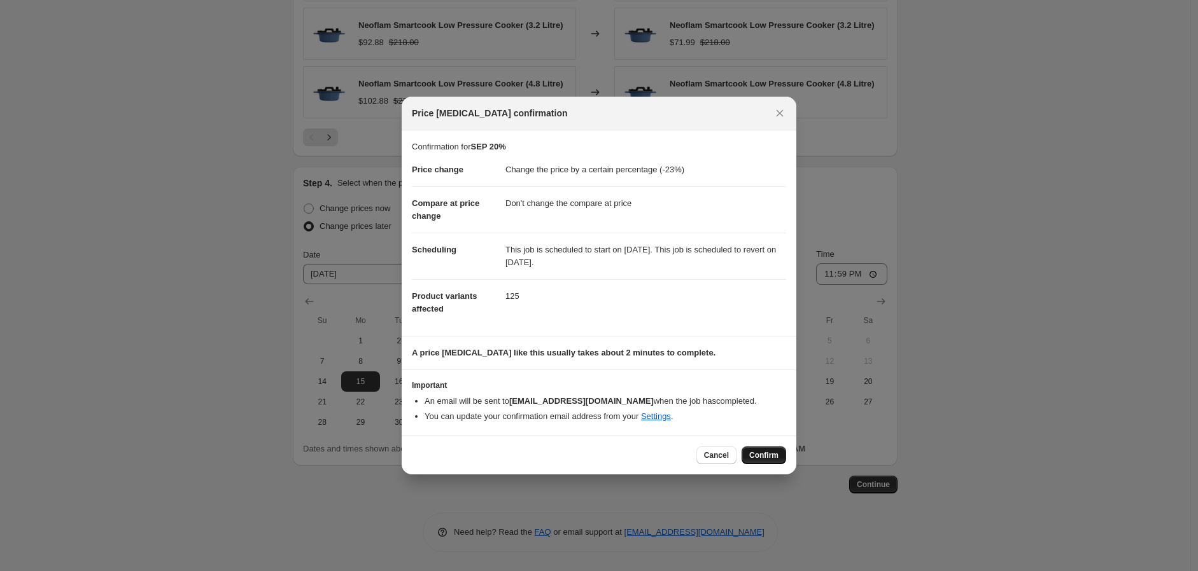
click at [769, 463] on button "Confirm" at bounding box center [763, 456] width 45 height 18
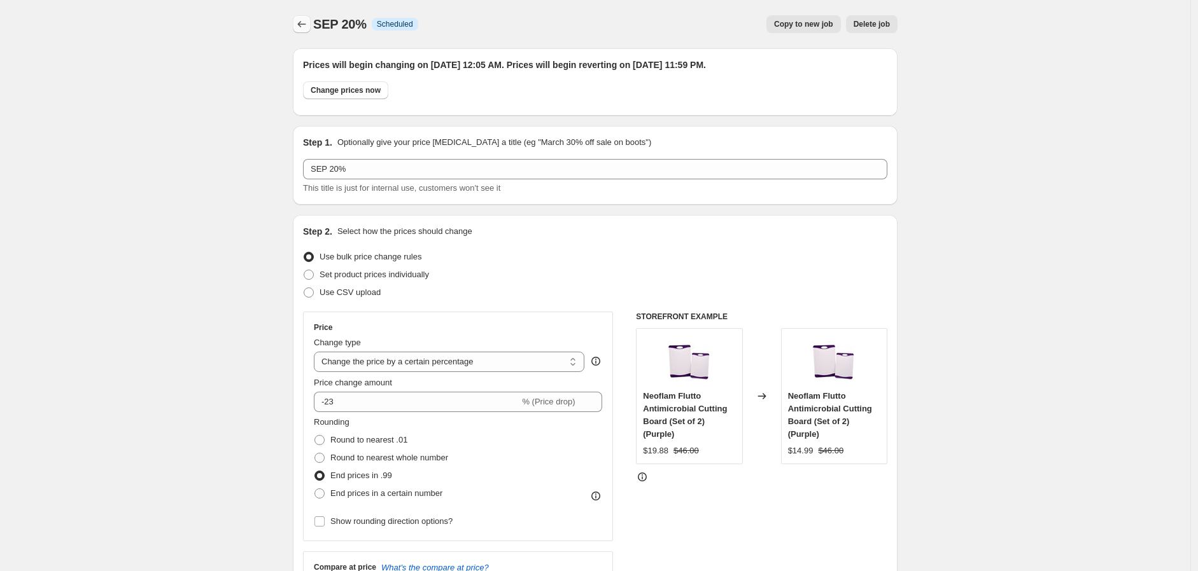
click at [296, 20] on button "Price change jobs" at bounding box center [302, 24] width 18 height 18
